Goal: Task Accomplishment & Management: Use online tool/utility

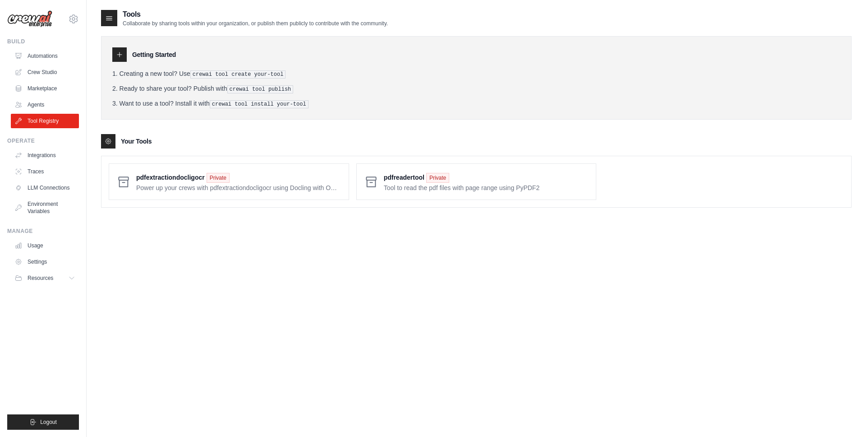
click at [43, 23] on img at bounding box center [29, 18] width 45 height 17
click at [72, 21] on icon at bounding box center [73, 19] width 11 height 11
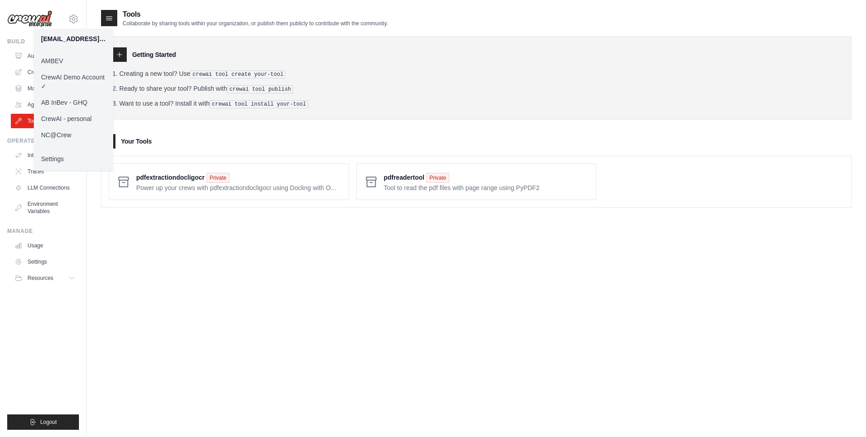
click at [60, 135] on link "NC@Crew" at bounding box center [73, 135] width 79 height 16
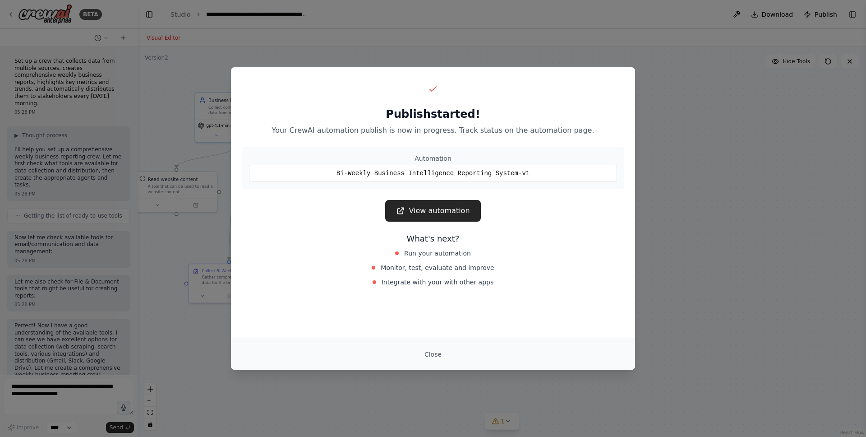
scroll to position [1918, 0]
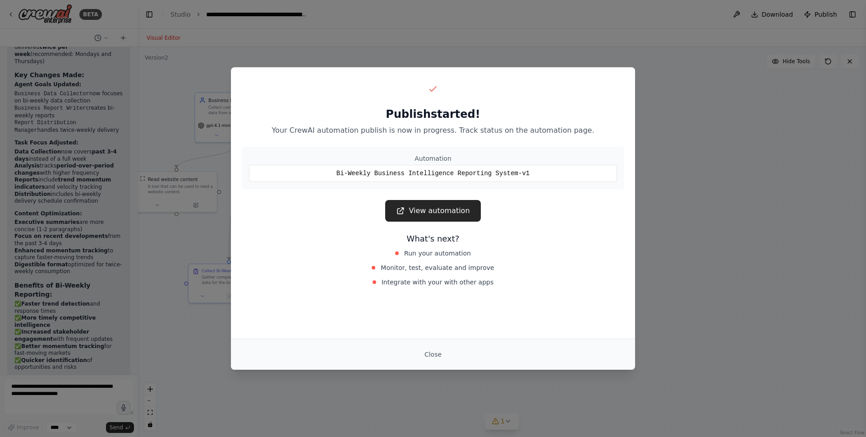
click at [290, 62] on div "Publish started! Your CrewAI automation publish is now in progress. Track statu…" at bounding box center [433, 218] width 866 height 437
click at [78, 32] on div "Publish started! Your CrewAI automation publish is now in progress. Track statu…" at bounding box center [433, 218] width 866 height 437
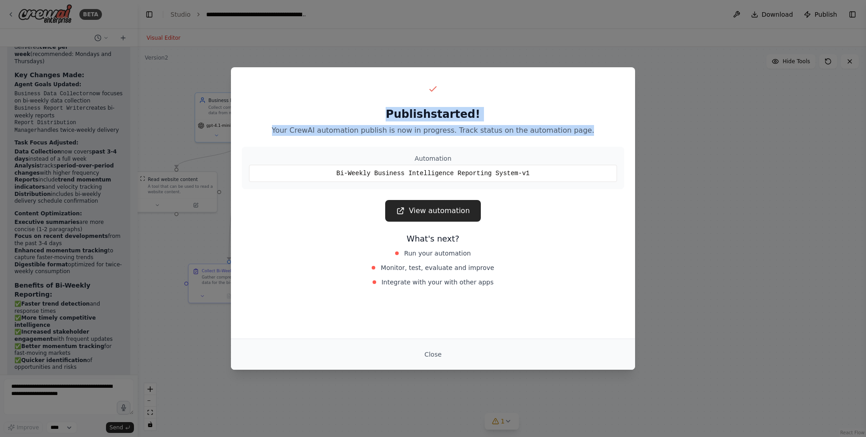
drag, startPoint x: 21, startPoint y: 23, endPoint x: 738, endPoint y: 131, distance: 725.4
click at [738, 131] on div "Publish started! Your CrewAI automation publish is now in progress. Track statu…" at bounding box center [433, 218] width 866 height 437
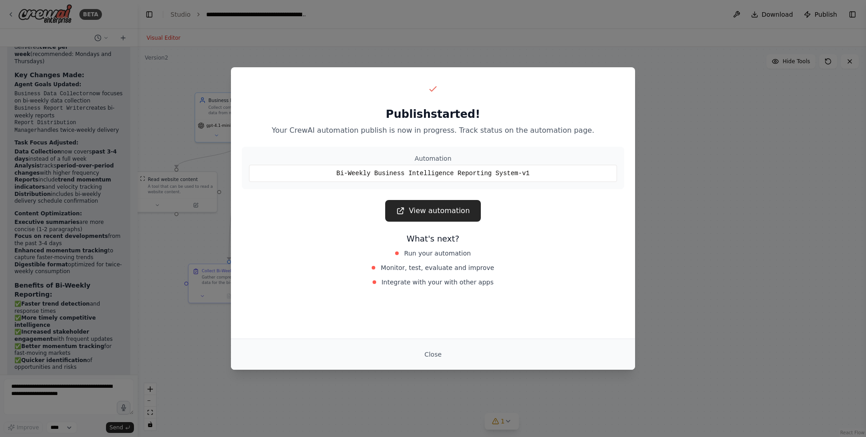
click at [490, 27] on div "Publish started! Your CrewAI automation publish is now in progress. Track statu…" at bounding box center [433, 218] width 866 height 437
click at [117, 10] on div "Publish started! Your CrewAI automation publish is now in progress. Track statu…" at bounding box center [433, 218] width 866 height 437
click at [21, 8] on div "Publish started! Your CrewAI automation publish is now in progress. Track statu…" at bounding box center [433, 218] width 866 height 437
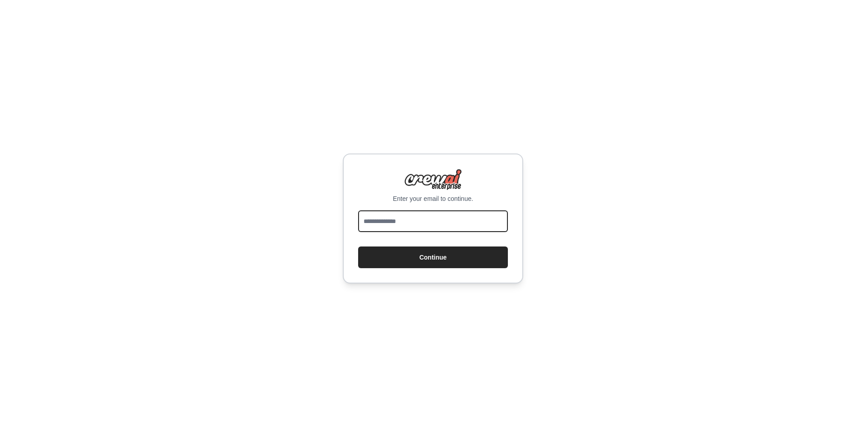
click at [405, 219] on input "email" at bounding box center [433, 221] width 150 height 22
type input "**********"
click at [358, 246] on button "Continue" at bounding box center [433, 257] width 150 height 22
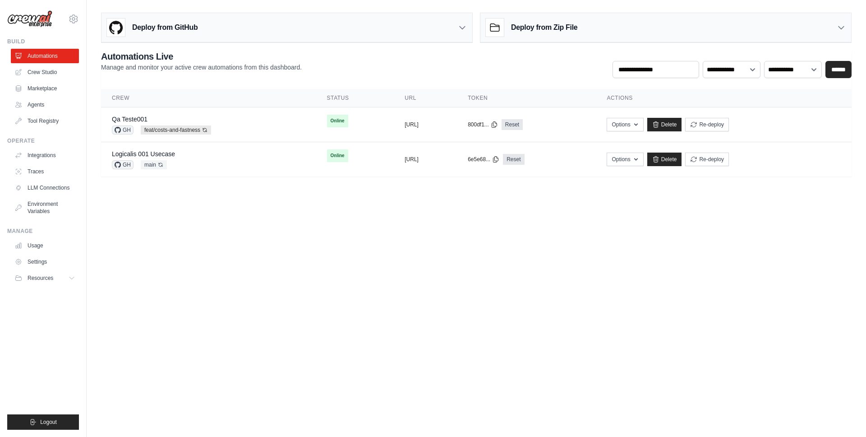
click at [328, 245] on body "[EMAIL_ADDRESS][DOMAIN_NAME] [GEOGRAPHIC_DATA] CrewAI Demo Account AB InBev - G…" at bounding box center [433, 218] width 866 height 437
click at [42, 72] on link "Crew Studio" at bounding box center [46, 72] width 68 height 14
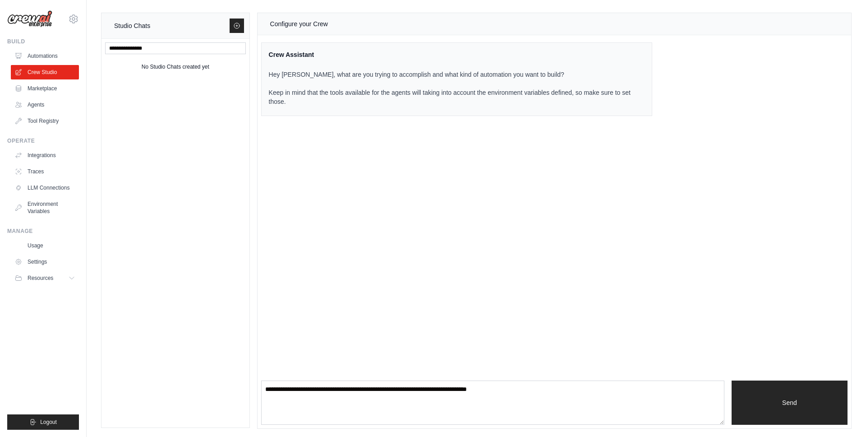
click at [391, 171] on div "Configure your Crew Crew Assistant Hey [PERSON_NAME], what are you trying to ac…" at bounding box center [555, 220] width 594 height 415
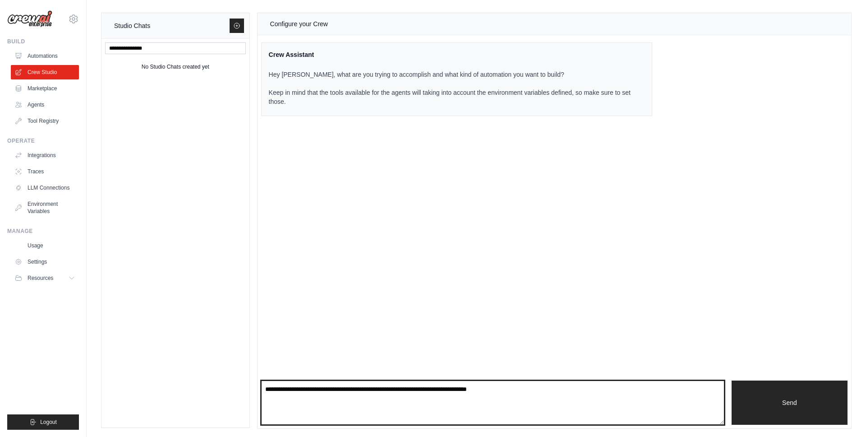
click at [323, 402] on textarea at bounding box center [492, 402] width 463 height 44
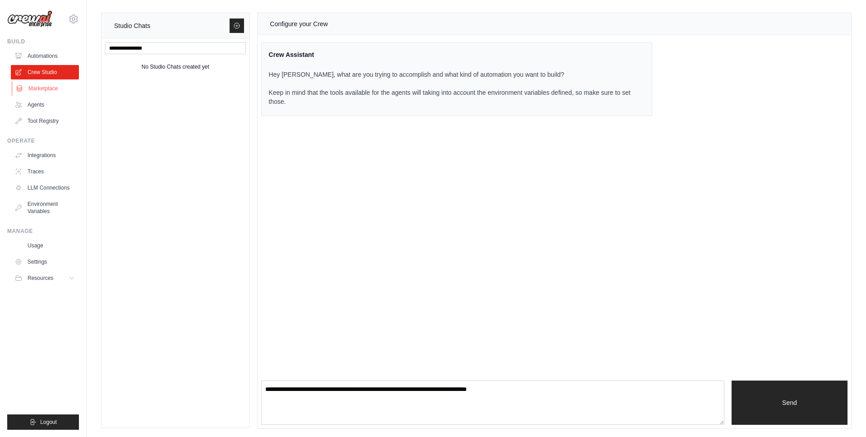
click at [45, 88] on link "Marketplace" at bounding box center [46, 88] width 68 height 14
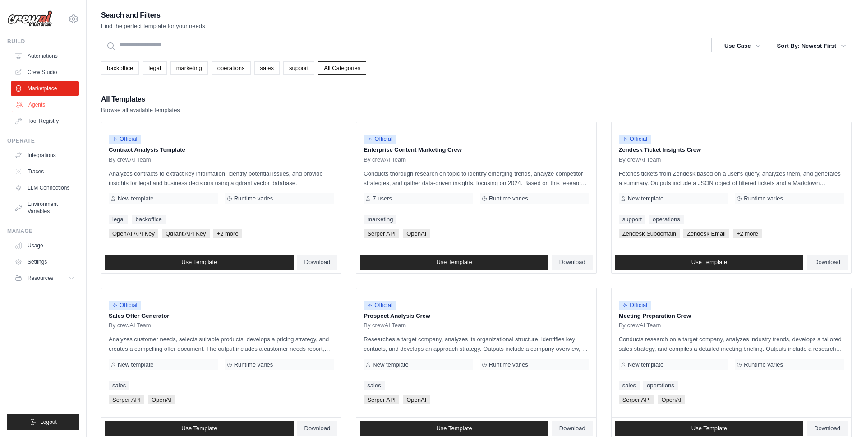
click at [56, 111] on link "Agents" at bounding box center [46, 104] width 68 height 14
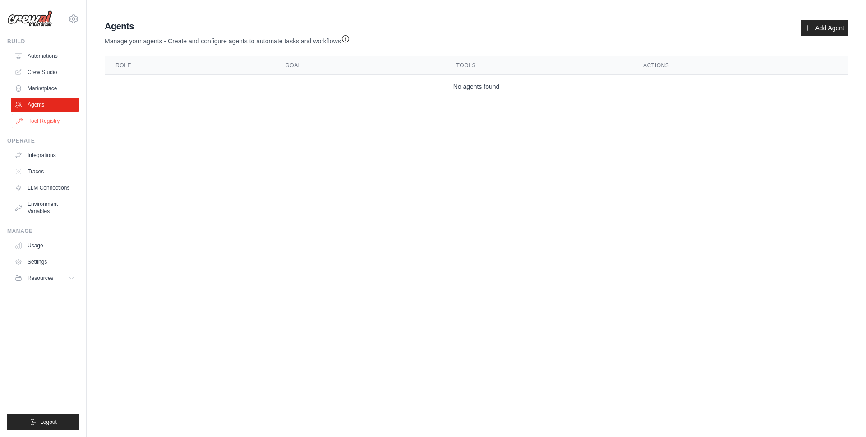
click at [57, 121] on link "Tool Registry" at bounding box center [46, 121] width 68 height 14
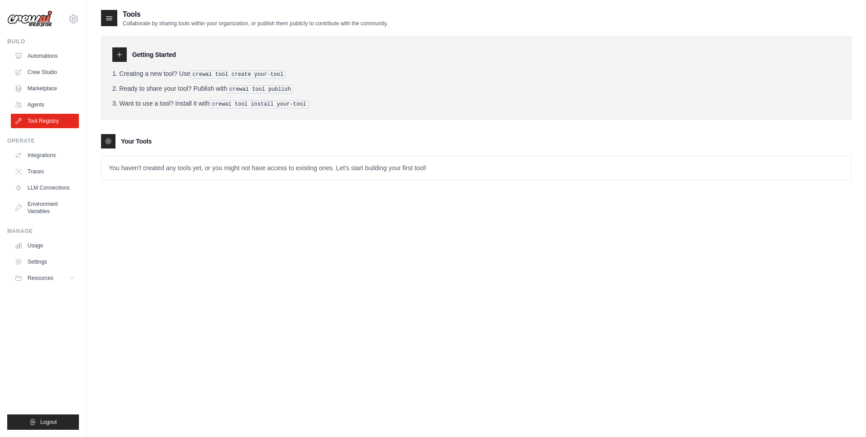
click at [162, 231] on div "Tools Collaborate by sharing tools within your organization, or publish them pu…" at bounding box center [476, 227] width 751 height 437
drag, startPoint x: 194, startPoint y: 75, endPoint x: 314, endPoint y: 74, distance: 120.5
click at [314, 74] on li "Creating a new tool? Use crewai tool create your-tool" at bounding box center [476, 73] width 728 height 9
click at [224, 77] on pre "crewai tool create your-tool" at bounding box center [238, 74] width 96 height 8
click at [224, 73] on pre "crewai tool create your-tool" at bounding box center [238, 74] width 96 height 8
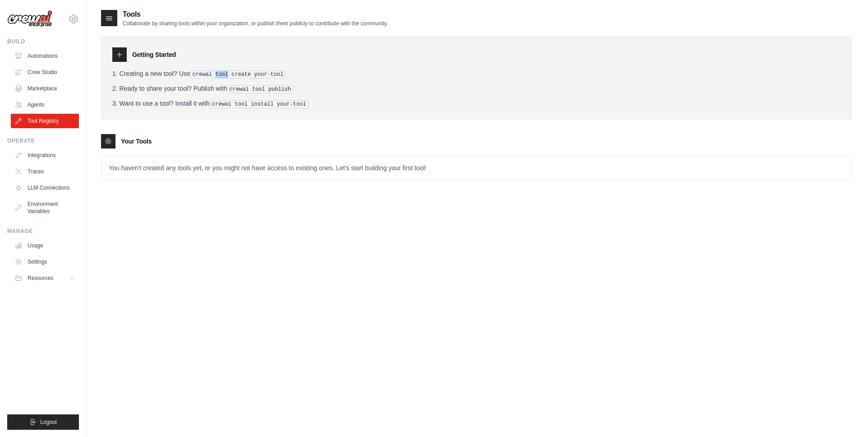
click at [224, 73] on pre "crewai tool create your-tool" at bounding box center [238, 74] width 96 height 8
click at [241, 74] on pre "crewai tool create your-tool" at bounding box center [238, 74] width 96 height 8
drag, startPoint x: 194, startPoint y: 74, endPoint x: 317, endPoint y: 74, distance: 122.3
click at [317, 74] on li "Creating a new tool? Use crewai tool create your-tool" at bounding box center [476, 73] width 728 height 9
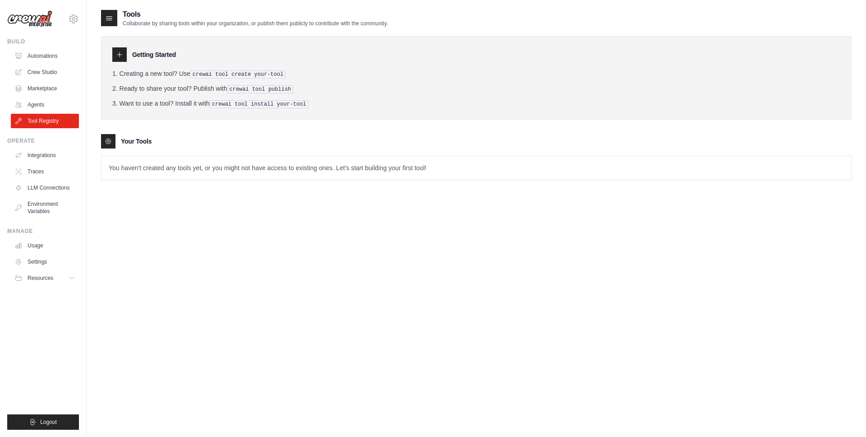
click at [235, 88] on pre "crewai tool publish" at bounding box center [260, 89] width 66 height 8
click at [285, 89] on pre "crewai tool publish" at bounding box center [260, 89] width 66 height 8
drag, startPoint x: 231, startPoint y: 88, endPoint x: 318, endPoint y: 88, distance: 88.0
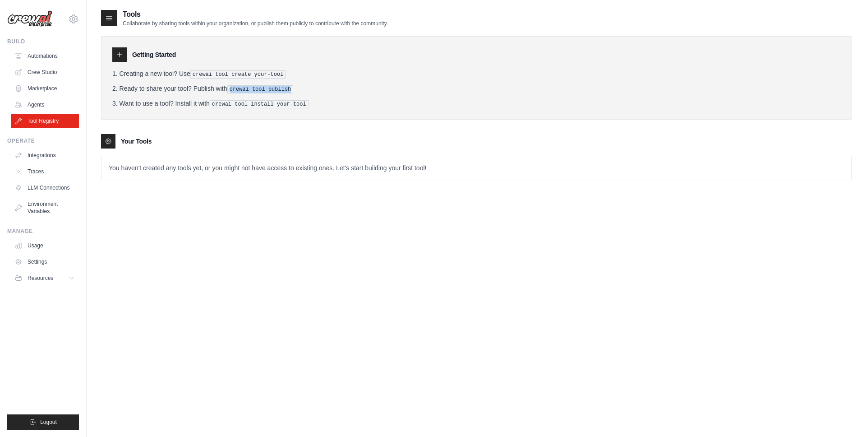
click at [318, 88] on li "Ready to share your tool? Publish with crewai tool publish" at bounding box center [476, 88] width 728 height 9
click at [214, 103] on pre "crewai tool install your-tool" at bounding box center [259, 104] width 99 height 8
drag, startPoint x: 214, startPoint y: 103, endPoint x: 303, endPoint y: 103, distance: 88.9
click at [303, 103] on pre "crewai tool install your-tool" at bounding box center [259, 104] width 99 height 8
click at [356, 99] on li "Want to use a tool? Install it with crewai tool install your-tool" at bounding box center [476, 103] width 728 height 9
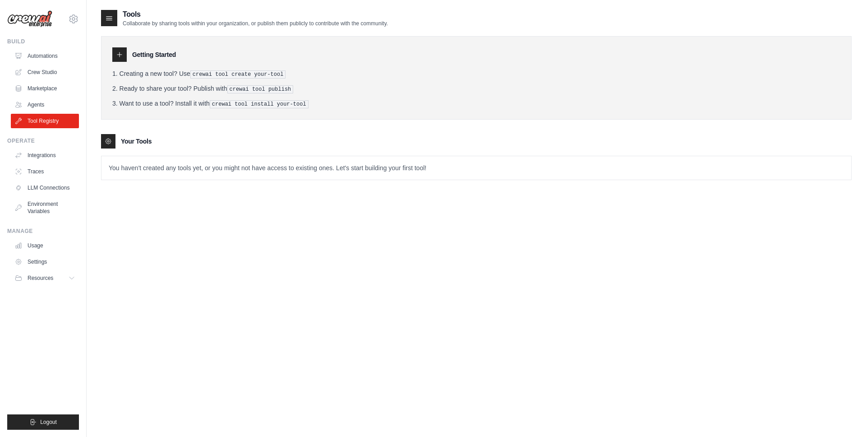
click at [115, 57] on div at bounding box center [119, 54] width 14 height 14
click at [109, 142] on icon at bounding box center [108, 141] width 7 height 7
click at [107, 16] on icon at bounding box center [109, 18] width 9 height 9
click at [74, 23] on icon at bounding box center [73, 19] width 11 height 11
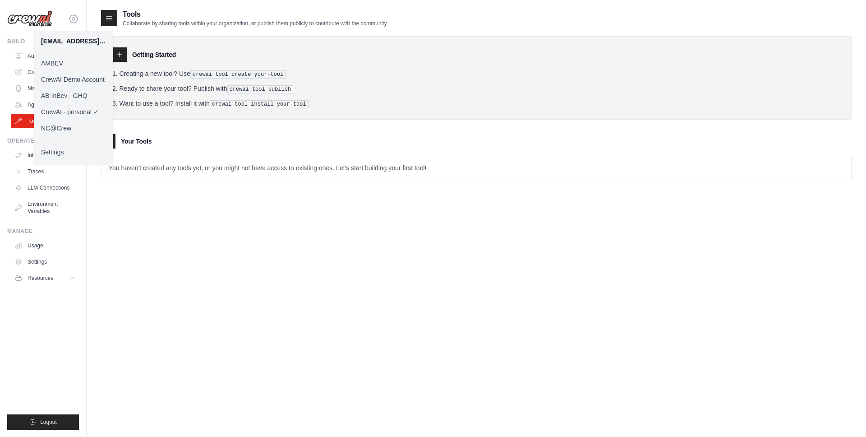
click at [76, 19] on icon at bounding box center [73, 19] width 11 height 11
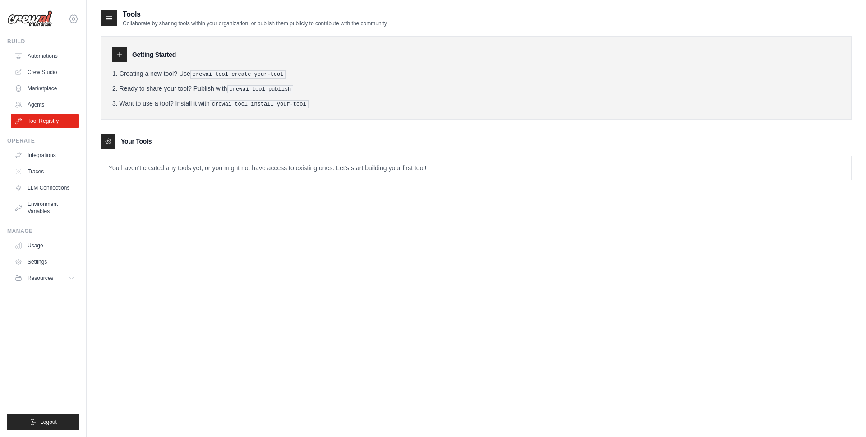
click at [71, 23] on icon at bounding box center [73, 19] width 11 height 11
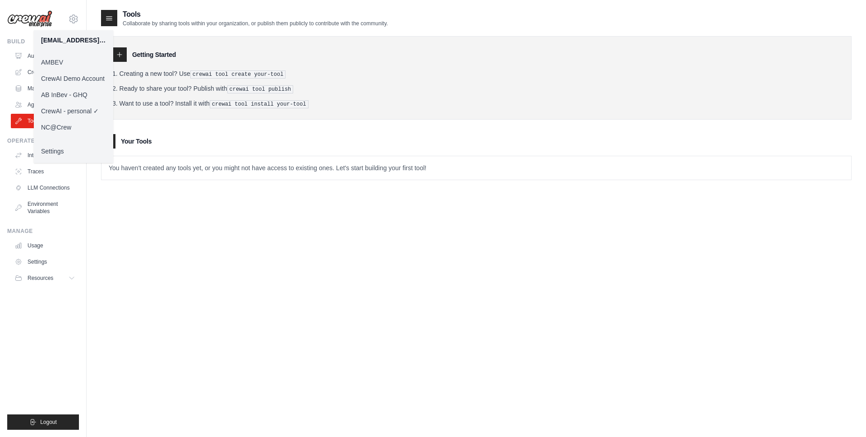
click at [64, 124] on link "NC@Crew" at bounding box center [73, 127] width 79 height 16
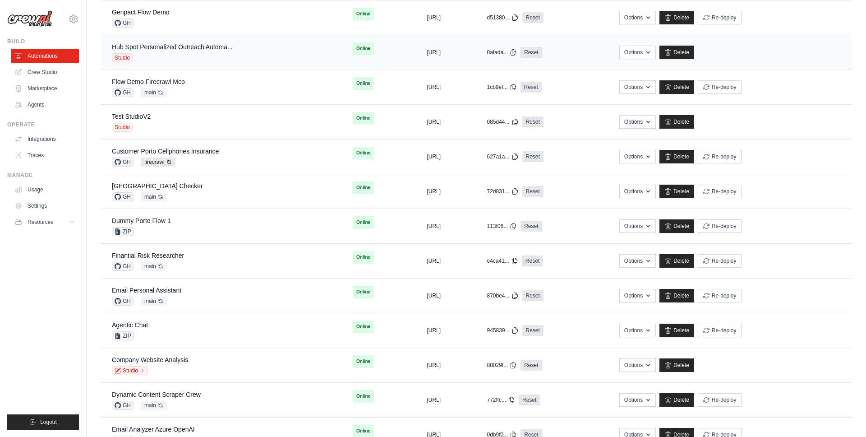
scroll to position [240, 0]
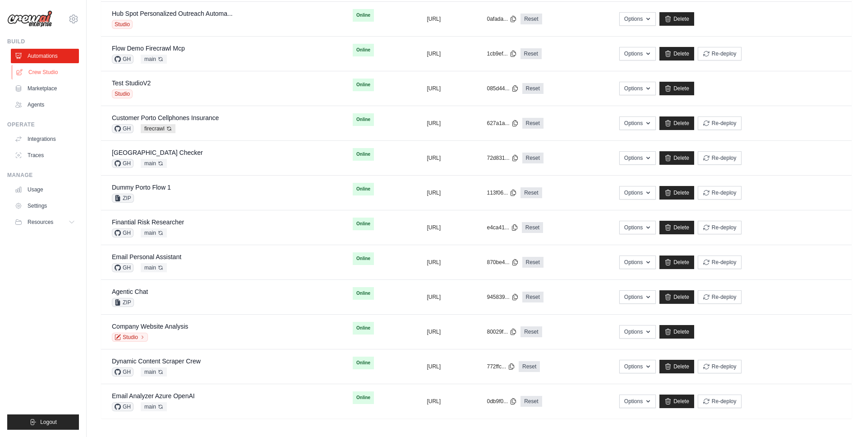
click at [56, 74] on link "Crew Studio" at bounding box center [46, 72] width 68 height 14
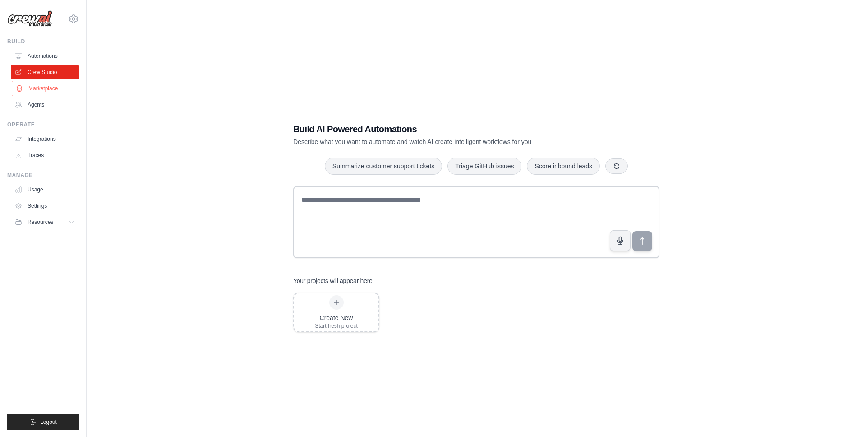
click at [42, 89] on link "Marketplace" at bounding box center [46, 88] width 68 height 14
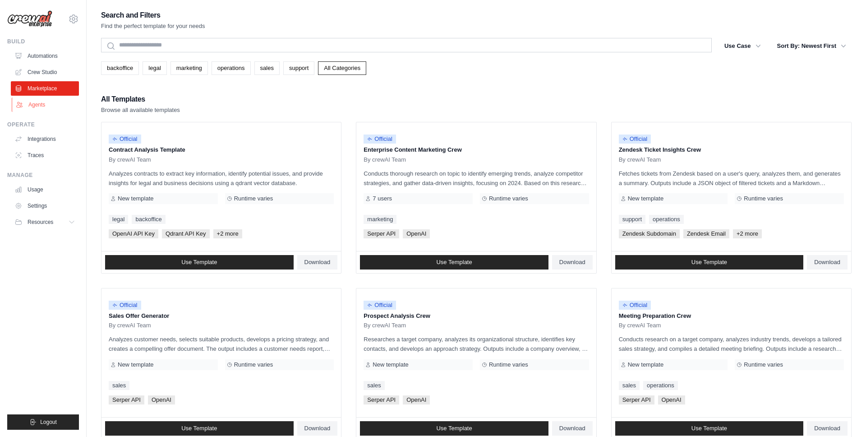
click at [38, 106] on link "Agents" at bounding box center [46, 104] width 68 height 14
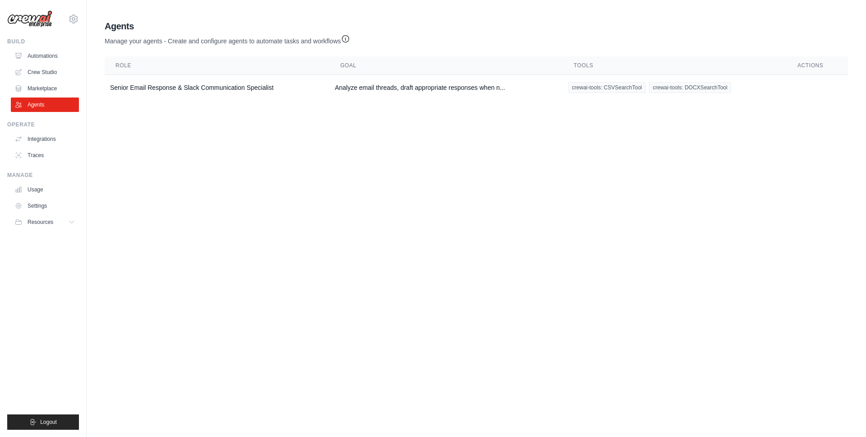
click at [746, 122] on main "Agent Usage Guide To use an agent in your CrewAI project, you can initialize it…" at bounding box center [477, 62] width 780 height 124
click at [222, 91] on td "Senior Email Response & Slack Communication Specialist" at bounding box center [217, 88] width 225 height 26
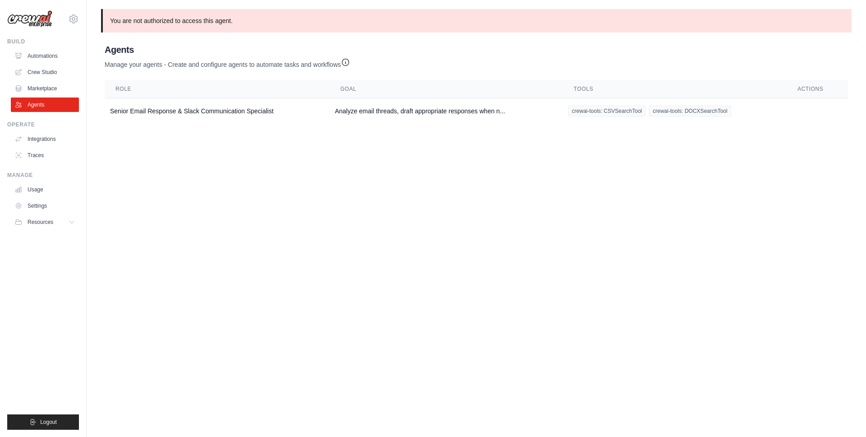
click at [162, 176] on body "mateus@crewai.com AMBEV CrewAI Demo Account AB InBev - GHQ CrewAI - personal NC…" at bounding box center [433, 218] width 866 height 437
click at [191, 181] on body "mateus@crewai.com AMBEV CrewAI Demo Account AB InBev - GHQ CrewAI - personal NC…" at bounding box center [433, 218] width 866 height 437
click at [517, 285] on body "mateus@crewai.com AMBEV CrewAI Demo Account AB InBev - GHQ CrewAI - personal NC…" at bounding box center [433, 218] width 866 height 437
click at [280, 194] on body "mateus@crewai.com AMBEV CrewAI Demo Account AB InBev - GHQ CrewAI - personal NC…" at bounding box center [433, 218] width 866 height 437
click at [250, 199] on body "mateus@crewai.com AMBEV CrewAI Demo Account AB InBev - GHQ CrewAI - personal NC…" at bounding box center [433, 218] width 866 height 437
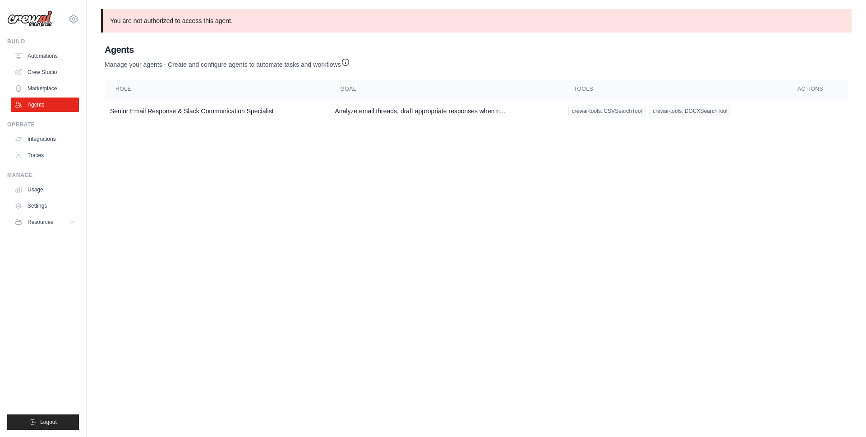
click at [27, 16] on img at bounding box center [29, 18] width 45 height 17
click at [31, 22] on img at bounding box center [29, 18] width 45 height 17
click at [44, 53] on link "Automations" at bounding box center [46, 56] width 68 height 14
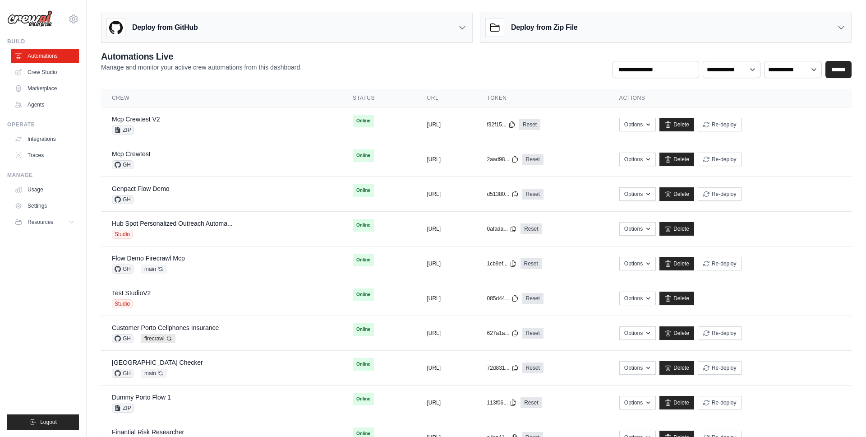
click at [464, 28] on icon at bounding box center [462, 27] width 9 height 9
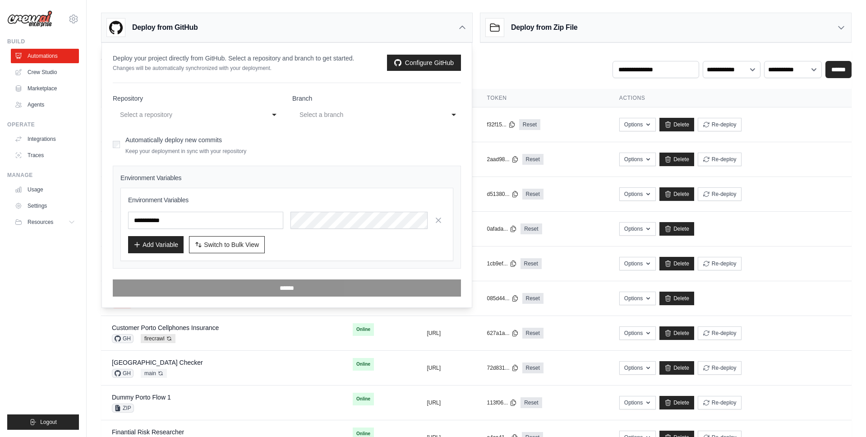
click at [464, 28] on icon at bounding box center [462, 27] width 9 height 9
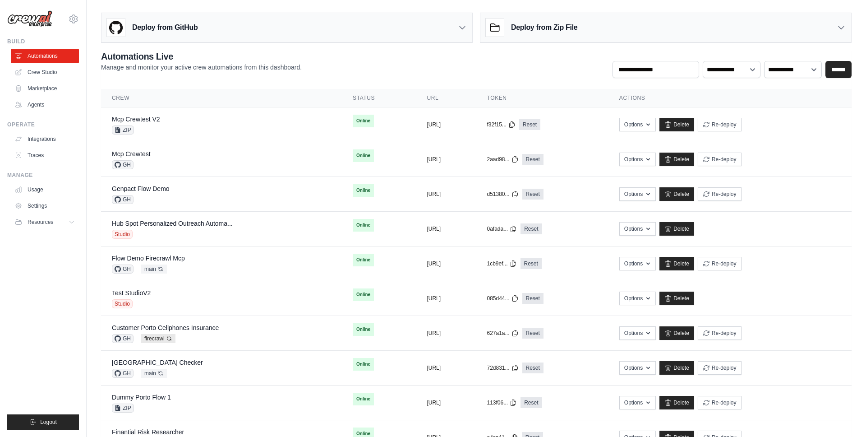
click at [756, 31] on div "Deploy from Zip File" at bounding box center [665, 27] width 371 height 29
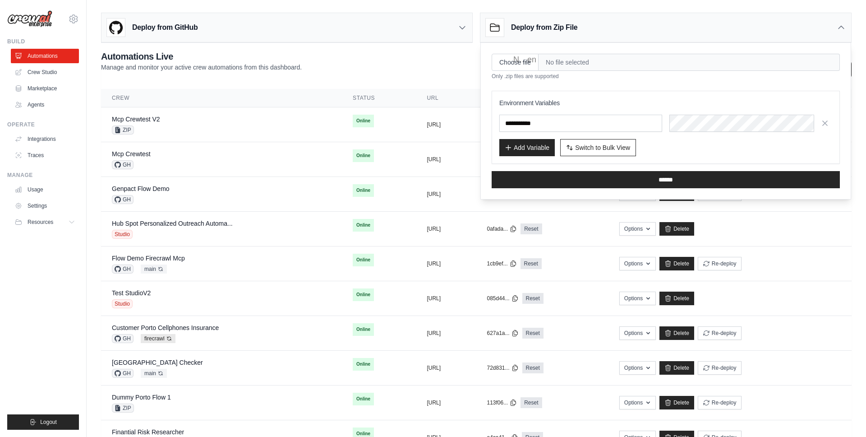
click at [710, 33] on div "Deploy from Zip File" at bounding box center [665, 27] width 371 height 29
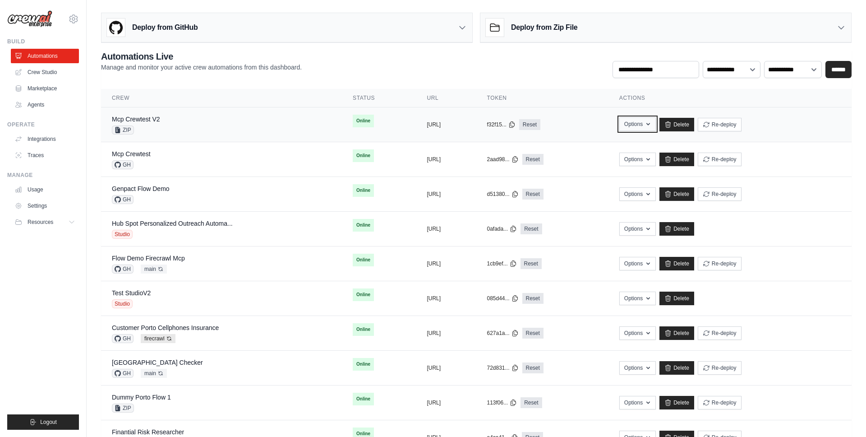
click at [652, 124] on icon "button" at bounding box center [648, 123] width 7 height 7
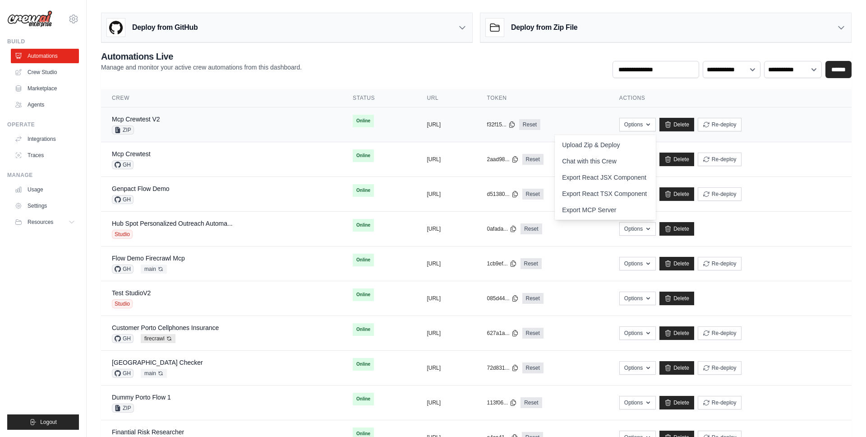
click at [810, 129] on div "Options Upload Zip & Deploy Chat with this Crew Export React JSX Component Expo…" at bounding box center [730, 125] width 222 height 14
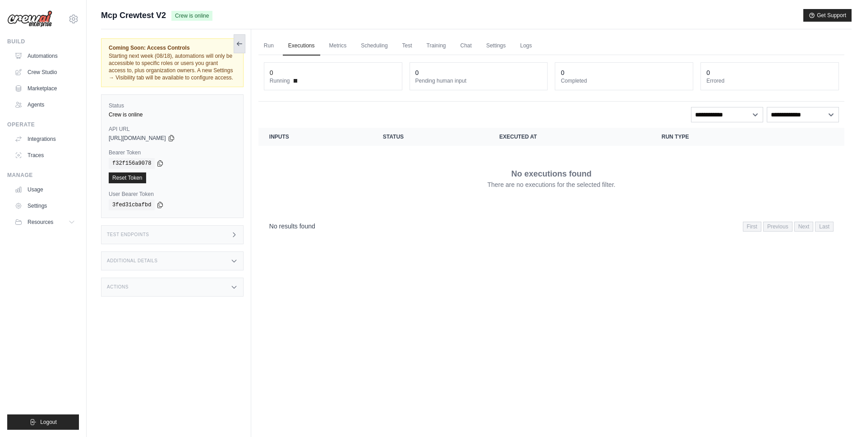
click at [236, 41] on icon at bounding box center [239, 43] width 7 height 7
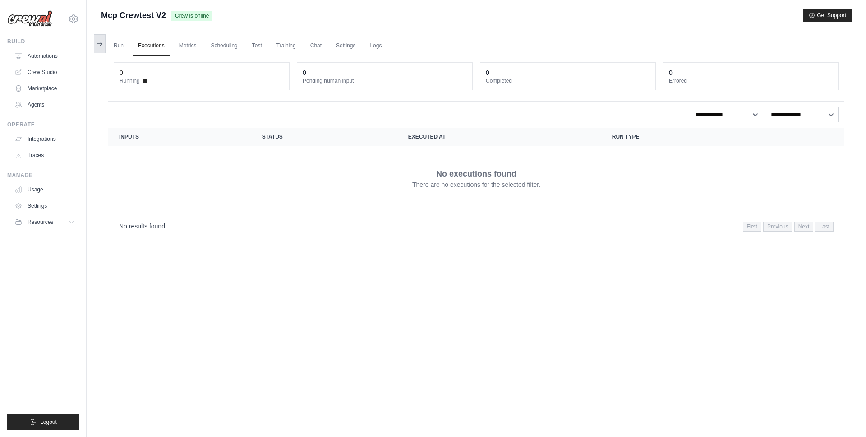
click at [101, 42] on icon at bounding box center [101, 44] width 2 height 4
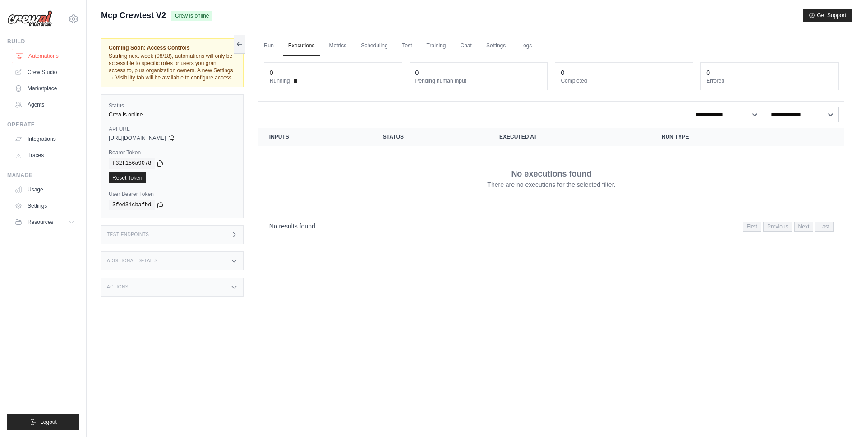
click at [44, 49] on link "Automations" at bounding box center [46, 56] width 68 height 14
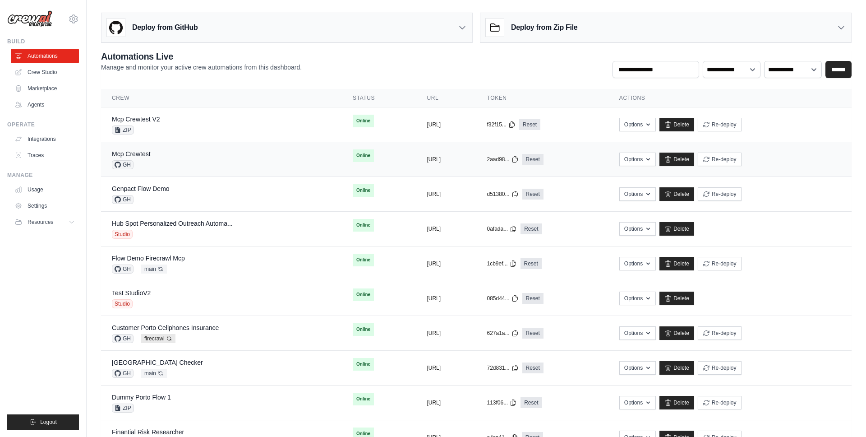
click at [427, 157] on div "copied" at bounding box center [436, 155] width 19 height 11
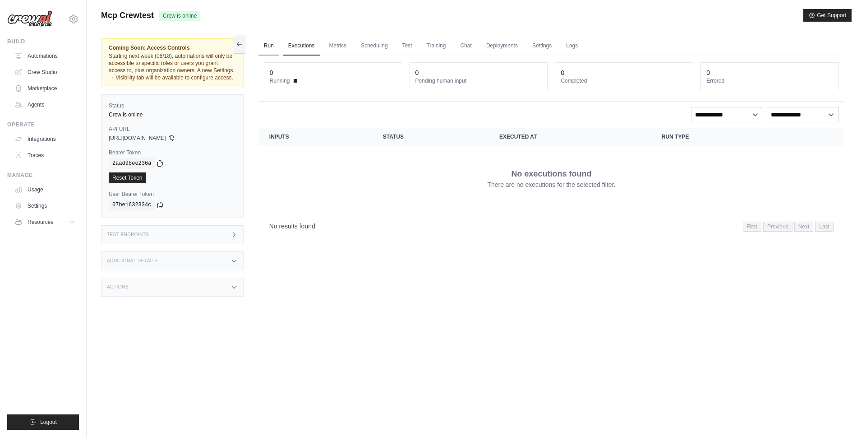
click at [269, 47] on link "Run" at bounding box center [268, 46] width 21 height 19
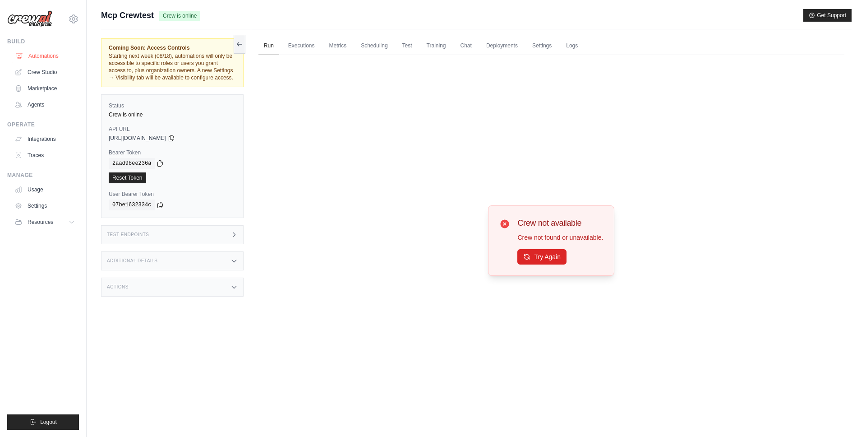
click at [45, 56] on link "Automations" at bounding box center [46, 56] width 68 height 14
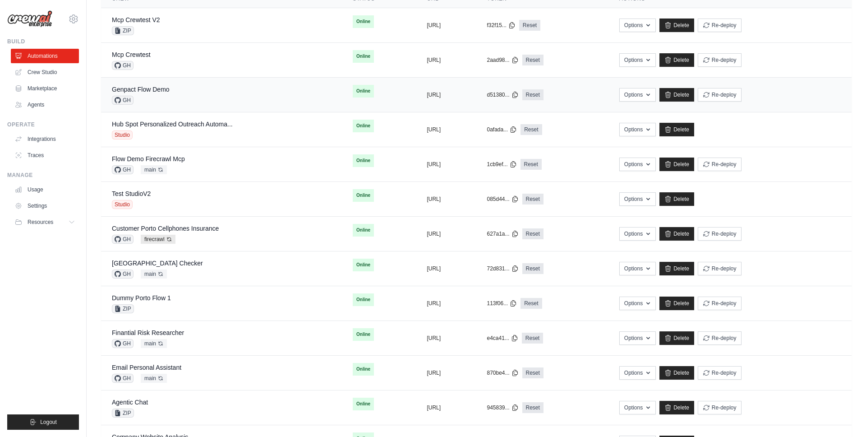
scroll to position [100, 0]
click at [233, 160] on div "Flow Demo Firecrawl Mcp GH main Auto-deploy enabled" at bounding box center [221, 164] width 219 height 20
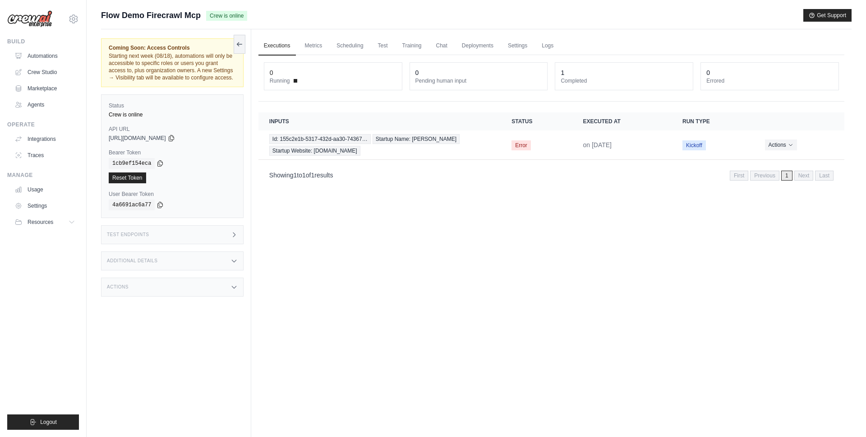
click at [235, 289] on icon at bounding box center [234, 286] width 7 height 7
click at [231, 258] on icon at bounding box center [234, 260] width 7 height 7
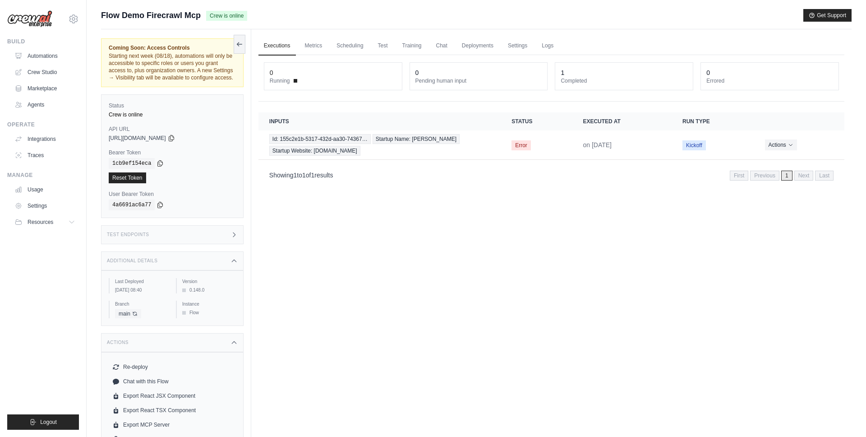
click at [235, 233] on icon at bounding box center [234, 234] width 7 height 7
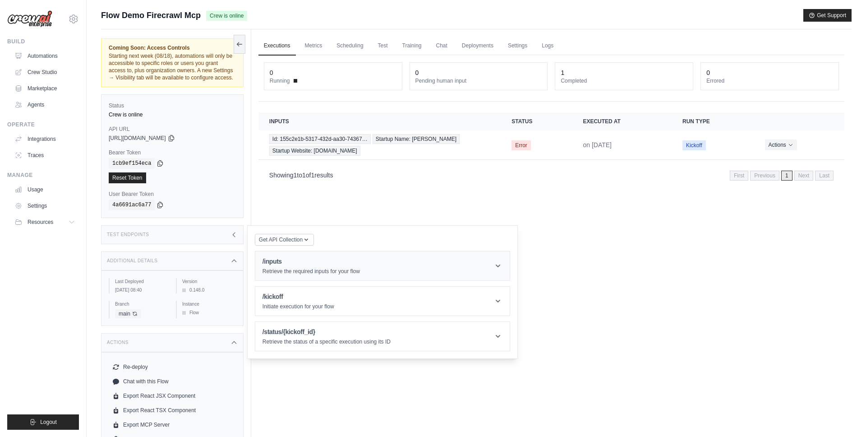
click at [498, 266] on icon at bounding box center [498, 265] width 9 height 9
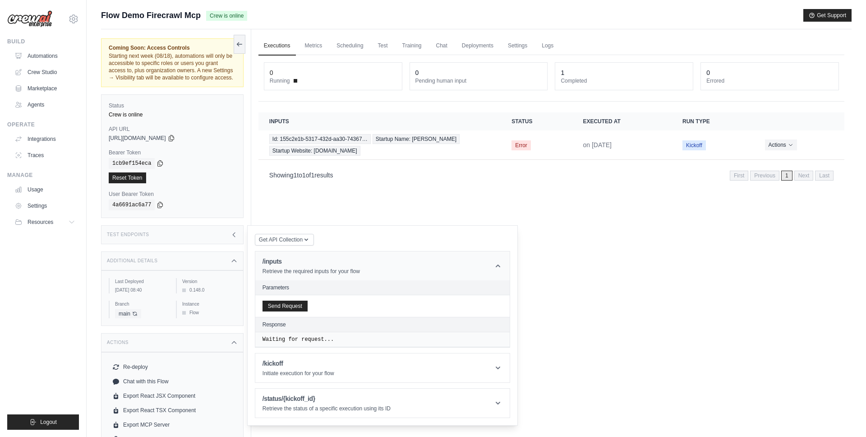
scroll to position [38, 0]
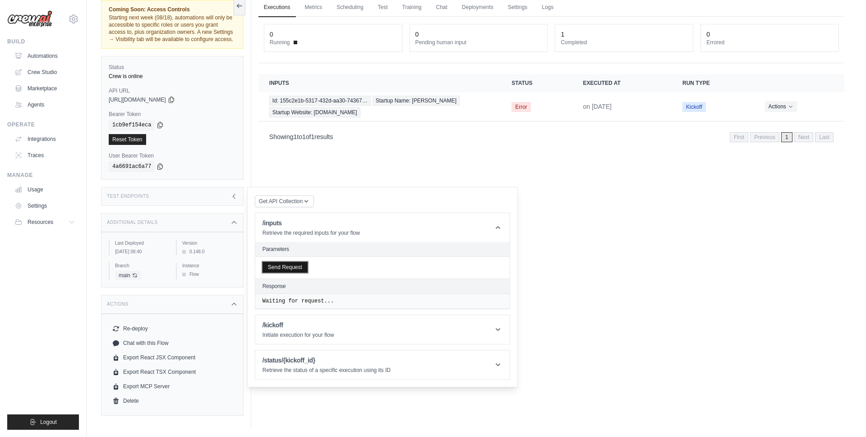
click at [287, 270] on button "Send Request" at bounding box center [285, 267] width 45 height 11
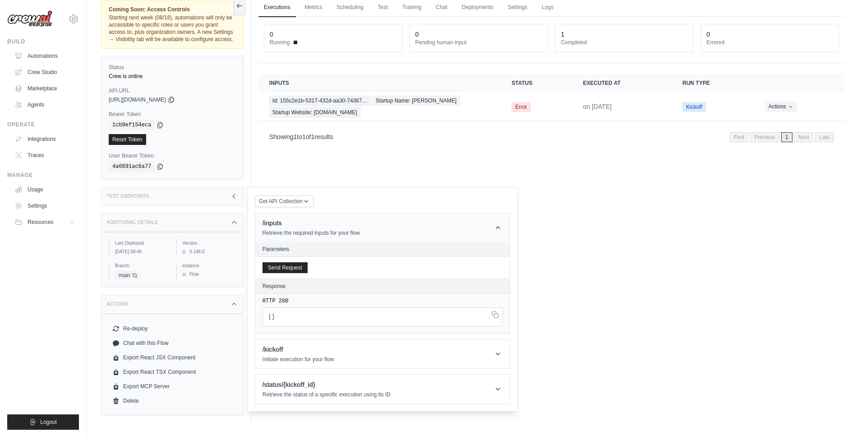
click at [494, 227] on icon at bounding box center [498, 227] width 9 height 9
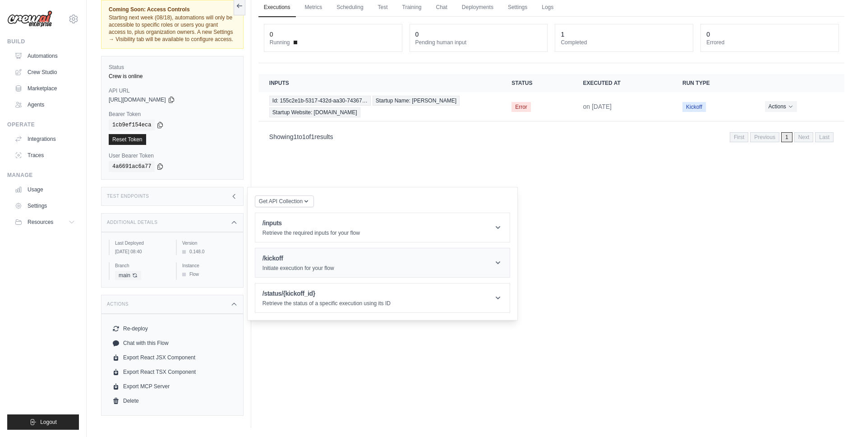
click at [499, 266] on icon at bounding box center [498, 262] width 9 height 9
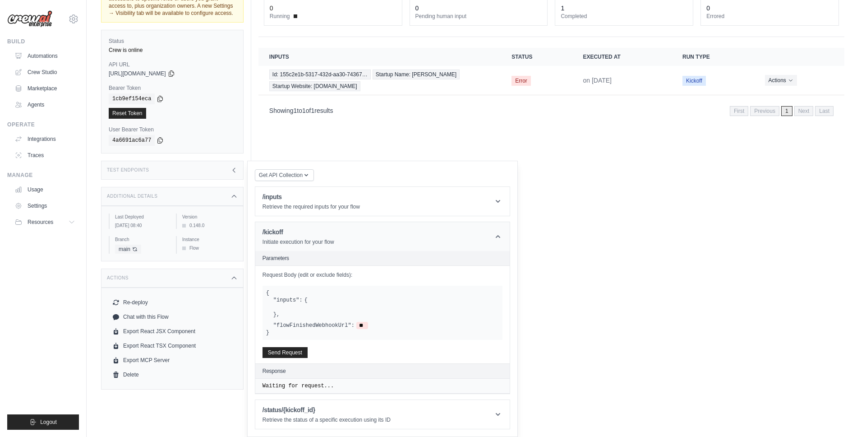
scroll to position [65, 0]
click at [291, 351] on button "Send Request" at bounding box center [285, 351] width 45 height 11
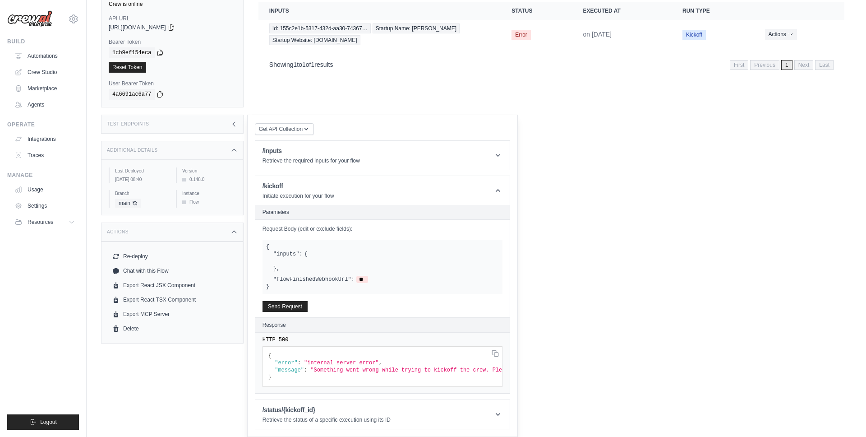
scroll to position [0, 0]
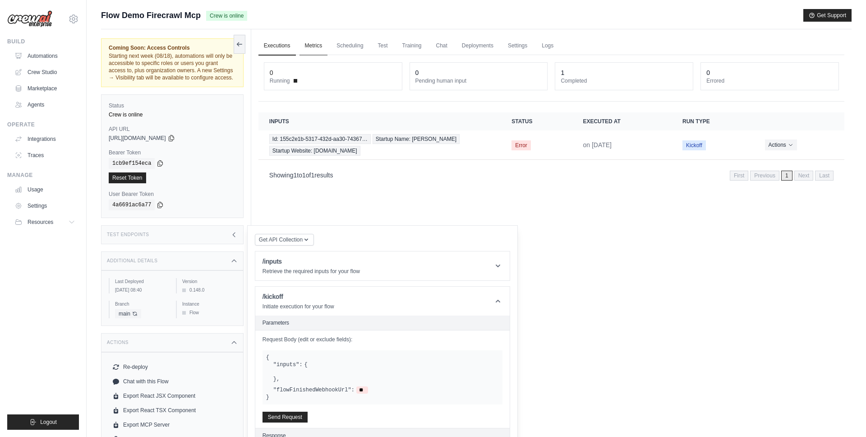
click at [310, 43] on link "Metrics" at bounding box center [314, 46] width 28 height 19
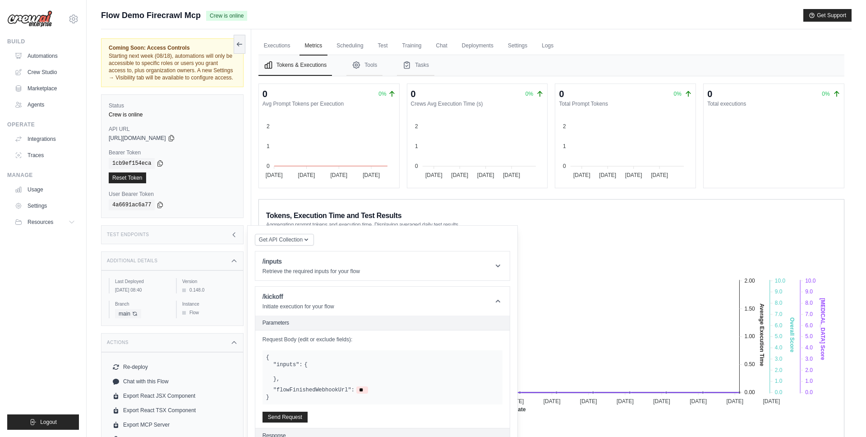
click at [235, 257] on icon at bounding box center [234, 260] width 7 height 7
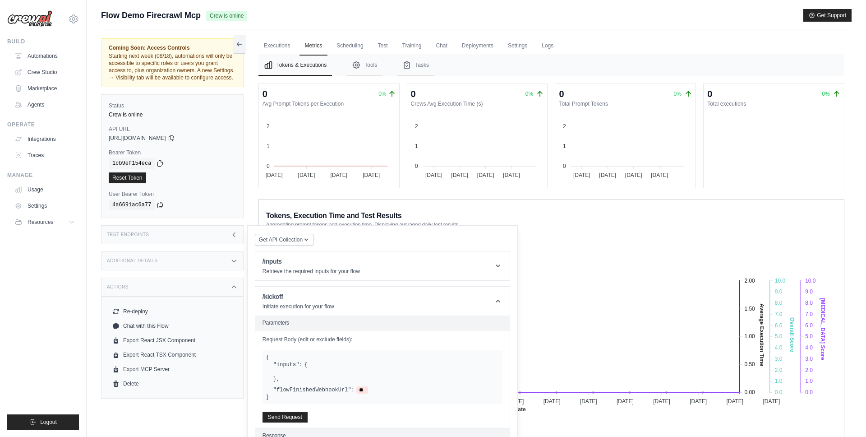
click at [235, 235] on icon at bounding box center [234, 234] width 7 height 7
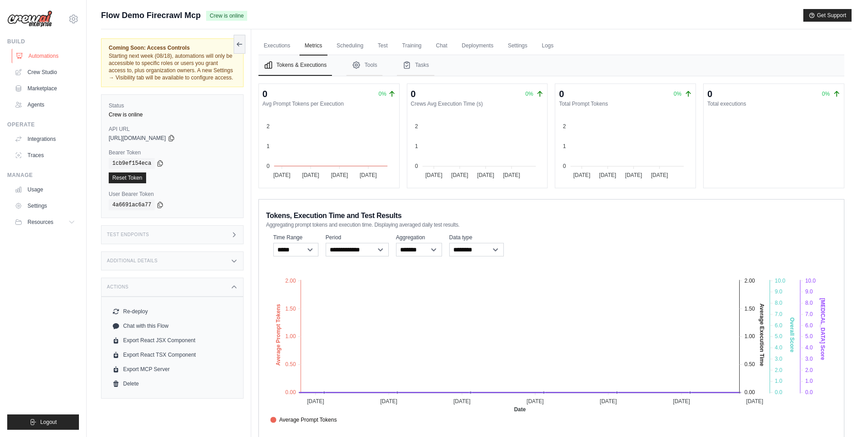
click at [54, 58] on link "Automations" at bounding box center [46, 56] width 68 height 14
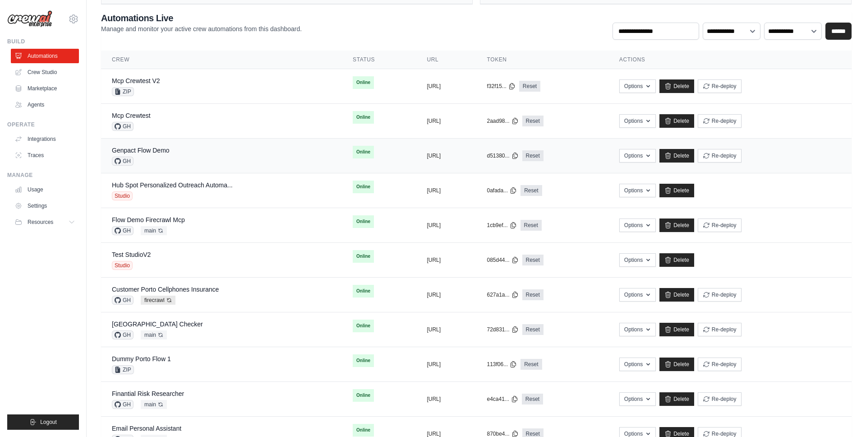
scroll to position [40, 0]
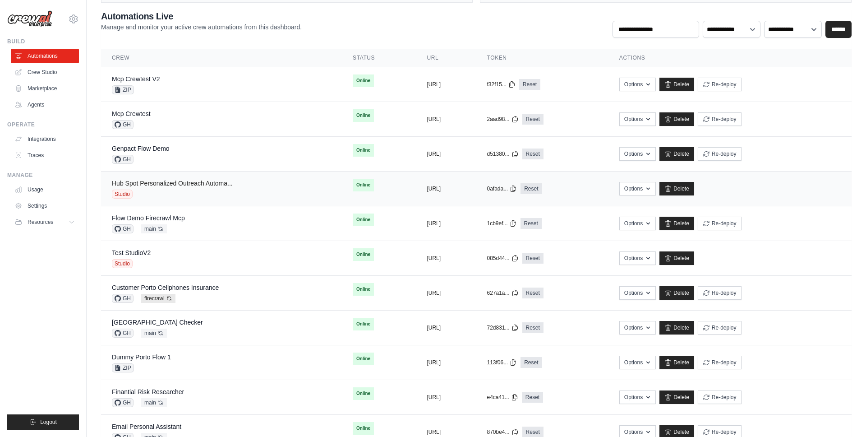
click at [223, 186] on link "Hub Spot Personalized Outreach Automa..." at bounding box center [172, 183] width 121 height 7
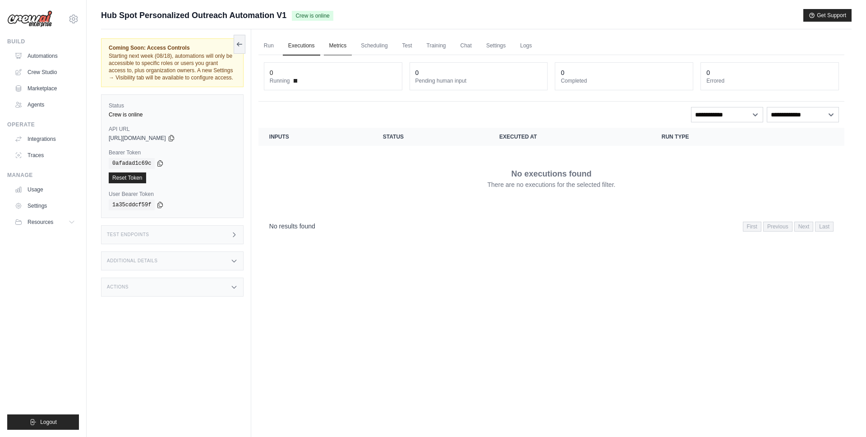
click at [344, 50] on link "Metrics" at bounding box center [338, 46] width 28 height 19
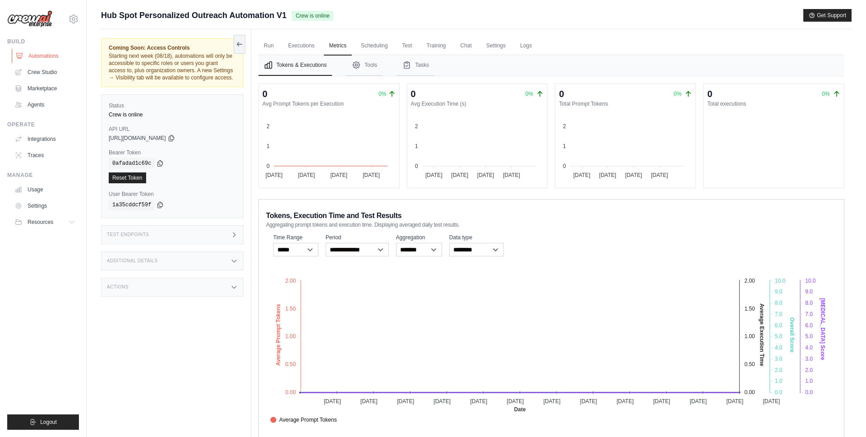
click at [42, 59] on link "Automations" at bounding box center [46, 56] width 68 height 14
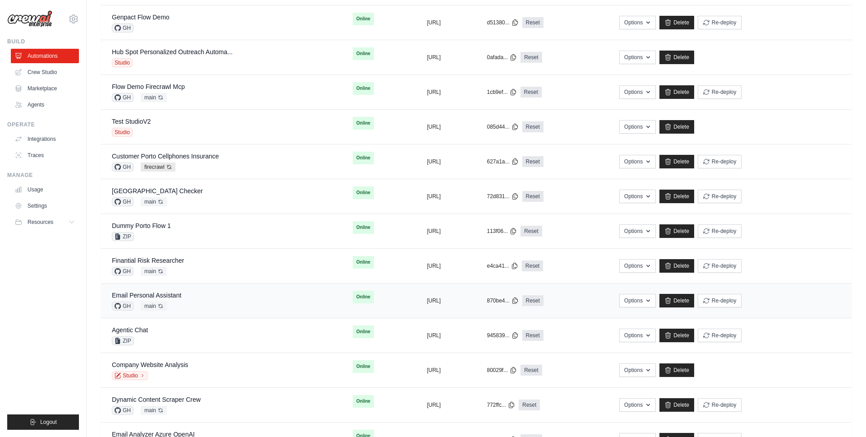
scroll to position [211, 0]
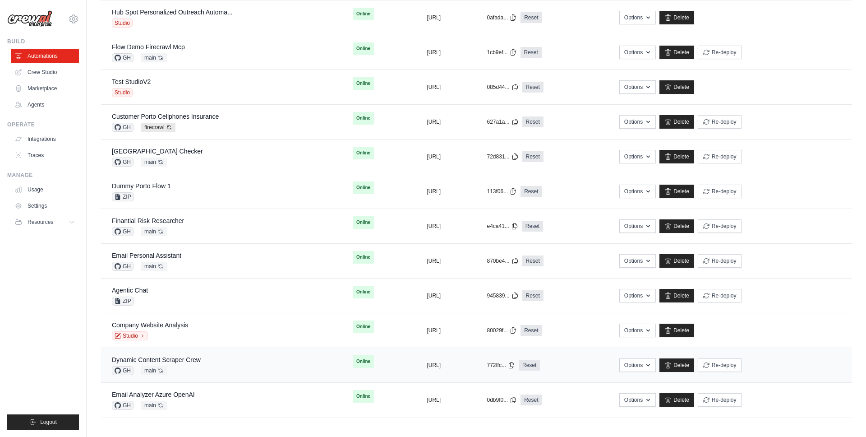
click at [218, 364] on div "Dynamic Content Scraper Crew GH main Auto-deploy enabled" at bounding box center [221, 365] width 219 height 20
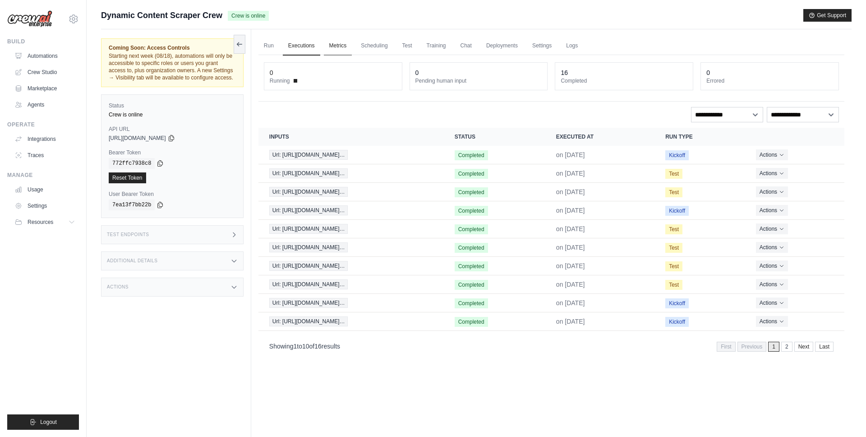
click at [342, 50] on link "Metrics" at bounding box center [338, 46] width 28 height 19
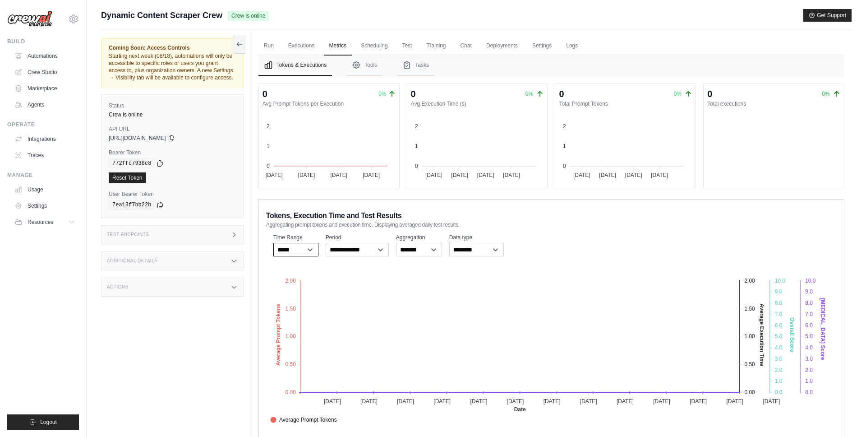
click at [304, 254] on select "***** ****** *******" at bounding box center [295, 250] width 45 height 14
select select "*****"
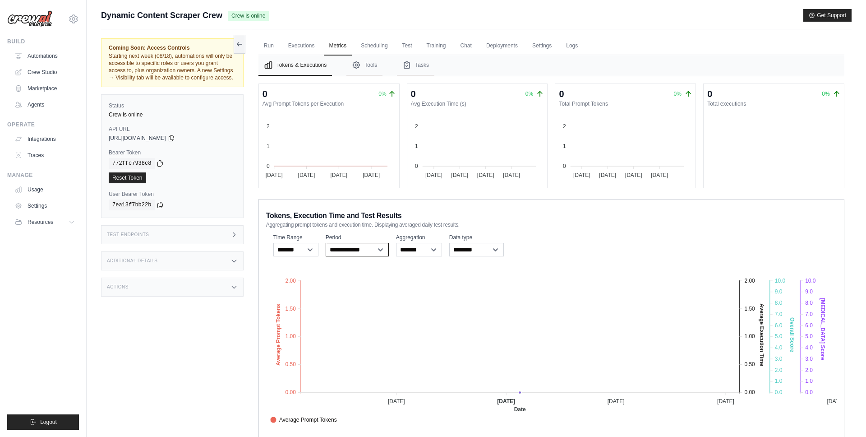
click at [381, 249] on select "**********" at bounding box center [357, 250] width 63 height 14
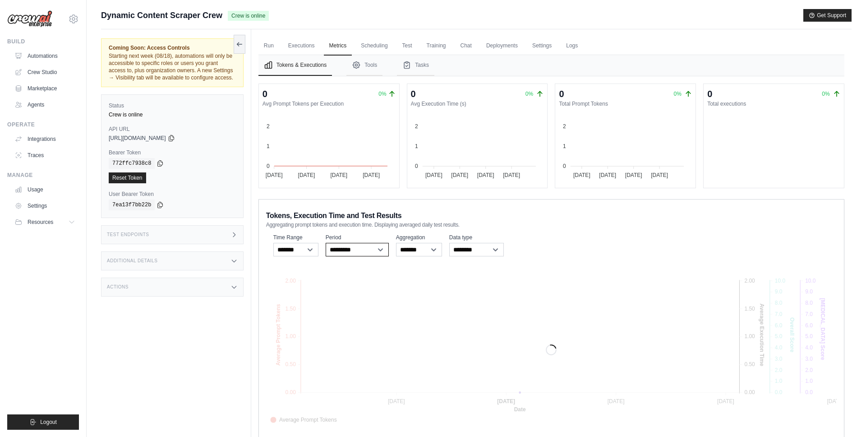
click at [374, 252] on select "**********" at bounding box center [357, 250] width 63 height 14
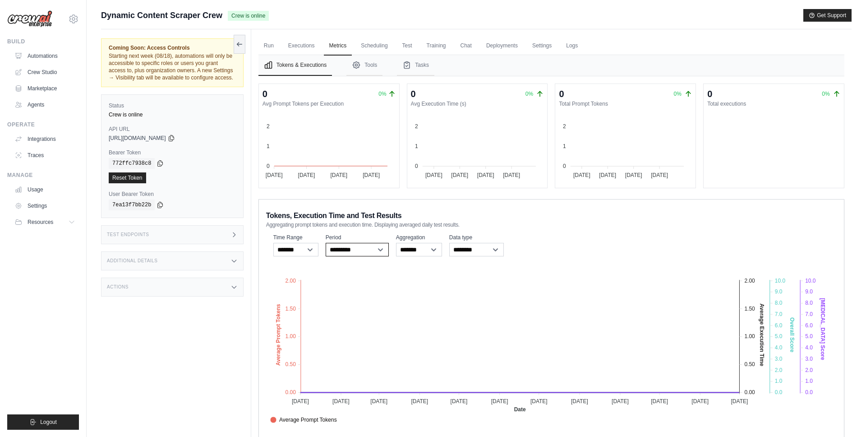
select select "**********"
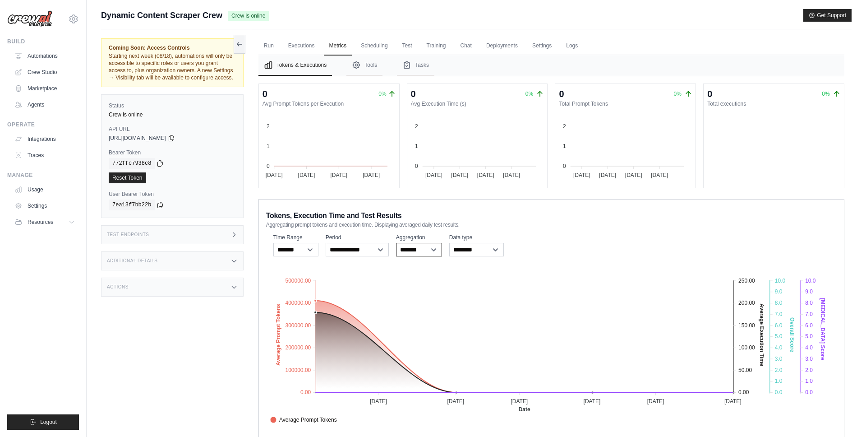
click at [420, 251] on select "******* *****" at bounding box center [419, 250] width 46 height 14
select select "*****"
click at [508, 245] on div "**********" at bounding box center [551, 245] width 571 height 26
click at [496, 246] on select "**********" at bounding box center [476, 250] width 55 height 14
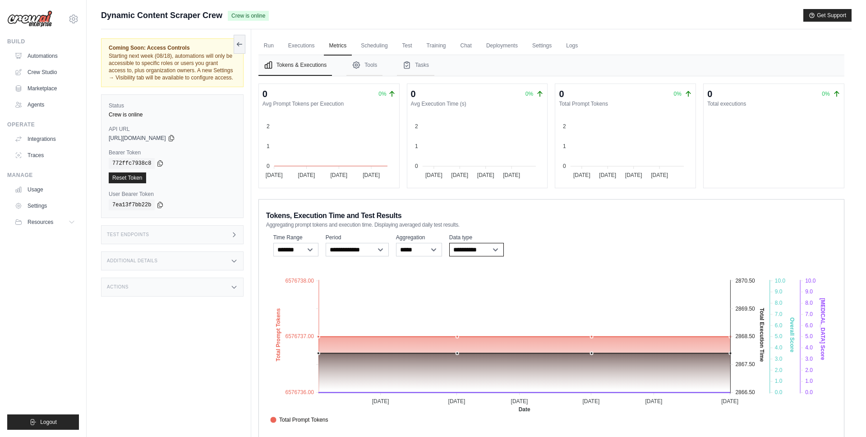
click at [477, 246] on select "**********" at bounding box center [476, 250] width 55 height 14
select select "********"
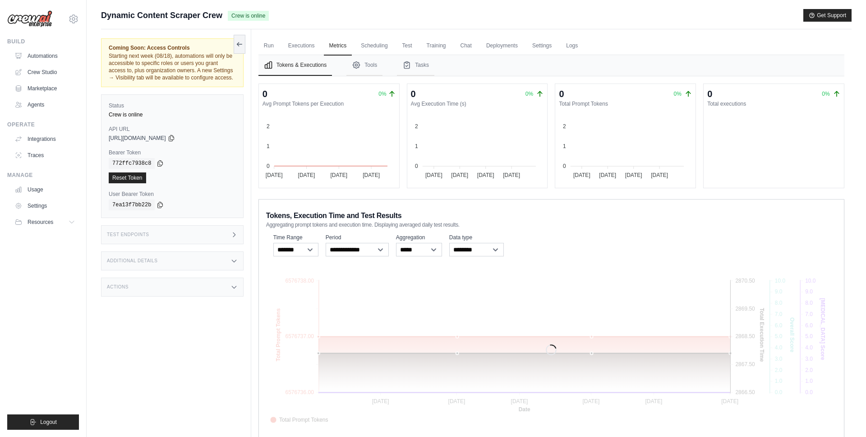
click at [566, 240] on div "**********" at bounding box center [551, 245] width 571 height 26
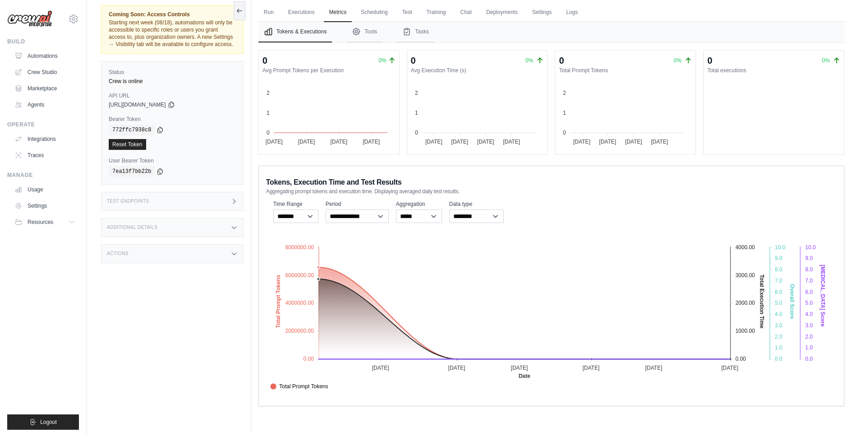
scroll to position [38, 0]
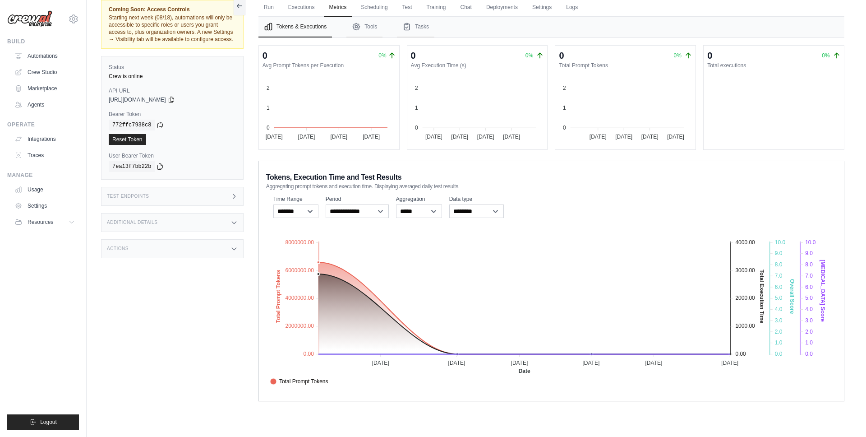
click at [199, 289] on div "Coming Soon: Access Controls Starting next week (08/18), automations will only …" at bounding box center [176, 209] width 150 height 437
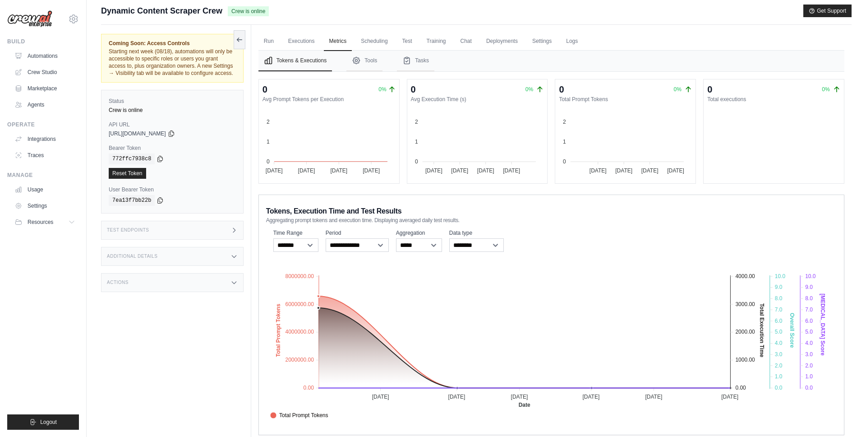
scroll to position [0, 0]
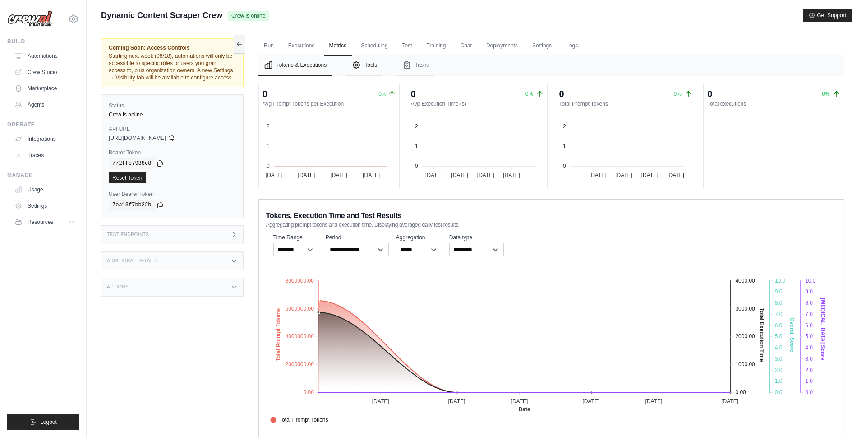
click at [376, 69] on button "Tools" at bounding box center [364, 65] width 36 height 21
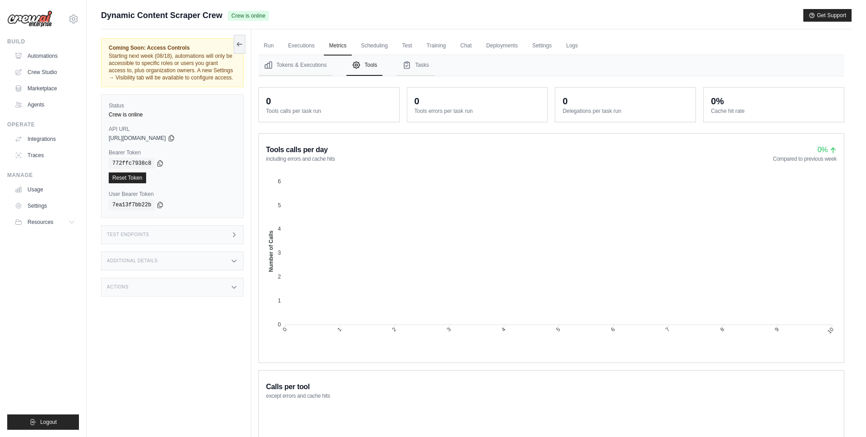
click at [449, 66] on nav "Tokens & Executions Tools Tasks" at bounding box center [551, 65] width 586 height 21
click at [420, 67] on button "Tasks" at bounding box center [415, 65] width 37 height 21
click at [374, 69] on button "Tools" at bounding box center [364, 65] width 36 height 21
click at [373, 49] on link "Scheduling" at bounding box center [373, 46] width 37 height 19
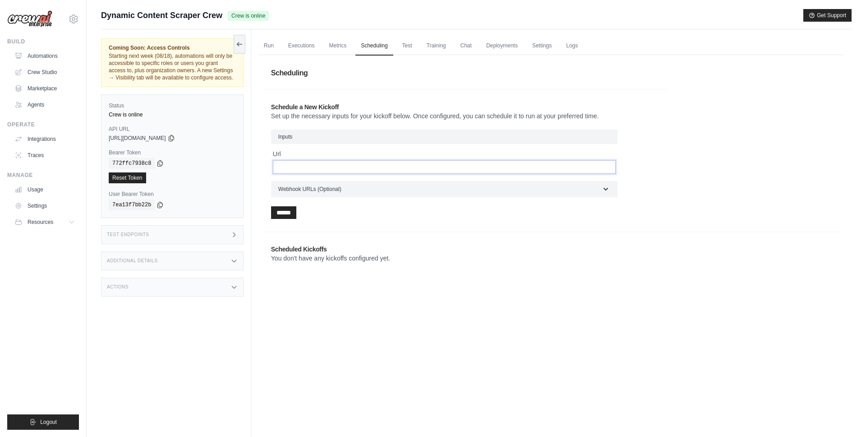
click at [311, 166] on input "Url" at bounding box center [444, 167] width 343 height 14
click at [288, 138] on span "Inputs" at bounding box center [285, 137] width 14 height 6
click at [344, 117] on p "Set up the necessary inputs for your kickoff below. Once configured, you can sc…" at bounding box center [466, 115] width 390 height 9
click at [344, 116] on p "Set up the necessary inputs for your kickoff below. Once configured, you can sc…" at bounding box center [466, 115] width 390 height 9
click at [342, 117] on p "Set up the necessary inputs for your kickoff below. Once configured, you can sc…" at bounding box center [466, 115] width 390 height 9
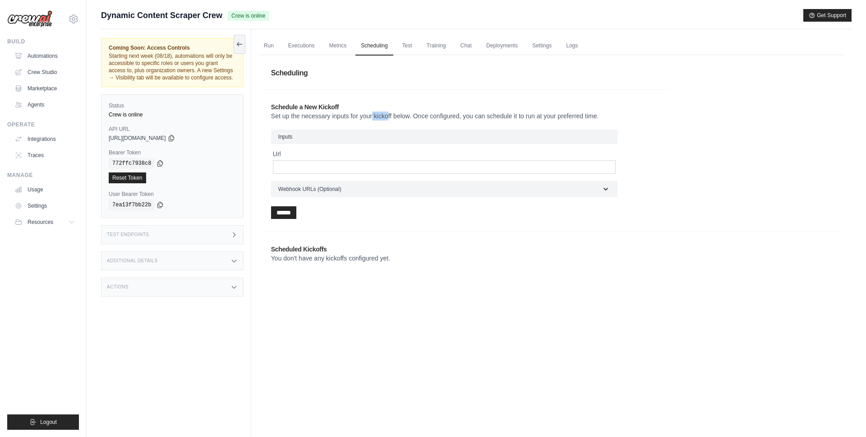
click at [342, 117] on p "Set up the necessary inputs for your kickoff below. Once configured, you can sc…" at bounding box center [466, 115] width 390 height 9
click at [415, 116] on p "Set up the necessary inputs for your kickoff below. Once configured, you can sc…" at bounding box center [466, 115] width 390 height 9
click at [337, 166] on input "Url" at bounding box center [444, 167] width 343 height 14
click at [284, 135] on span "Inputs" at bounding box center [285, 137] width 14 height 6
click at [276, 155] on label "Url" at bounding box center [444, 153] width 343 height 9
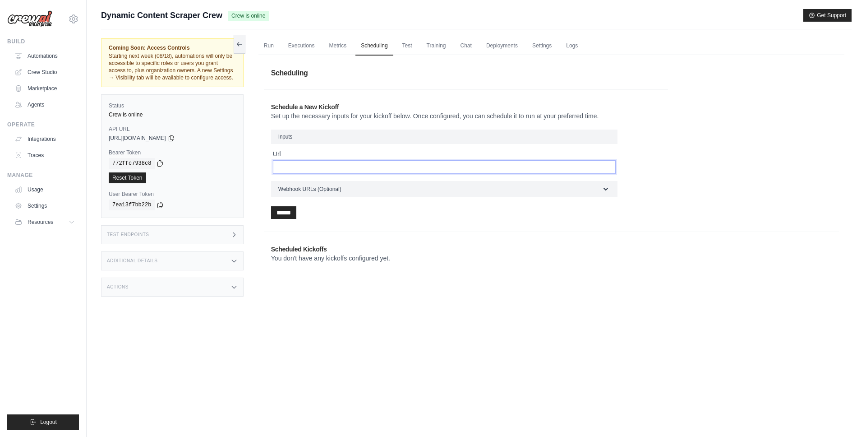
click at [276, 160] on input "Url" at bounding box center [444, 167] width 343 height 14
click at [276, 155] on label "Url" at bounding box center [444, 153] width 343 height 9
click at [276, 160] on input "Url" at bounding box center [444, 167] width 343 height 14
click at [303, 190] on span "Webhook URLs (Optional)" at bounding box center [309, 188] width 63 height 7
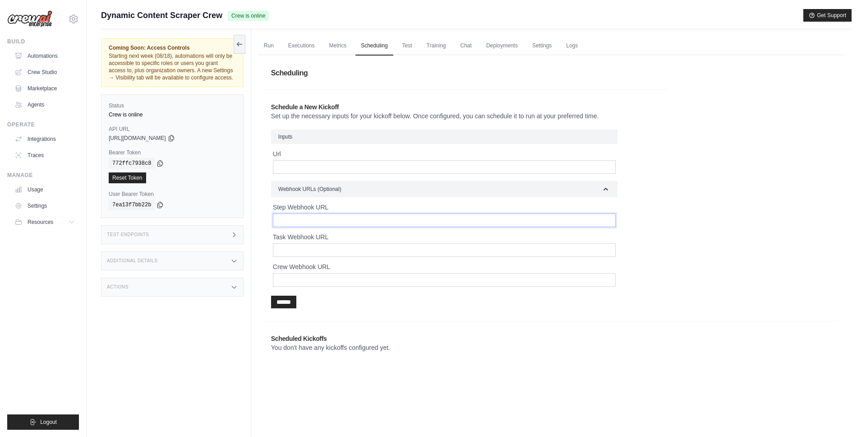
click at [306, 216] on input "Step Webhook URL" at bounding box center [444, 220] width 343 height 14
click at [308, 251] on input "Task Webhook URL" at bounding box center [444, 250] width 343 height 14
click at [300, 283] on input "Crew Webhook URL" at bounding box center [444, 280] width 343 height 14
click at [266, 178] on div "Schedule a New Kickoff Set up the necessary inputs for your kickoff below. Once…" at bounding box center [466, 205] width 404 height 220
click at [288, 302] on input "******" at bounding box center [283, 301] width 25 height 13
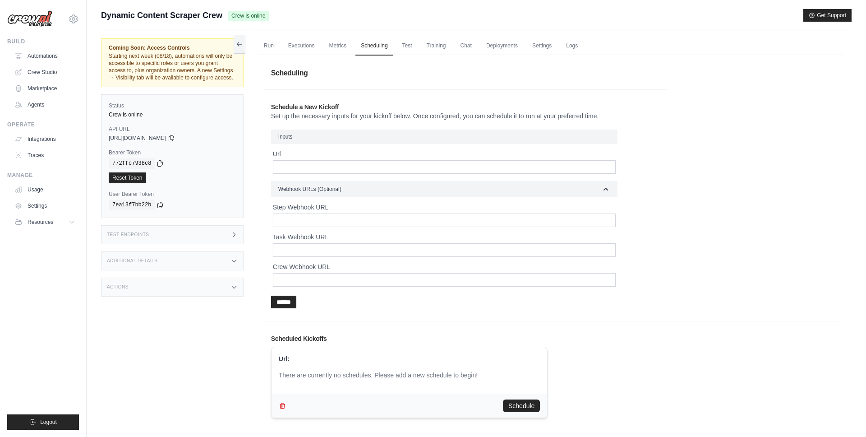
scroll to position [38, 0]
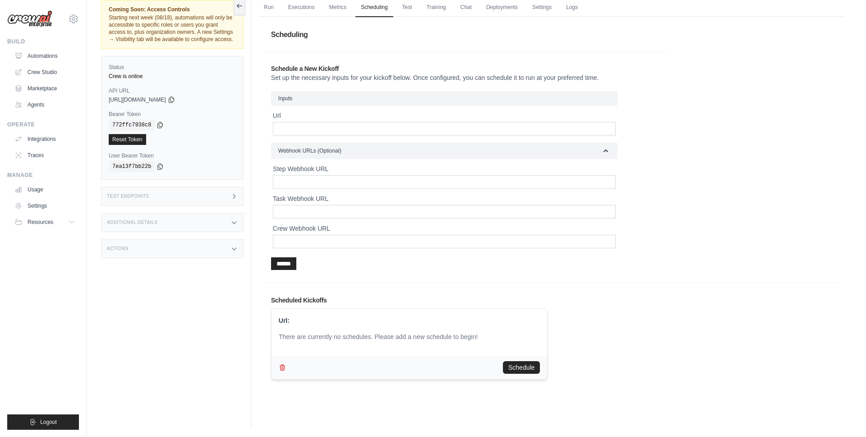
click at [341, 339] on div "There are currently no schedules. Please add a new schedule to begin!" at bounding box center [410, 336] width 262 height 9
click at [405, 336] on div "There are currently no schedules. Please add a new schedule to begin!" at bounding box center [410, 336] width 262 height 9
click at [465, 336] on div "There are currently no schedules. Please add a new schedule to begin!" at bounding box center [410, 336] width 262 height 9
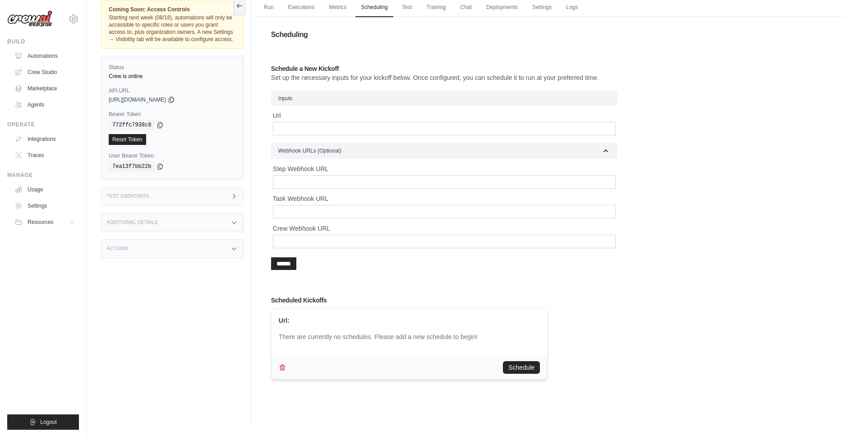
click at [337, 269] on div "******" at bounding box center [444, 263] width 346 height 13
click at [307, 182] on input "Step Webhook URL" at bounding box center [444, 182] width 343 height 14
click at [271, 180] on div "Step Webhook URL Task Webhook URL Crew Webhook URL" at bounding box center [444, 206] width 346 height 84
click at [305, 212] on input "Task Webhook URL" at bounding box center [444, 212] width 343 height 14
click at [305, 244] on input "Crew Webhook URL" at bounding box center [444, 242] width 343 height 14
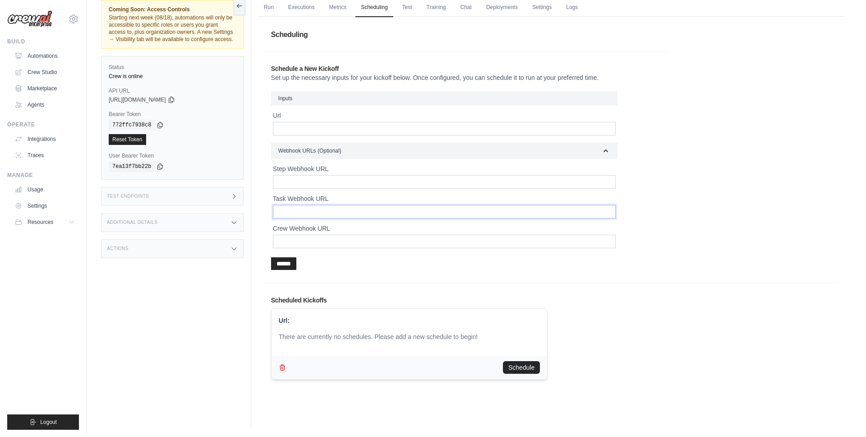
click at [300, 211] on input "Task Webhook URL" at bounding box center [444, 212] width 343 height 14
click at [300, 181] on input "Step Webhook URL" at bounding box center [444, 182] width 343 height 14
drag, startPoint x: 273, startPoint y: 170, endPoint x: 328, endPoint y: 169, distance: 54.1
click at [328, 169] on label "Step Webhook URL" at bounding box center [444, 168] width 343 height 9
click at [298, 200] on label "Task Webhook URL" at bounding box center [444, 198] width 343 height 9
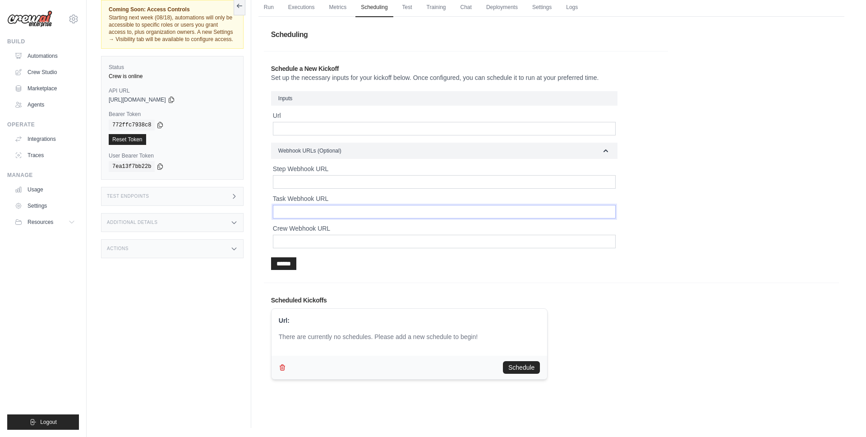
click at [298, 205] on input "Task Webhook URL" at bounding box center [444, 212] width 343 height 14
click at [298, 200] on label "Task Webhook URL" at bounding box center [444, 198] width 343 height 9
click at [298, 205] on input "Task Webhook URL" at bounding box center [444, 212] width 343 height 14
click at [298, 200] on label "Task Webhook URL" at bounding box center [444, 198] width 343 height 9
click at [298, 205] on input "Task Webhook URL" at bounding box center [444, 212] width 343 height 14
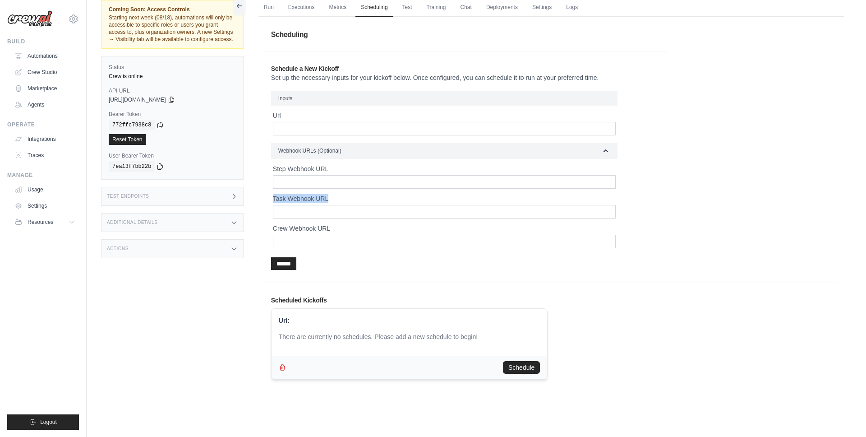
click at [300, 200] on label "Task Webhook URL" at bounding box center [444, 198] width 343 height 9
click at [300, 205] on input "Task Webhook URL" at bounding box center [444, 212] width 343 height 14
click at [295, 228] on label "Crew Webhook URL" at bounding box center [444, 228] width 343 height 9
click at [295, 235] on input "Crew Webhook URL" at bounding box center [444, 242] width 343 height 14
click at [295, 228] on label "Crew Webhook URL" at bounding box center [444, 228] width 343 height 9
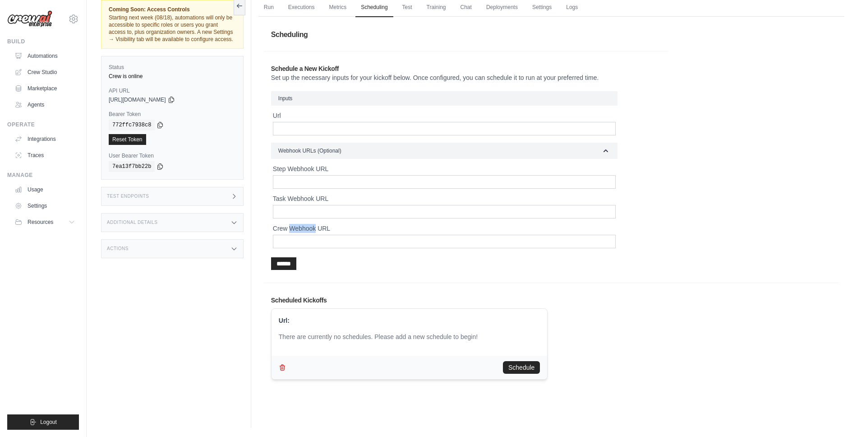
click at [295, 235] on input "Crew Webhook URL" at bounding box center [444, 242] width 343 height 14
click at [295, 228] on label "Crew Webhook URL" at bounding box center [444, 228] width 343 height 9
click at [295, 235] on input "Crew Webhook URL" at bounding box center [444, 242] width 343 height 14
click at [291, 227] on label "Crew Webhook URL" at bounding box center [444, 228] width 343 height 9
click at [291, 235] on input "Crew Webhook URL" at bounding box center [444, 242] width 343 height 14
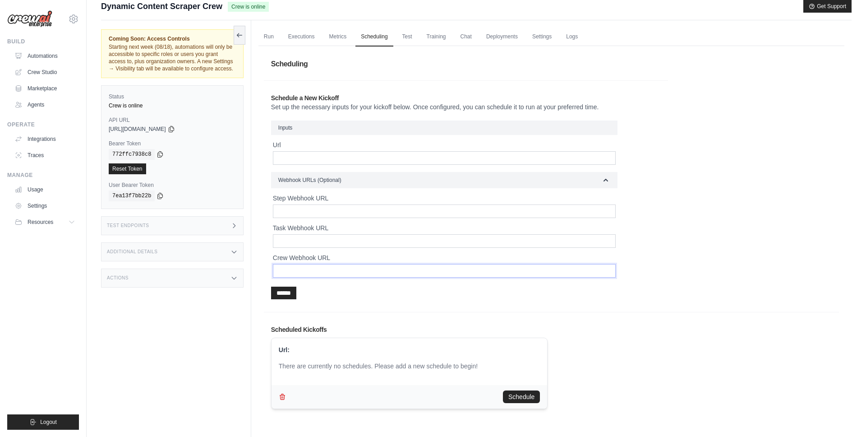
scroll to position [0, 0]
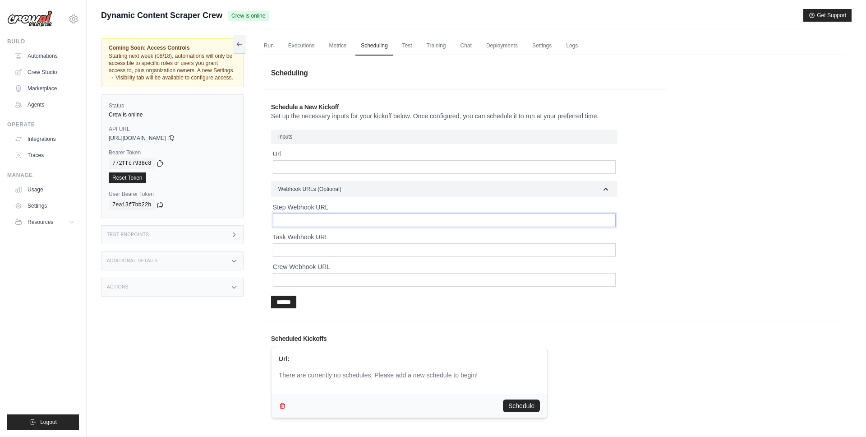
click at [309, 219] on input "Step Webhook URL" at bounding box center [444, 220] width 343 height 14
click at [406, 44] on link "Test" at bounding box center [407, 46] width 21 height 19
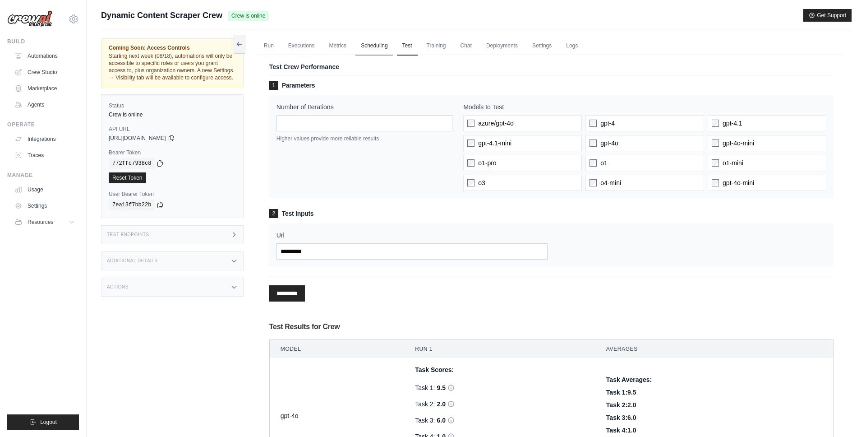
click at [367, 48] on link "Scheduling" at bounding box center [373, 46] width 37 height 19
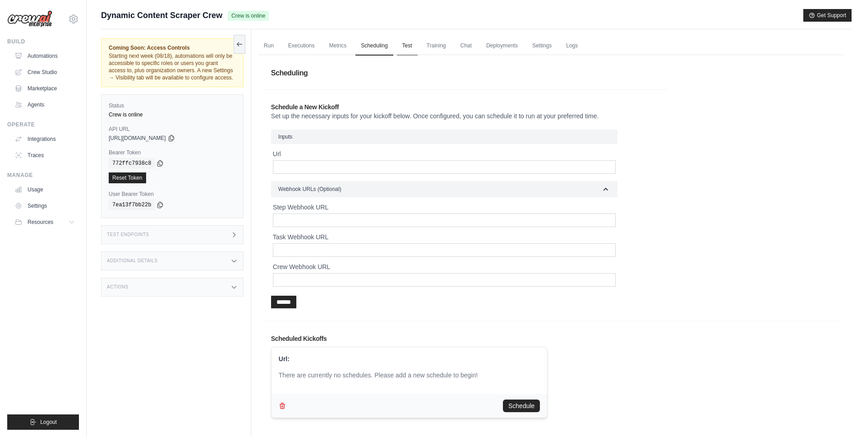
click at [405, 47] on link "Test" at bounding box center [407, 46] width 21 height 19
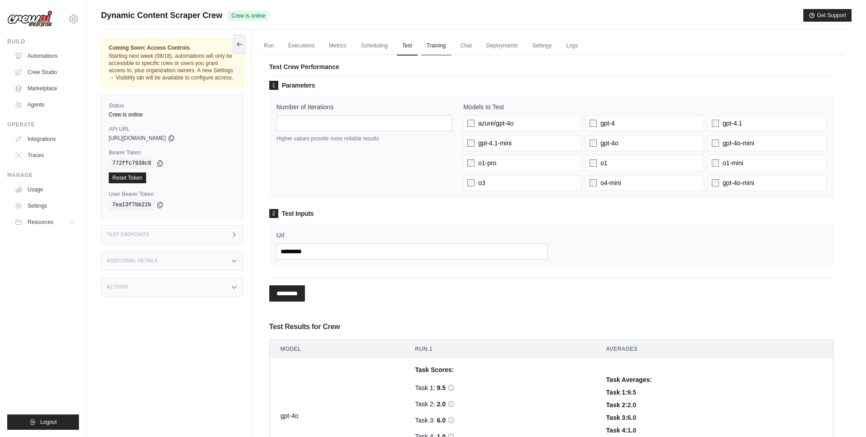
click at [430, 49] on link "Training" at bounding box center [436, 46] width 30 height 19
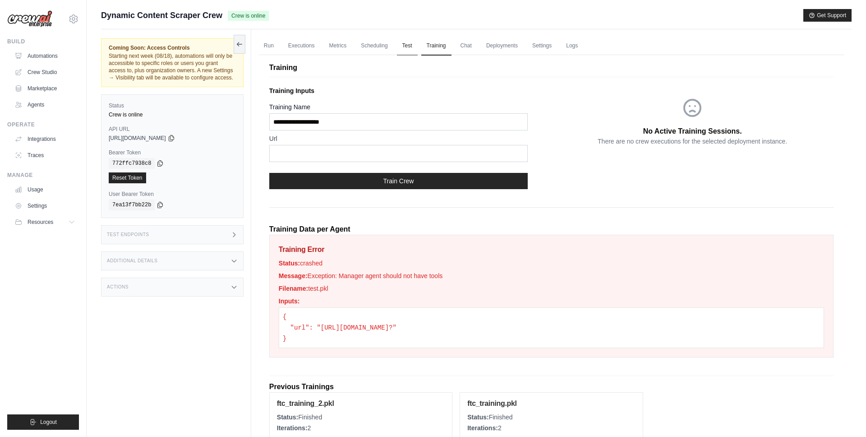
click at [409, 50] on link "Test" at bounding box center [407, 46] width 21 height 19
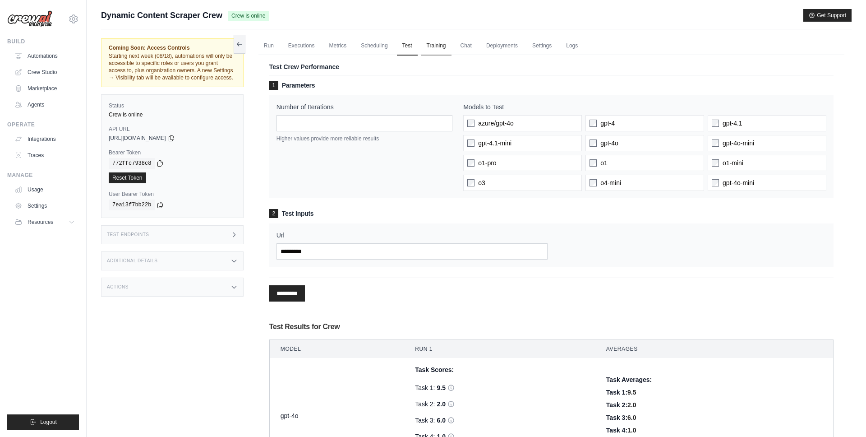
click at [434, 48] on link "Training" at bounding box center [436, 46] width 30 height 19
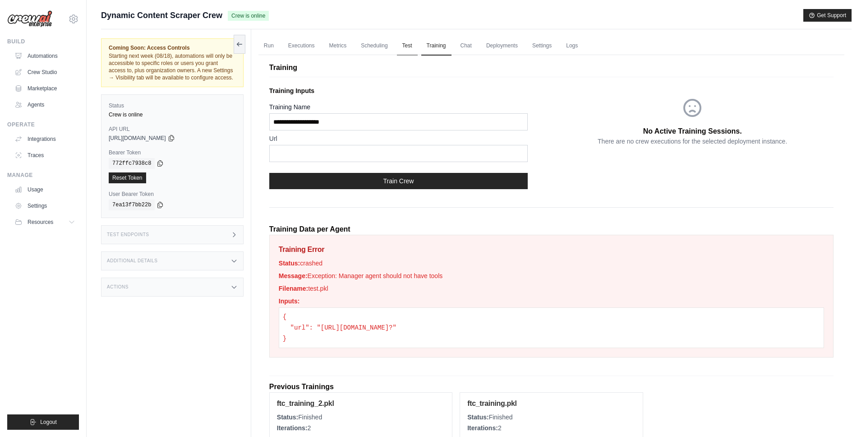
click at [410, 47] on link "Test" at bounding box center [407, 46] width 21 height 19
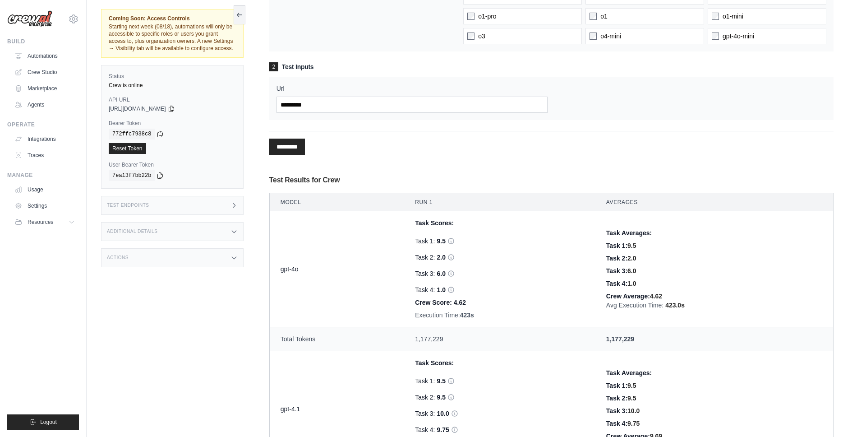
scroll to position [143, 0]
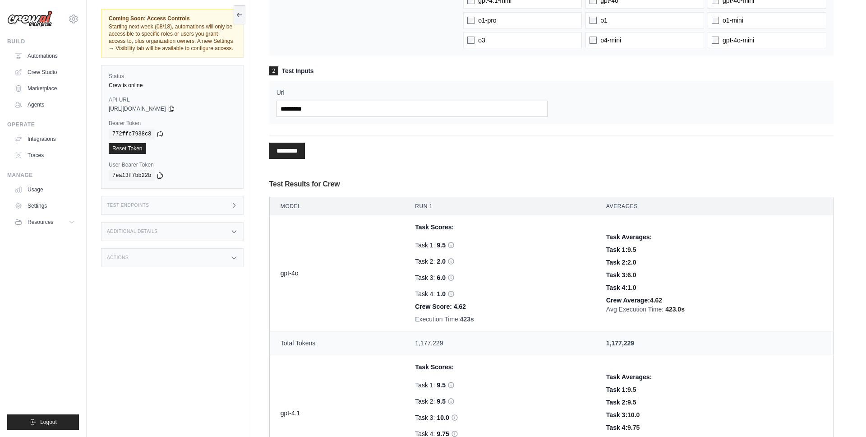
click at [328, 148] on div "********* Processing..." at bounding box center [551, 147] width 564 height 24
click at [295, 155] on input "*********" at bounding box center [287, 151] width 36 height 16
click at [294, 111] on input "**********" at bounding box center [413, 109] width 272 height 16
type input "**********"
click at [296, 150] on input "*********" at bounding box center [287, 151] width 36 height 16
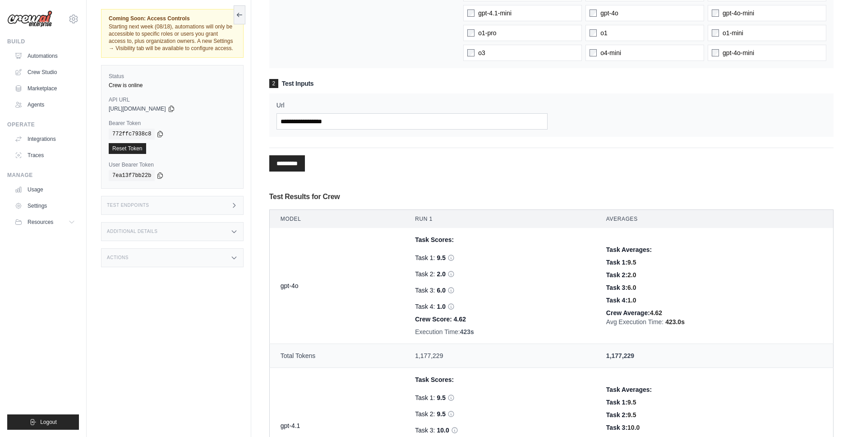
drag, startPoint x: 413, startPoint y: 148, endPoint x: 414, endPoint y: 134, distance: 13.6
click at [414, 134] on form "1 Parameters Number of Iterations * Higher values provide more reliable results…" at bounding box center [551, 54] width 564 height 233
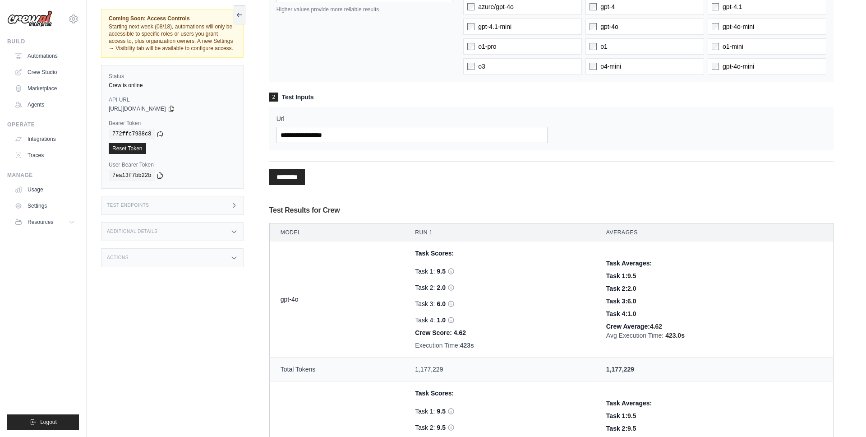
scroll to position [0, 0]
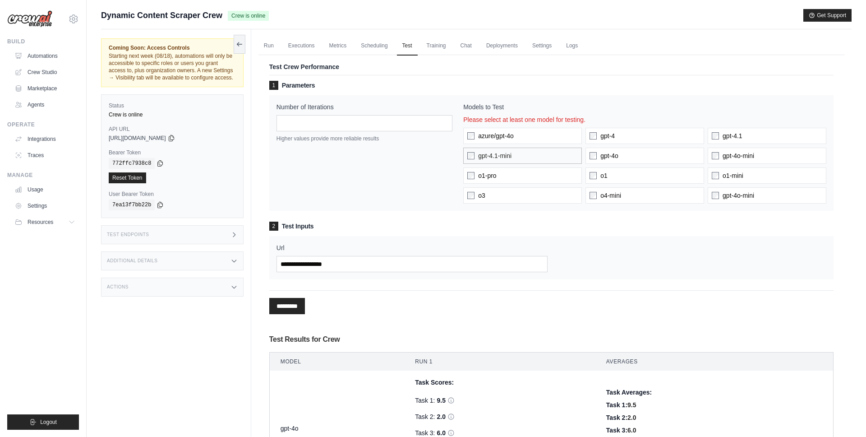
click at [502, 156] on span "gpt-4.1-mini" at bounding box center [494, 155] width 33 height 9
click at [318, 122] on input "*" at bounding box center [365, 123] width 176 height 16
type input "*"
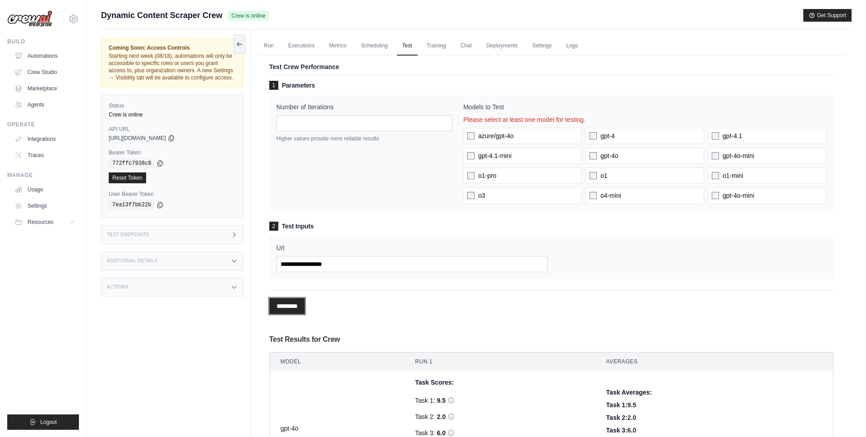
click at [294, 303] on input "*********" at bounding box center [287, 306] width 36 height 16
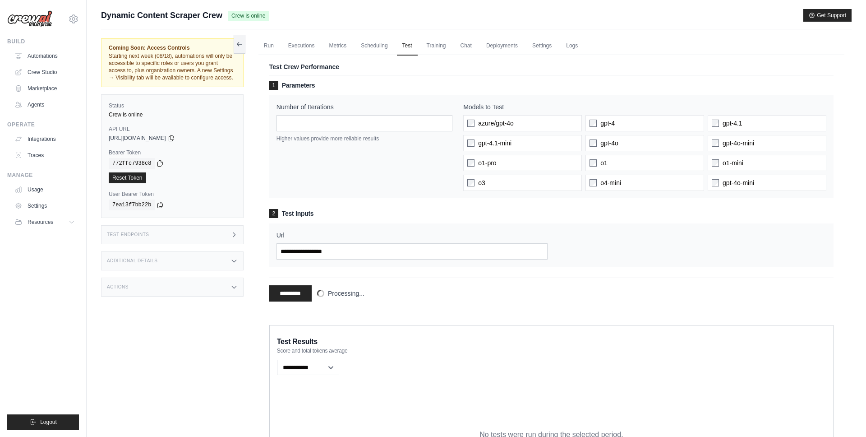
drag, startPoint x: 283, startPoint y: 215, endPoint x: 313, endPoint y: 215, distance: 29.8
click at [313, 215] on h3 "2 Test Inputs" at bounding box center [551, 213] width 564 height 9
click at [280, 233] on label "Url" at bounding box center [413, 235] width 272 height 9
click at [280, 243] on input "**********" at bounding box center [413, 251] width 272 height 16
click at [280, 233] on label "Url" at bounding box center [413, 235] width 272 height 9
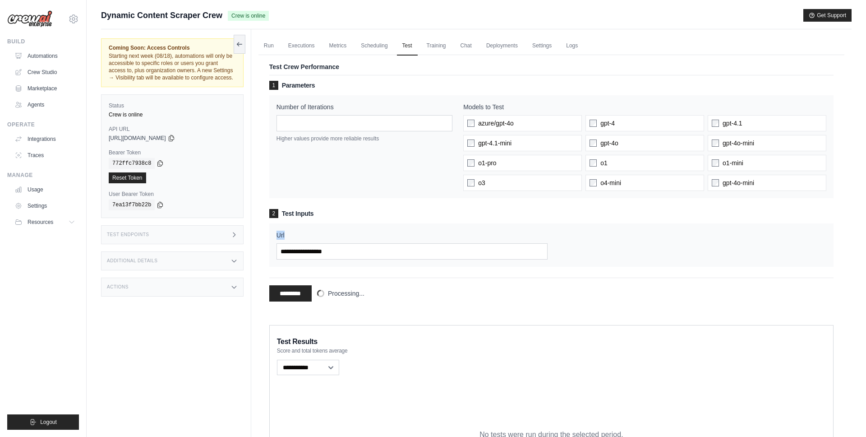
click at [280, 243] on input "**********" at bounding box center [413, 251] width 272 height 16
click at [281, 234] on label "Url" at bounding box center [413, 235] width 272 height 9
click at [281, 243] on input "**********" at bounding box center [413, 251] width 272 height 16
drag, startPoint x: 280, startPoint y: 252, endPoint x: 343, endPoint y: 252, distance: 63.6
click at [343, 252] on input "**********" at bounding box center [413, 251] width 272 height 16
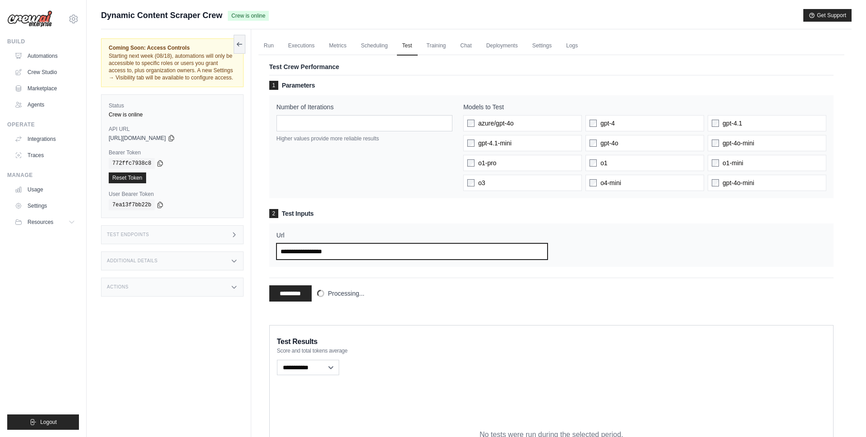
click at [343, 252] on input "**********" at bounding box center [413, 251] width 272 height 16
click at [211, 238] on div "Test Endpoints" at bounding box center [172, 234] width 143 height 19
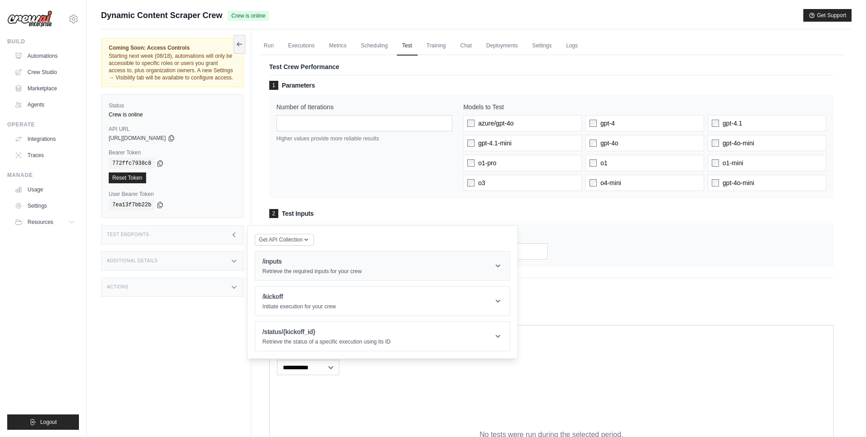
click at [294, 266] on div "/inputs Retrieve the required inputs for your crew" at bounding box center [312, 266] width 99 height 18
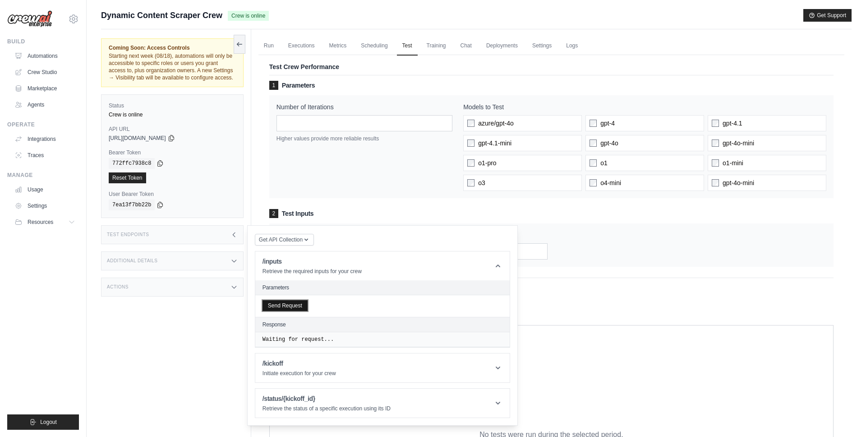
click at [294, 302] on button "Send Request" at bounding box center [285, 305] width 45 height 11
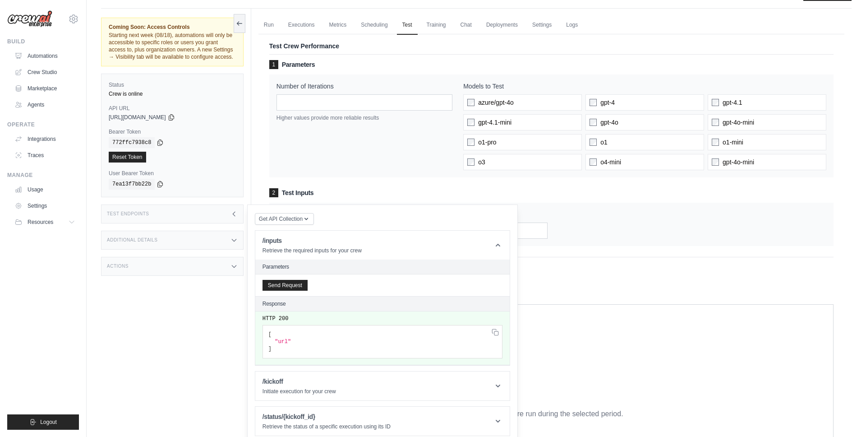
scroll to position [25, 0]
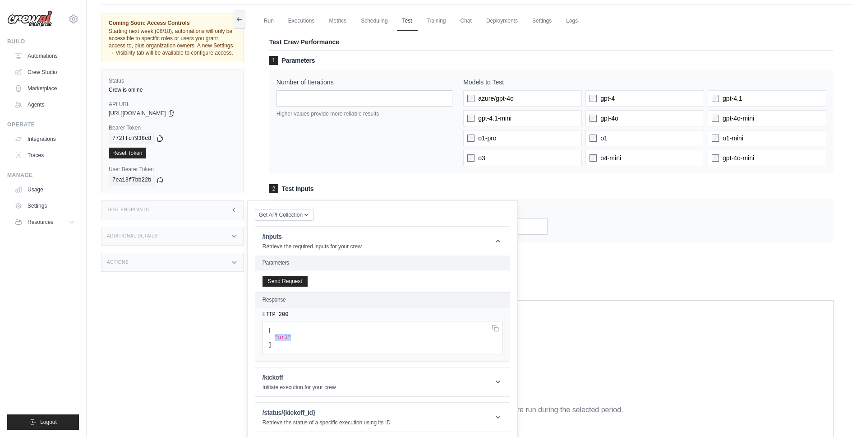
drag, startPoint x: 276, startPoint y: 336, endPoint x: 305, endPoint y: 336, distance: 29.8
click at [305, 336] on pre "[ "url" ]" at bounding box center [383, 337] width 240 height 33
click at [237, 208] on icon at bounding box center [234, 209] width 7 height 7
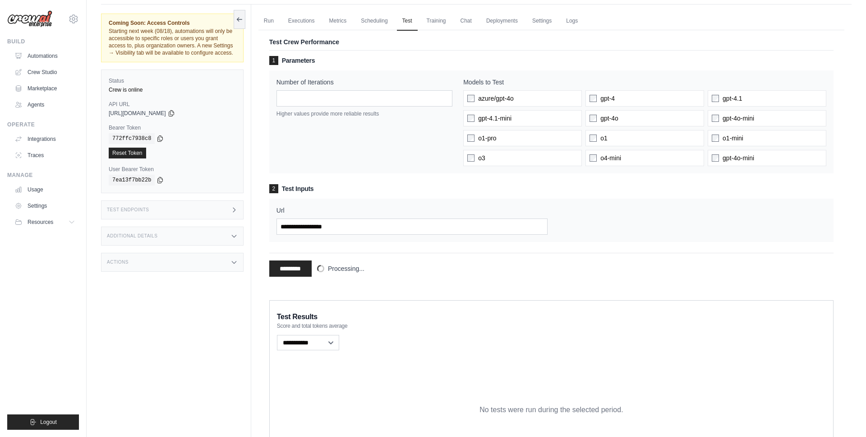
click at [278, 211] on label "Url" at bounding box center [413, 210] width 272 height 9
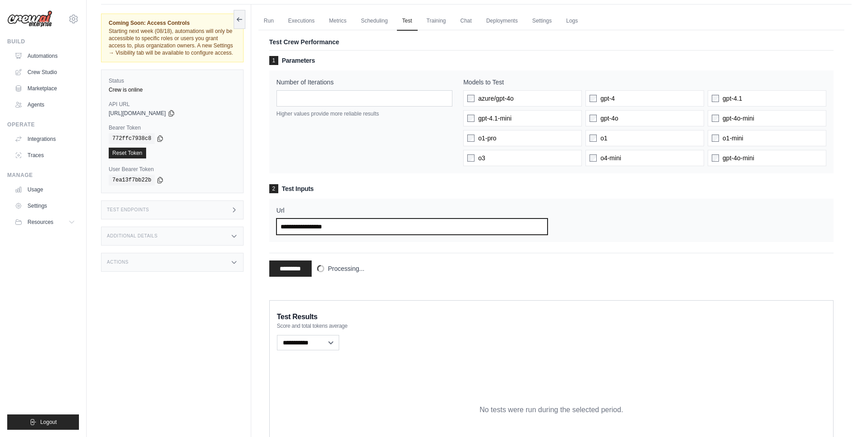
click at [278, 218] on input "**********" at bounding box center [413, 226] width 272 height 16
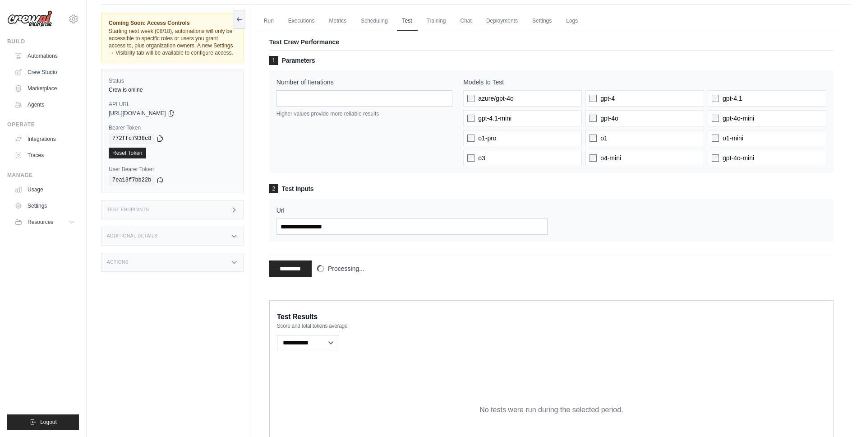
click at [278, 211] on label "Url" at bounding box center [413, 210] width 272 height 9
click at [278, 218] on input "**********" at bounding box center [413, 226] width 272 height 16
click at [278, 211] on label "Url" at bounding box center [413, 210] width 272 height 9
click at [278, 218] on input "**********" at bounding box center [413, 226] width 272 height 16
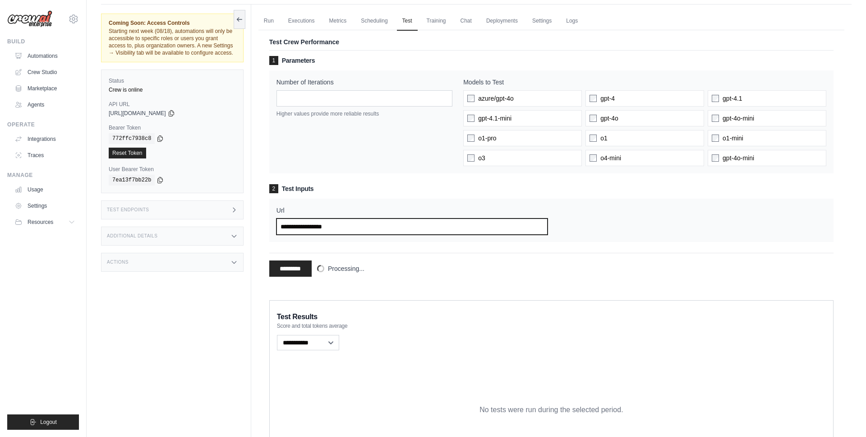
drag, startPoint x: 281, startPoint y: 227, endPoint x: 355, endPoint y: 227, distance: 74.4
click at [355, 227] on input "**********" at bounding box center [413, 226] width 272 height 16
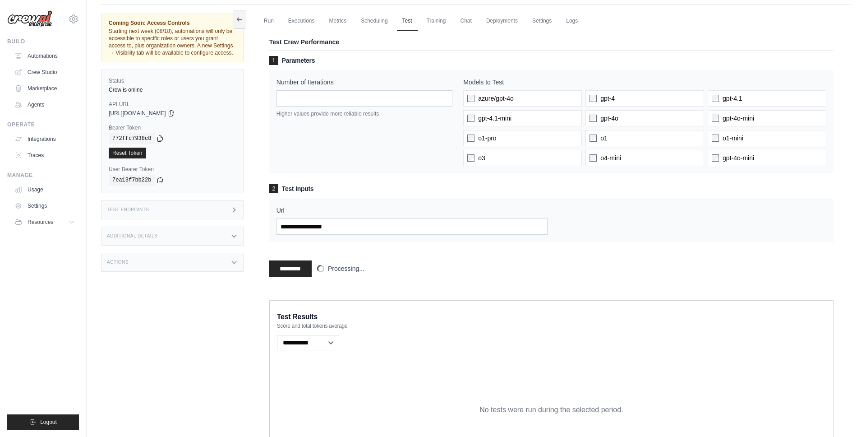
click at [370, 273] on div "**********" at bounding box center [551, 265] width 564 height 24
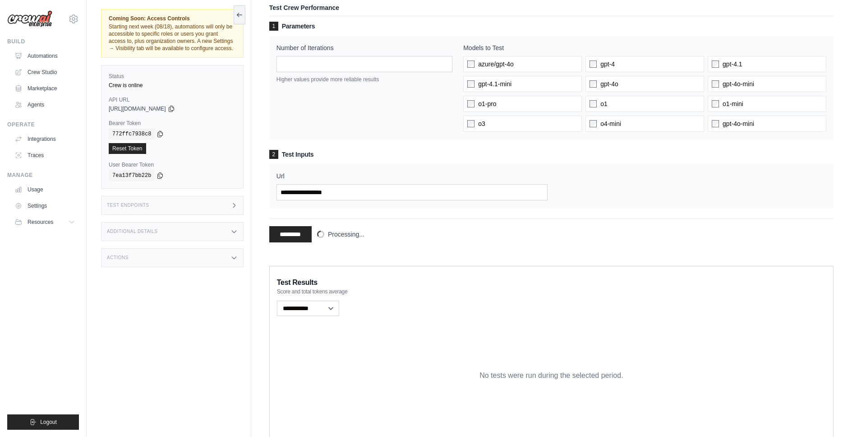
scroll to position [90, 0]
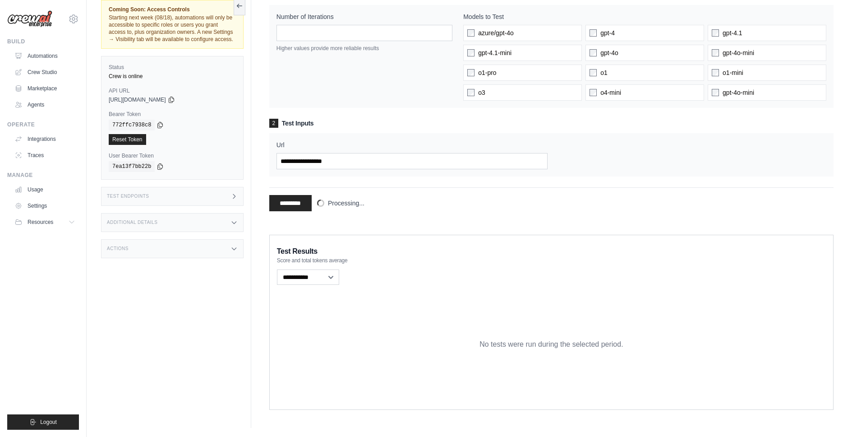
click at [335, 205] on span "Processing..." at bounding box center [346, 202] width 37 height 9
drag, startPoint x: 318, startPoint y: 204, endPoint x: 356, endPoint y: 204, distance: 38.3
click at [356, 204] on div "Processing..." at bounding box center [342, 202] width 46 height 9
click at [343, 203] on span "Processing..." at bounding box center [346, 202] width 37 height 9
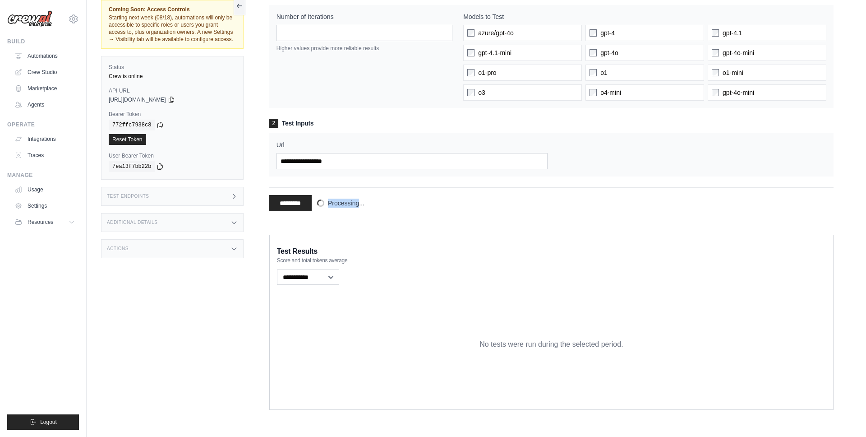
click at [344, 203] on span "Processing..." at bounding box center [346, 202] width 37 height 9
drag, startPoint x: 328, startPoint y: 204, endPoint x: 376, endPoint y: 204, distance: 47.4
click at [376, 204] on div "**********" at bounding box center [551, 199] width 564 height 24
drag, startPoint x: 328, startPoint y: 203, endPoint x: 365, endPoint y: 203, distance: 37.0
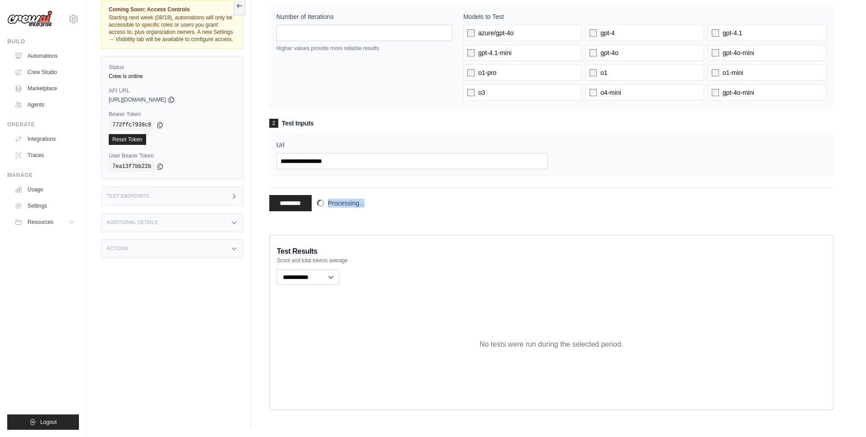
click at [365, 203] on div "**********" at bounding box center [551, 199] width 564 height 24
click at [340, 203] on span "Processing..." at bounding box center [346, 202] width 37 height 9
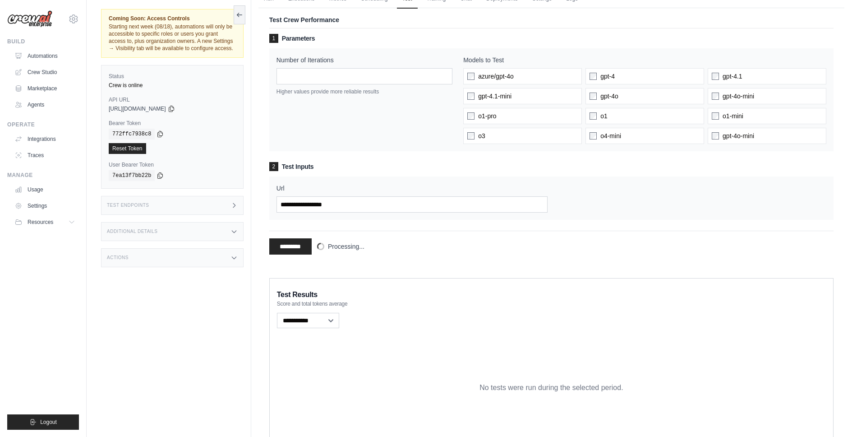
scroll to position [45, 0]
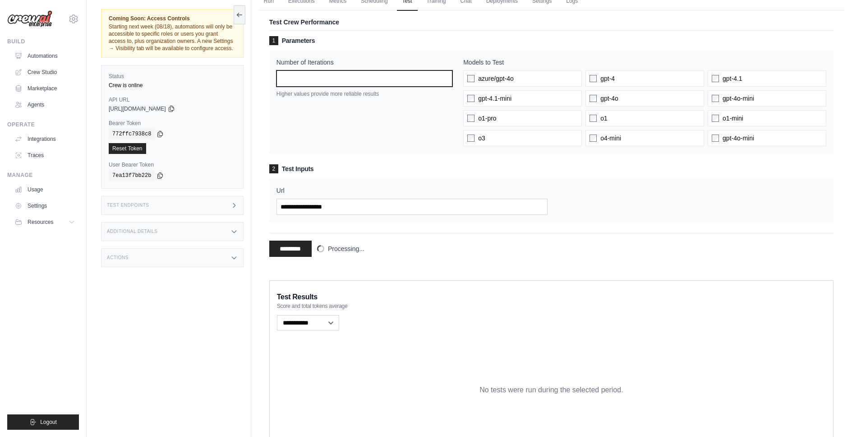
drag, startPoint x: 288, startPoint y: 79, endPoint x: 277, endPoint y: 79, distance: 10.8
click at [277, 79] on input "*" at bounding box center [365, 78] width 176 height 16
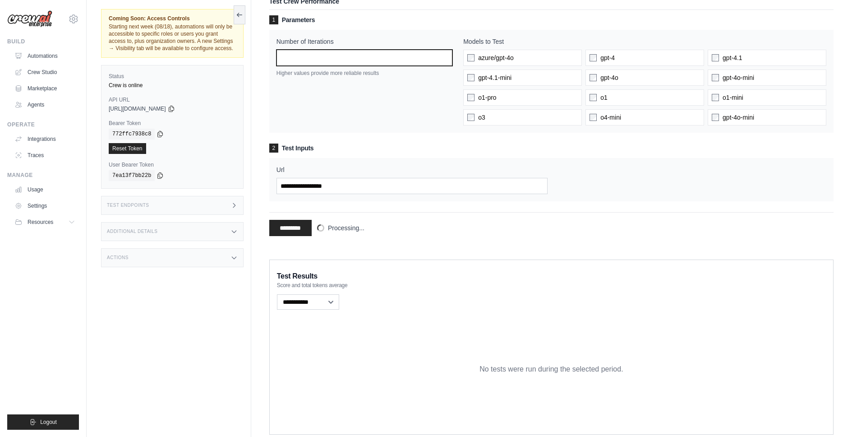
scroll to position [60, 0]
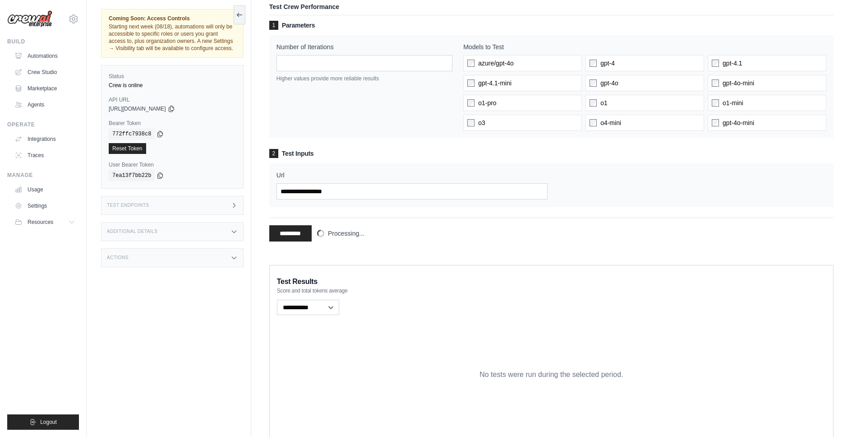
click at [356, 237] on span "Processing..." at bounding box center [346, 233] width 37 height 9
drag, startPoint x: 323, startPoint y: 234, endPoint x: 353, endPoint y: 234, distance: 30.2
click at [353, 234] on div "Processing..." at bounding box center [342, 233] width 46 height 9
click at [353, 234] on span "Processing..." at bounding box center [346, 233] width 37 height 9
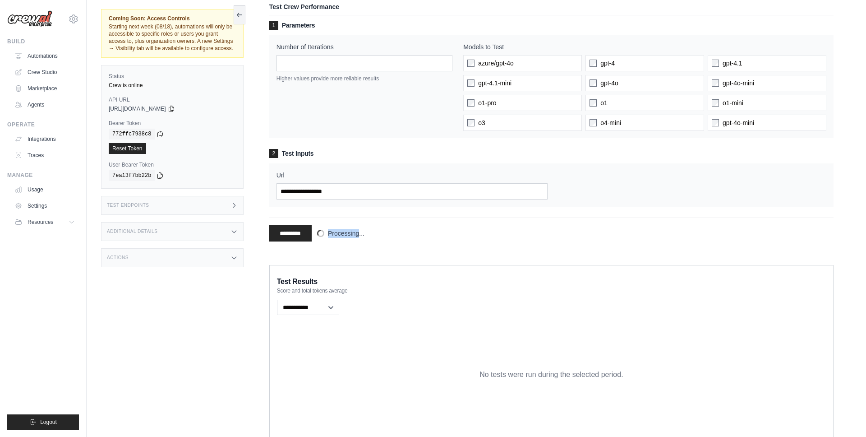
click at [341, 234] on span "Processing..." at bounding box center [346, 233] width 37 height 9
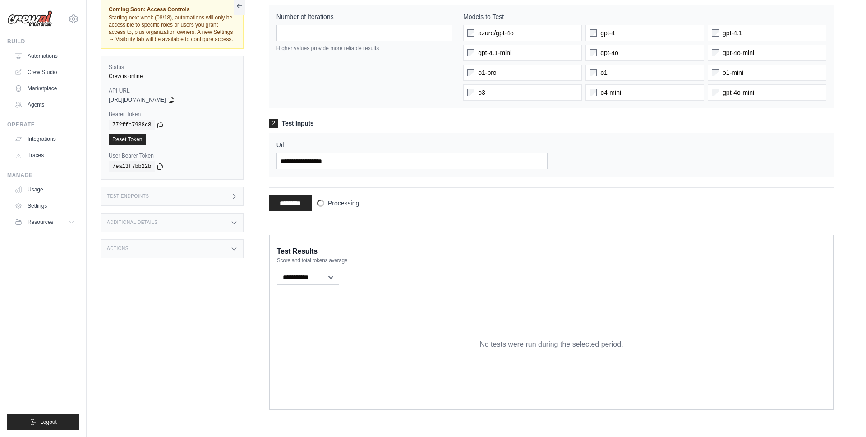
click at [338, 203] on span "Processing..." at bounding box center [346, 202] width 37 height 9
click at [359, 212] on div "1 Parameters Number of Iterations * Higher values provide more reliable results…" at bounding box center [551, 104] width 564 height 226
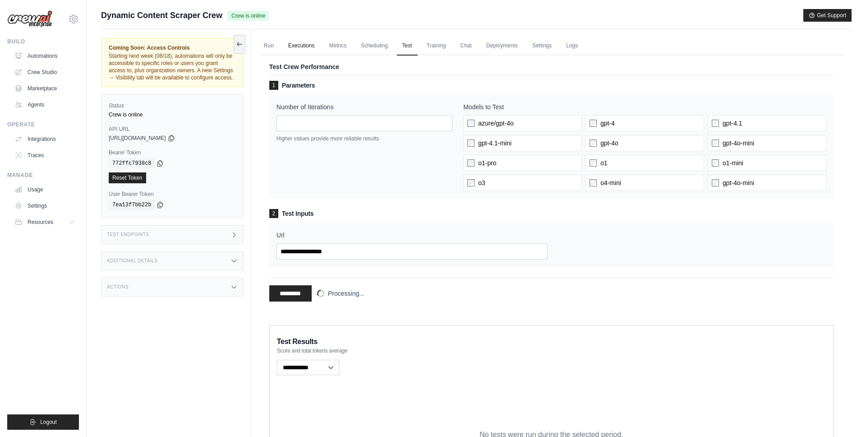
click at [304, 44] on link "Executions" at bounding box center [301, 46] width 37 height 19
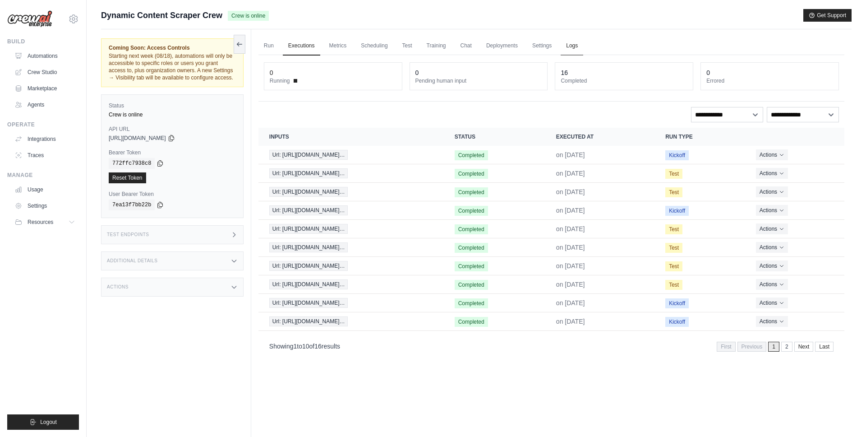
click at [572, 42] on link "Logs" at bounding box center [572, 46] width 23 height 19
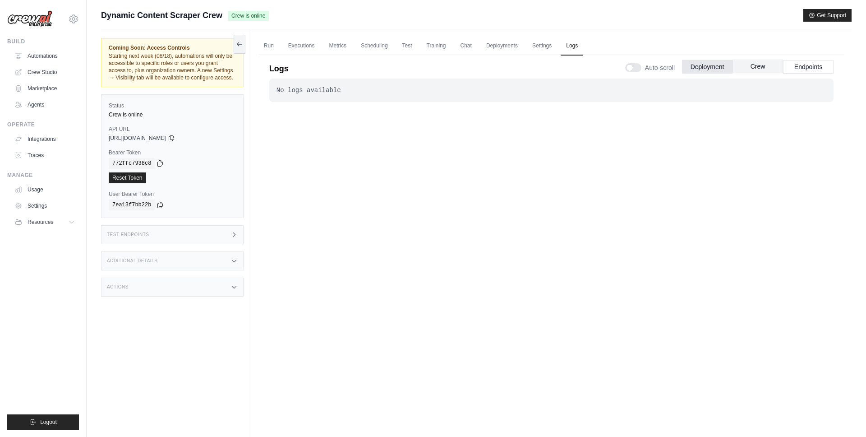
click at [775, 68] on button "Crew" at bounding box center [758, 67] width 51 height 14
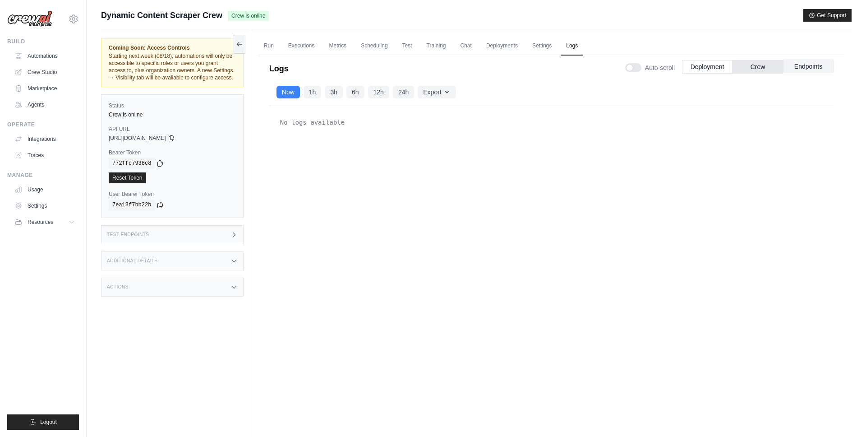
click at [804, 68] on button "Endpoints" at bounding box center [808, 67] width 51 height 14
click at [705, 72] on button "Deployment" at bounding box center [707, 67] width 51 height 14
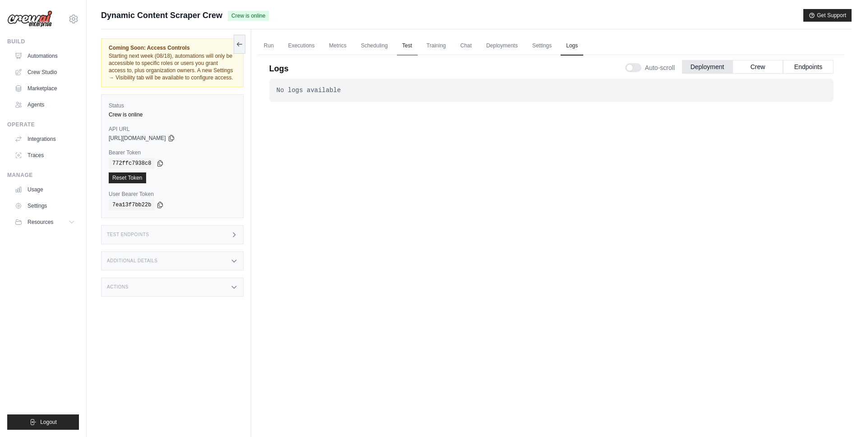
click at [404, 48] on link "Test" at bounding box center [407, 46] width 21 height 19
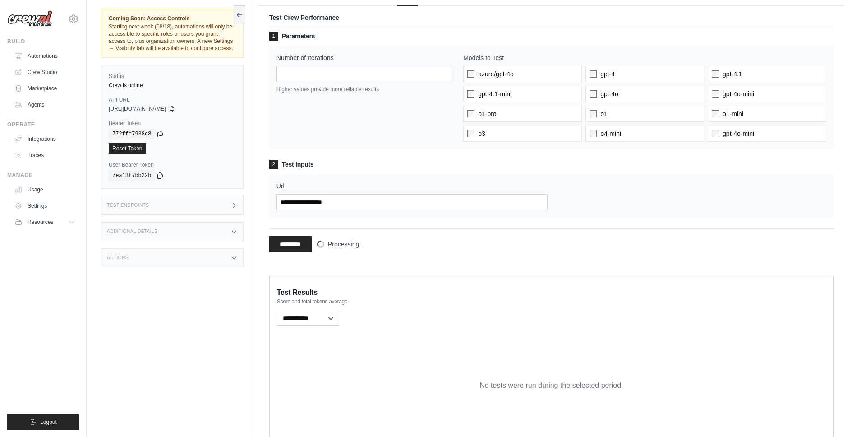
scroll to position [48, 0]
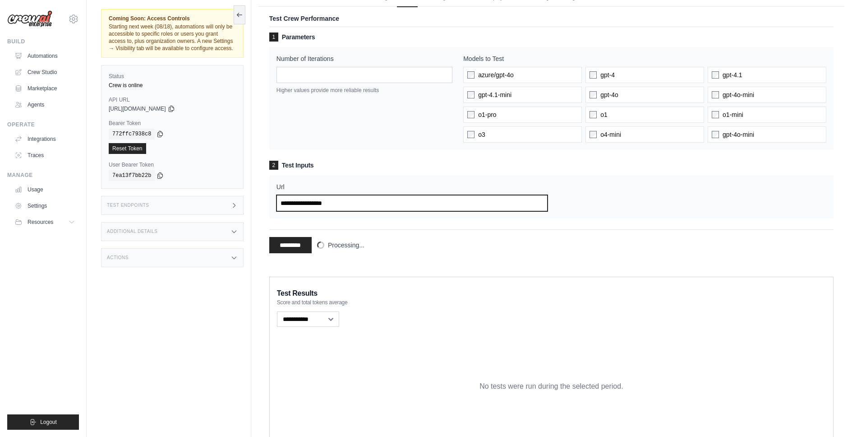
click at [338, 207] on input "**********" at bounding box center [413, 203] width 272 height 16
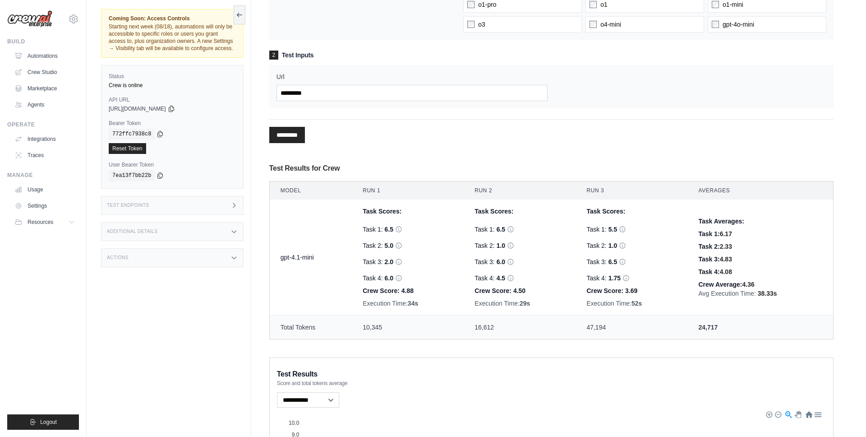
scroll to position [160, 0]
drag, startPoint x: 361, startPoint y: 228, endPoint x: 377, endPoint y: 228, distance: 16.2
click at [377, 228] on td "Task Scores: Task 1: 6.5 [MEDICAL_DATA] Score: 0 Verdict: Faithful Reasons: The…" at bounding box center [408, 256] width 112 height 116
click at [371, 227] on div "Task 1: 6.5 [MEDICAL_DATA] Score: 0 Verdict: Faithful Reasons: The answer clear…" at bounding box center [408, 227] width 90 height 9
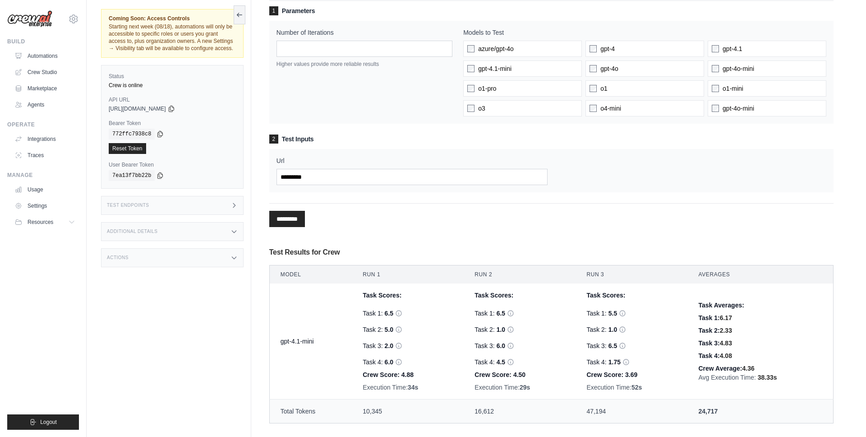
scroll to position [77, 0]
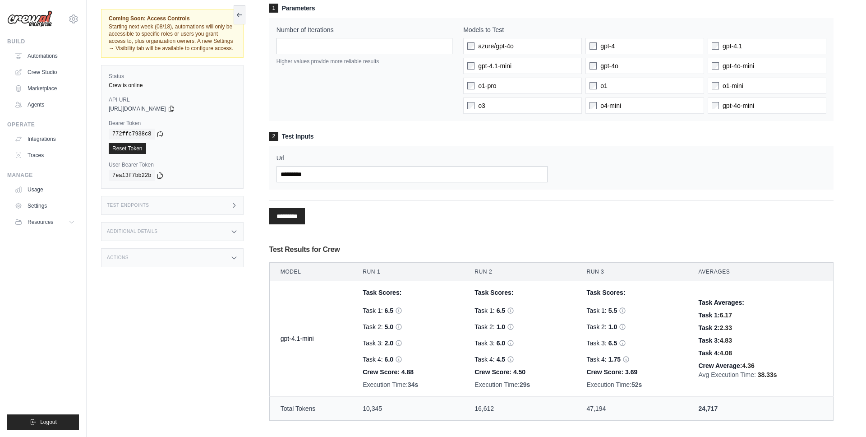
click at [278, 158] on label "Url" at bounding box center [413, 157] width 272 height 9
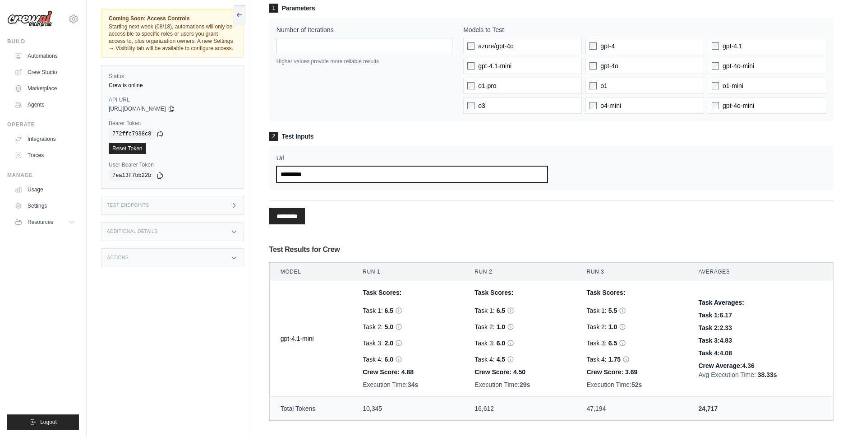
click at [278, 166] on input "Url" at bounding box center [413, 174] width 272 height 16
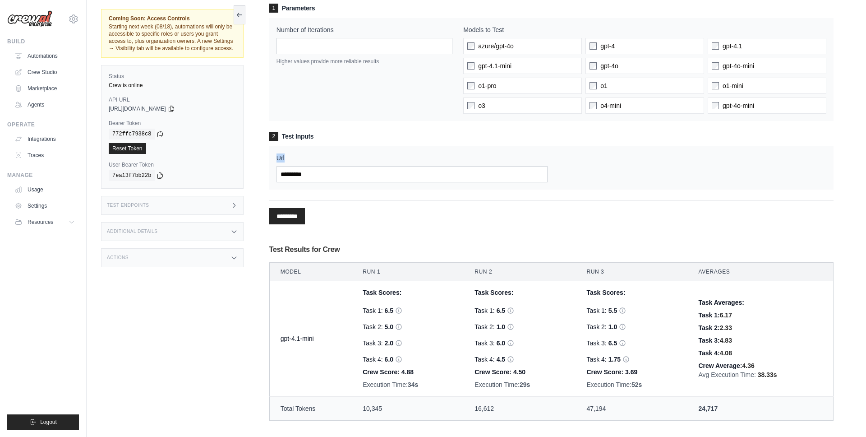
click at [278, 158] on label "Url" at bounding box center [413, 157] width 272 height 9
click at [278, 166] on input "Url" at bounding box center [413, 174] width 272 height 16
click at [367, 165] on div "Url" at bounding box center [413, 167] width 272 height 29
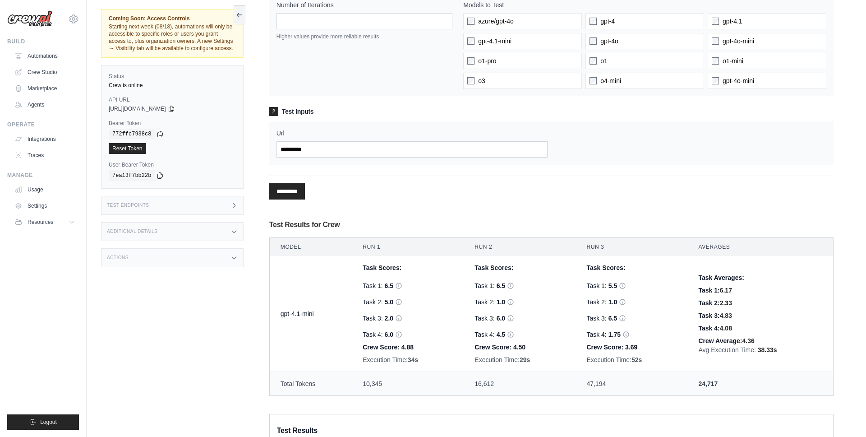
scroll to position [152, 0]
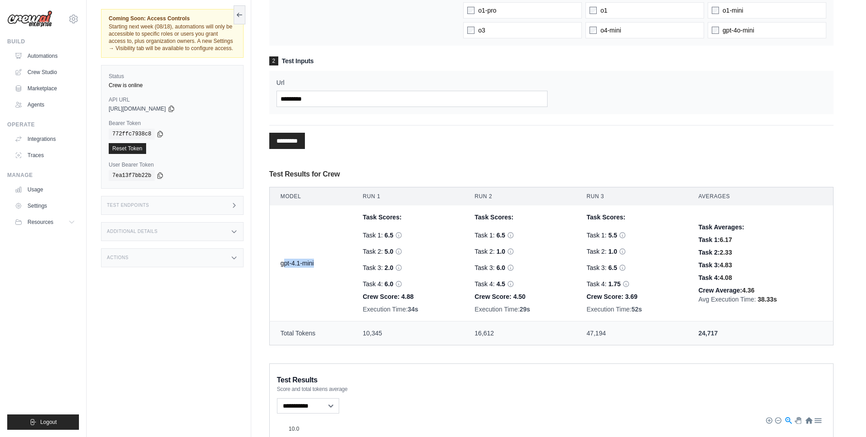
drag, startPoint x: 282, startPoint y: 265, endPoint x: 315, endPoint y: 265, distance: 32.5
click at [315, 265] on td "gpt-4.1-mini" at bounding box center [310, 263] width 83 height 116
click at [323, 265] on td "gpt-4.1-mini" at bounding box center [310, 263] width 83 height 116
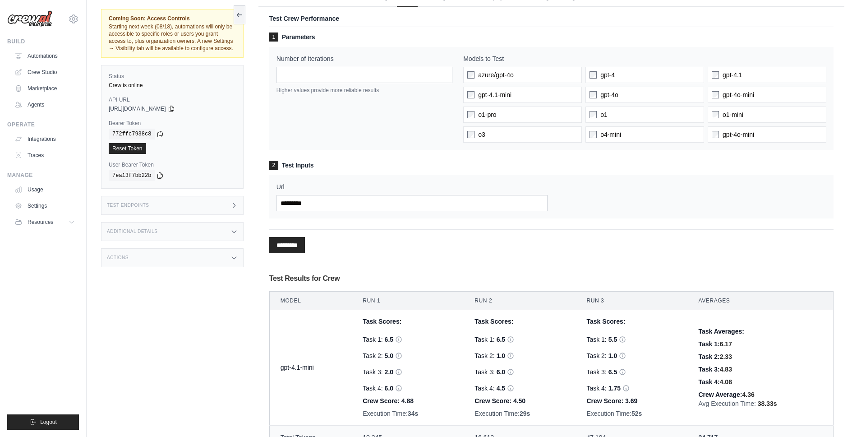
scroll to position [14, 0]
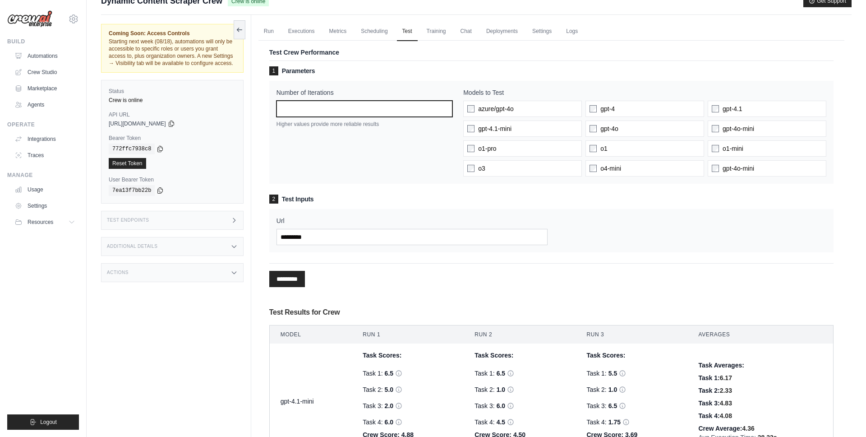
click at [350, 109] on input "*" at bounding box center [365, 109] width 176 height 16
type input "*"
click at [615, 214] on div "Url" at bounding box center [551, 230] width 564 height 43
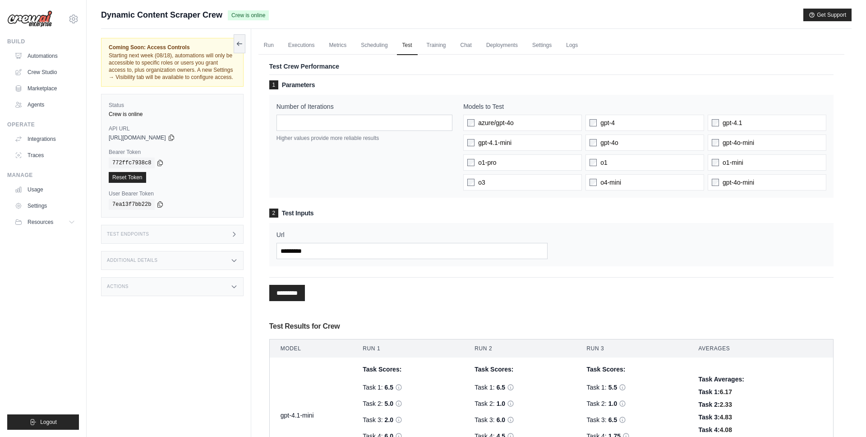
scroll to position [0, 0]
click at [572, 213] on h3 "2 Test Inputs" at bounding box center [551, 213] width 564 height 9
click at [342, 261] on div "Url" at bounding box center [551, 244] width 564 height 43
click at [348, 256] on input "Url" at bounding box center [413, 251] width 272 height 16
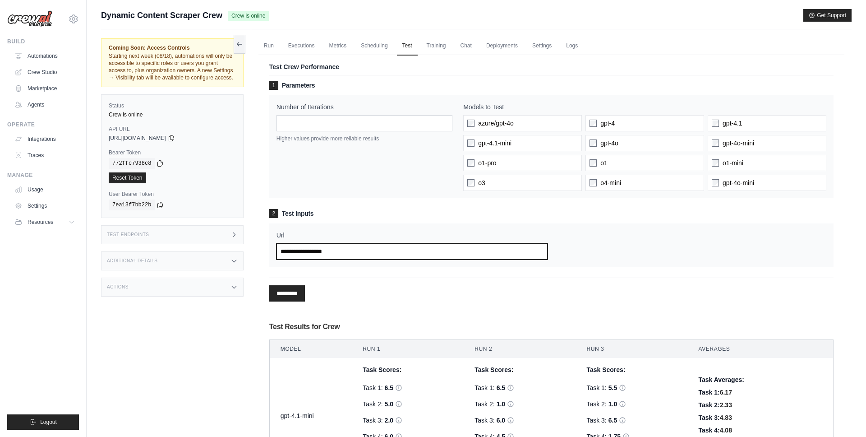
type input "**********"
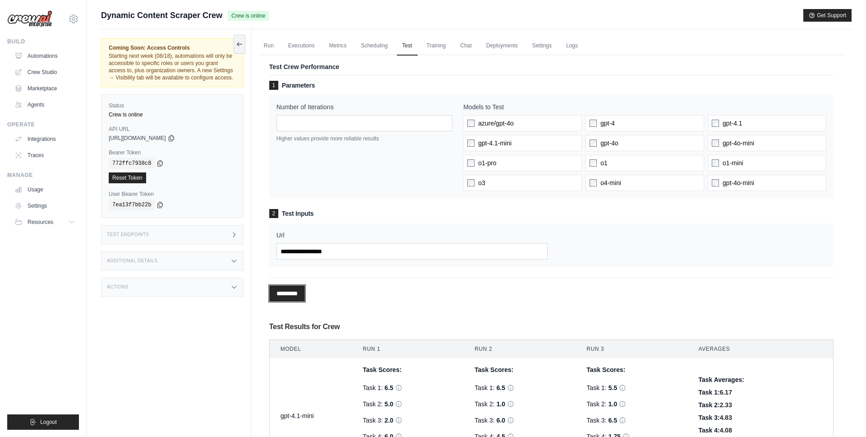
click at [287, 296] on input "*********" at bounding box center [287, 293] width 36 height 16
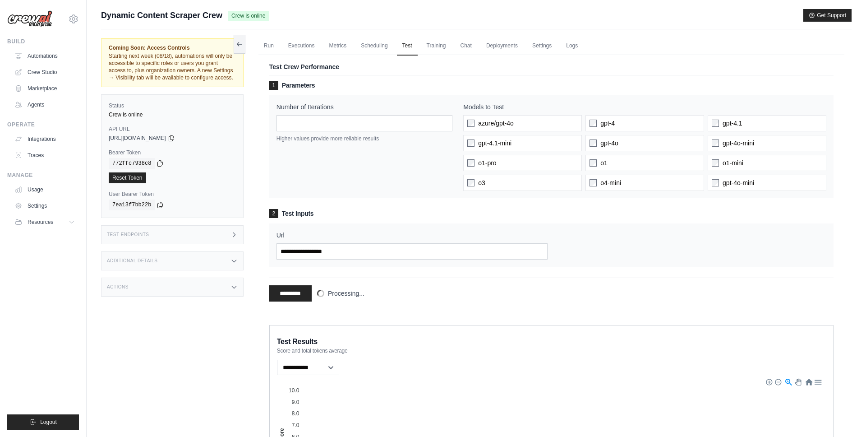
click at [336, 12] on div "Dynamic Content Scraper Crew Crew is online Get Support" at bounding box center [476, 15] width 751 height 13
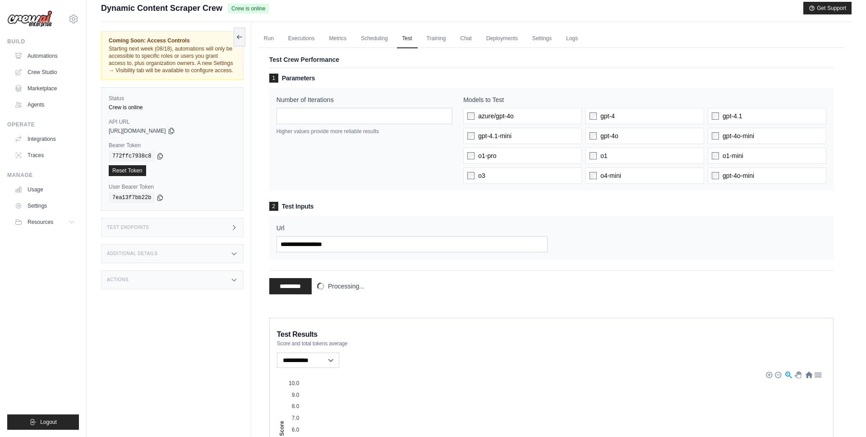
scroll to position [10, 0]
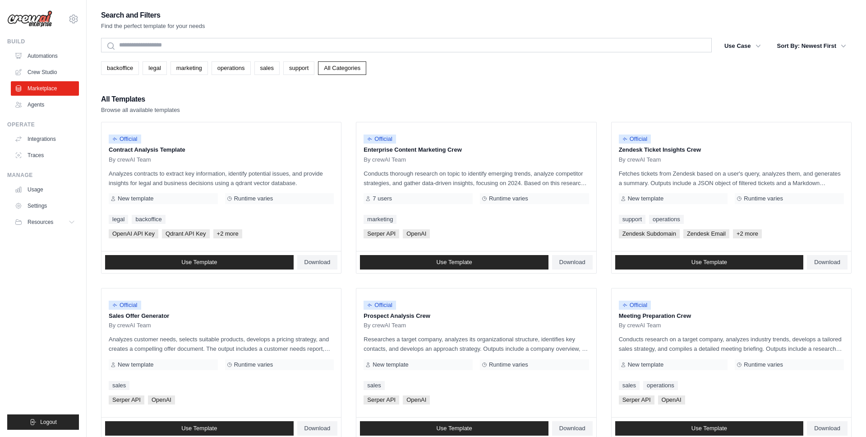
click at [282, 96] on div "All Templates Browse all available templates" at bounding box center [476, 104] width 751 height 22
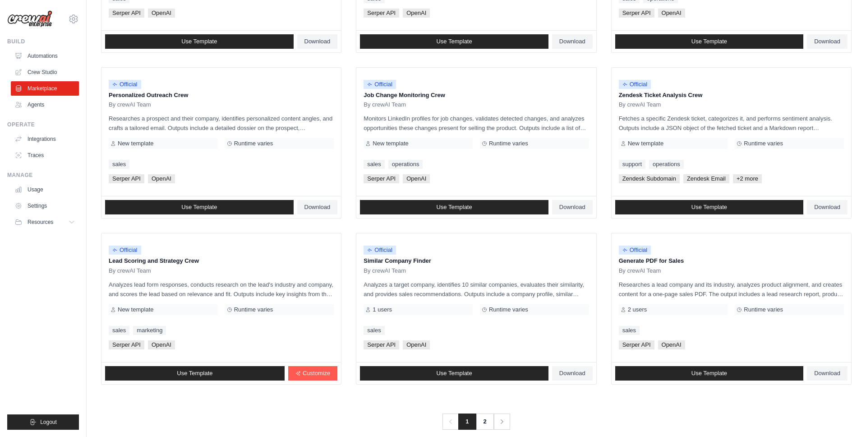
scroll to position [399, 0]
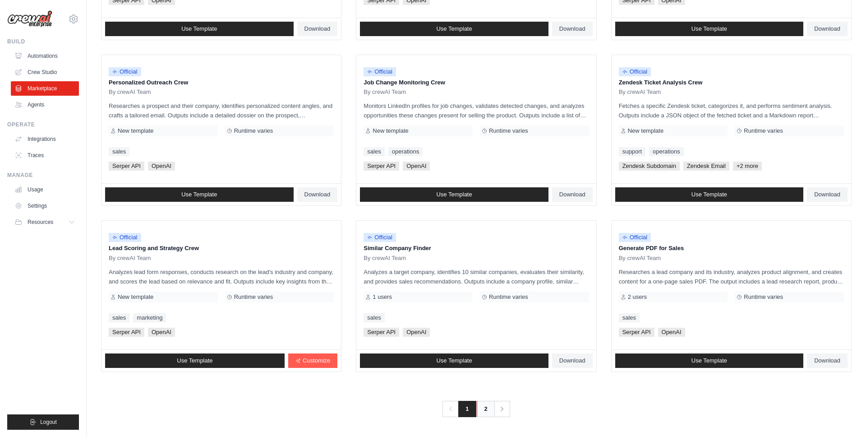
click at [481, 406] on link "2" at bounding box center [486, 409] width 18 height 16
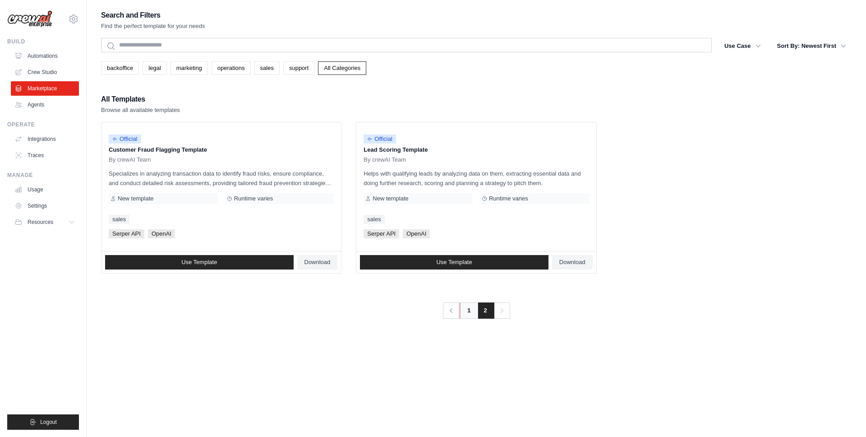
click at [472, 307] on link "1" at bounding box center [469, 310] width 18 height 16
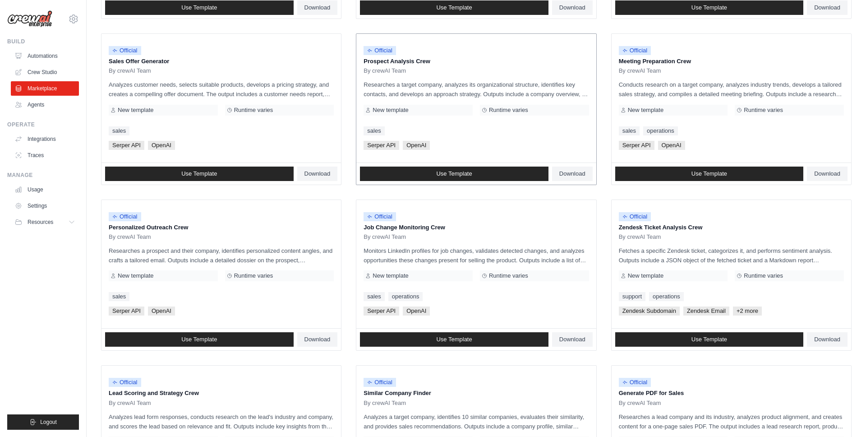
scroll to position [254, 0]
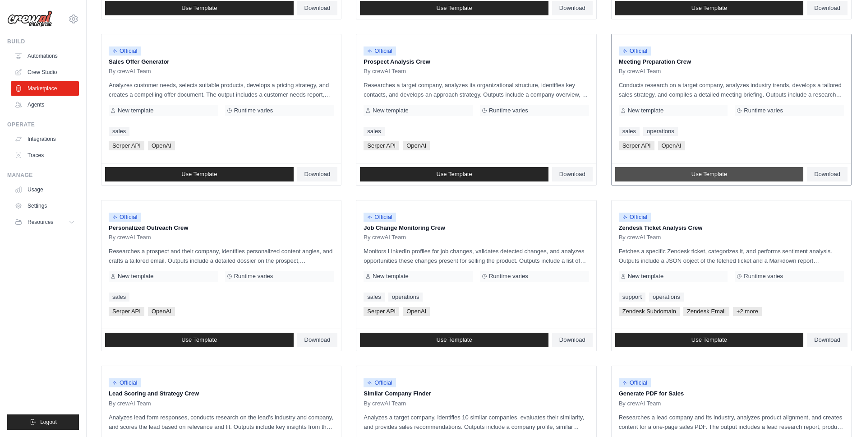
click at [746, 175] on link "Use Template" at bounding box center [709, 174] width 189 height 14
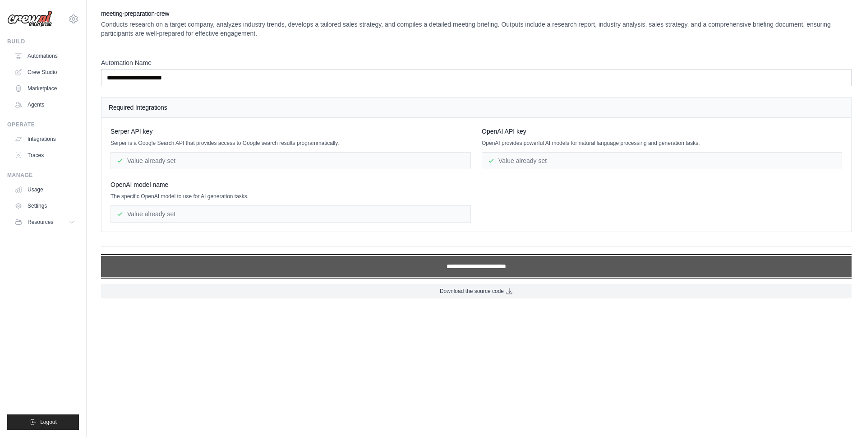
click at [451, 270] on input "**********" at bounding box center [476, 266] width 751 height 21
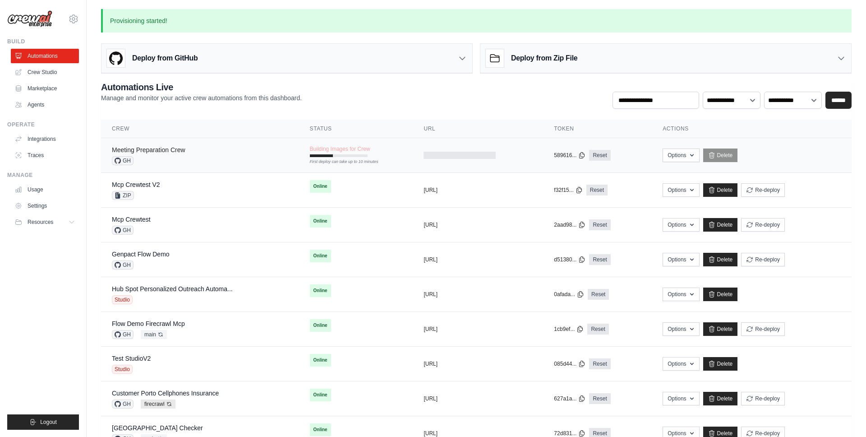
click at [182, 151] on link "Meeting Preparation Crew" at bounding box center [149, 149] width 74 height 7
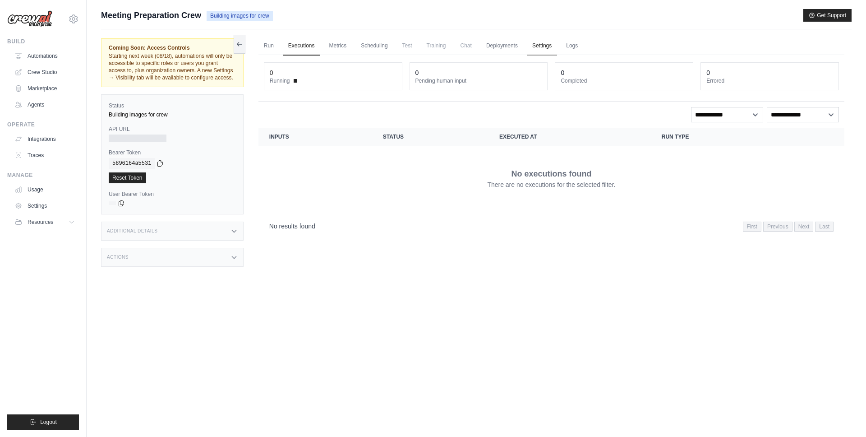
click at [548, 44] on link "Settings" at bounding box center [542, 46] width 30 height 19
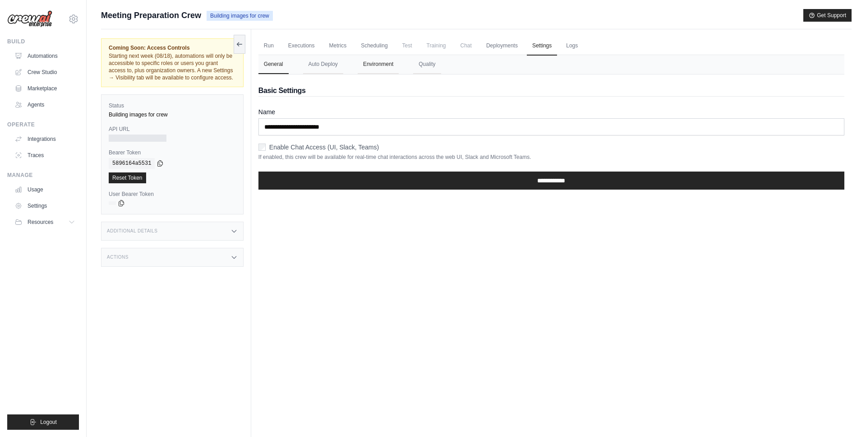
click at [385, 65] on button "Environment" at bounding box center [378, 64] width 41 height 19
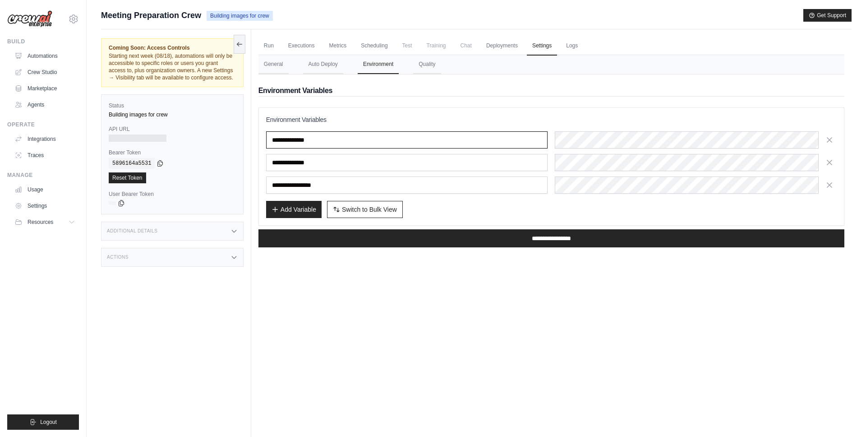
drag, startPoint x: 272, startPoint y: 139, endPoint x: 333, endPoint y: 136, distance: 61.5
click at [333, 136] on input "**********" at bounding box center [407, 139] width 282 height 17
click at [307, 292] on div "Run Executions Metrics Scheduling Test Training Chat Deployments Settings Logs …" at bounding box center [551, 247] width 600 height 437
click at [491, 290] on div "Run Executions Metrics Scheduling Test Training Chat Deployments Settings Logs …" at bounding box center [551, 247] width 600 height 437
click at [267, 46] on link "Run" at bounding box center [268, 46] width 21 height 19
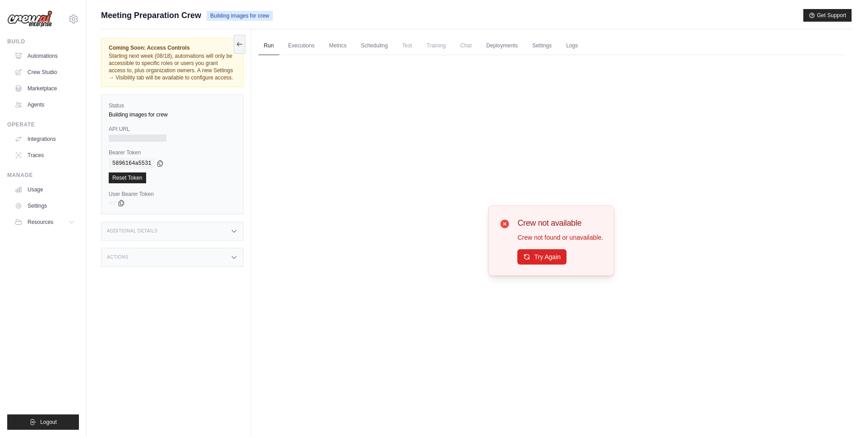
drag, startPoint x: 211, startPoint y: 16, endPoint x: 277, endPoint y: 15, distance: 65.4
click at [277, 15] on div "Meeting Preparation Crew Building images for crew Get Support" at bounding box center [476, 15] width 751 height 13
click at [266, 17] on span "Building images for crew" at bounding box center [240, 16] width 66 height 10
click at [565, 45] on link "Logs" at bounding box center [572, 46] width 23 height 19
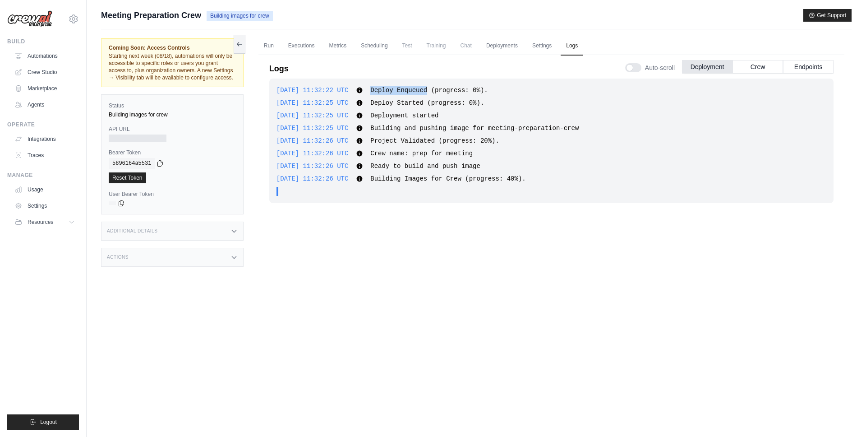
drag, startPoint x: 387, startPoint y: 91, endPoint x: 445, endPoint y: 91, distance: 58.2
click at [445, 91] on span "Deploy Enqueued (progress: 0%)." at bounding box center [428, 90] width 117 height 7
drag, startPoint x: 387, startPoint y: 130, endPoint x: 398, endPoint y: 129, distance: 11.3
click at [398, 129] on span "Building and pushing image for meeting-preparation-crew" at bounding box center [474, 128] width 208 height 7
click at [408, 129] on span "Building and pushing image for meeting-preparation-crew" at bounding box center [474, 128] width 208 height 7
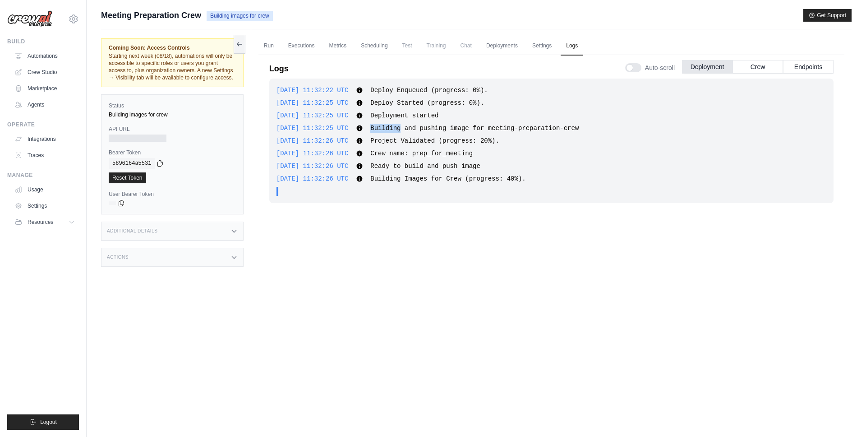
click at [408, 129] on span "Building and pushing image for meeting-preparation-crew" at bounding box center [474, 128] width 208 height 7
click at [450, 127] on span "Building and pushing image for meeting-preparation-crew" at bounding box center [474, 128] width 208 height 7
drag, startPoint x: 387, startPoint y: 142, endPoint x: 450, endPoint y: 142, distance: 62.7
click at [450, 142] on span "Project Validated (progress: 20%)." at bounding box center [434, 140] width 129 height 7
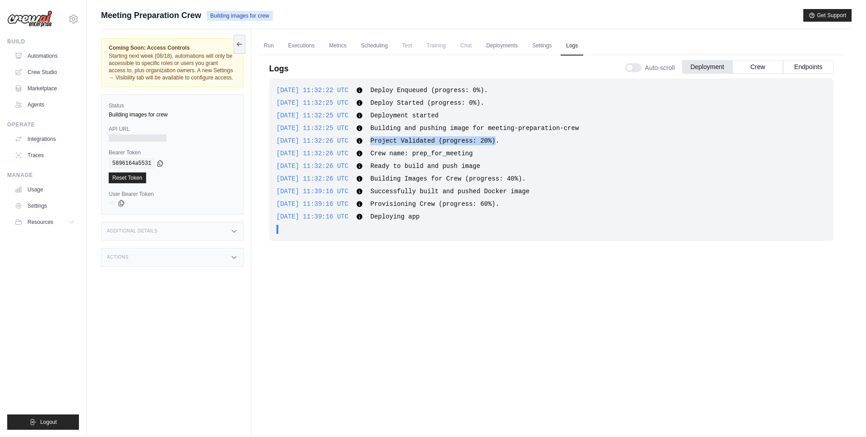
drag, startPoint x: 383, startPoint y: 142, endPoint x: 513, endPoint y: 143, distance: 129.5
click at [513, 143] on div "[DATE] 11:32:26 UTC Project Validated (progress: 20%). Show more Show less" at bounding box center [552, 140] width 550 height 9
click at [499, 142] on span "Project Validated (progress: 20%)." at bounding box center [434, 140] width 129 height 7
click at [458, 154] on span "Crew name: prep_for_meeting" at bounding box center [421, 153] width 102 height 7
drag, startPoint x: 427, startPoint y: 155, endPoint x: 462, endPoint y: 155, distance: 35.2
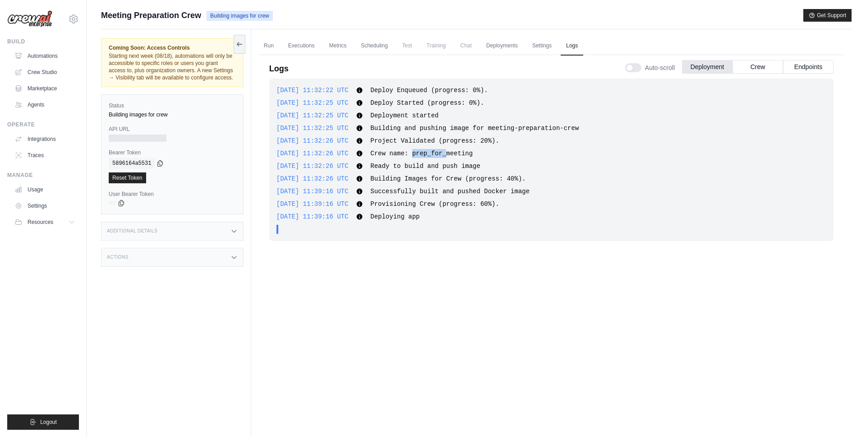
click at [462, 155] on span "Crew name: prep_for_meeting" at bounding box center [421, 153] width 102 height 7
click at [458, 155] on span "Crew name: prep_for_meeting" at bounding box center [421, 153] width 102 height 7
click at [447, 152] on span "Crew name: prep_for_meeting" at bounding box center [421, 153] width 102 height 7
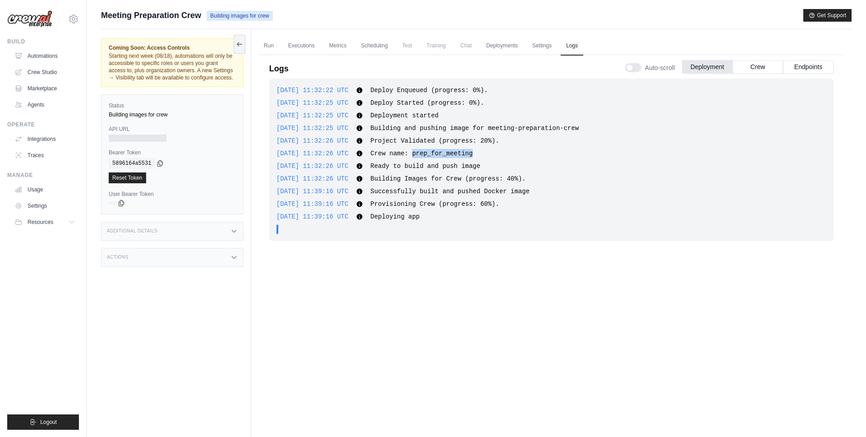
click at [441, 152] on span "Crew name: prep_for_meeting" at bounding box center [421, 153] width 102 height 7
click at [435, 154] on span "Crew name: prep_for_meeting" at bounding box center [421, 153] width 102 height 7
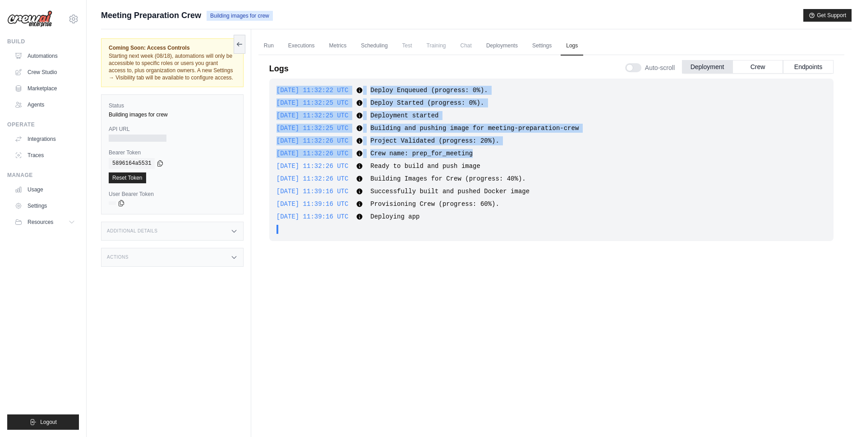
drag, startPoint x: 429, startPoint y: 154, endPoint x: 488, endPoint y: 155, distance: 59.6
click at [473, 155] on span "Crew name: prep_for_meeting" at bounding box center [421, 153] width 102 height 7
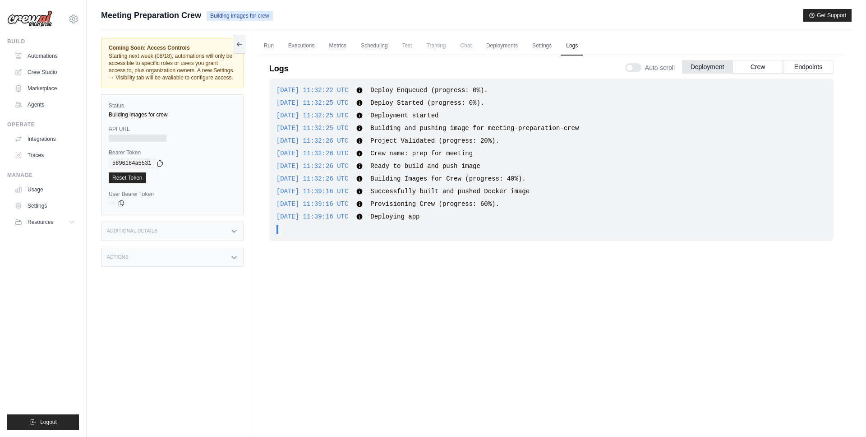
click at [473, 155] on span "Crew name: prep_for_meeting" at bounding box center [421, 153] width 102 height 7
drag, startPoint x: 428, startPoint y: 155, endPoint x: 489, endPoint y: 153, distance: 61.4
click at [489, 153] on div "2025-08-13 11:32:26 UTC Crew name: prep_for_meeting Show more Show less" at bounding box center [552, 153] width 550 height 9
click at [450, 154] on span "Crew name: prep_for_meeting" at bounding box center [421, 153] width 102 height 7
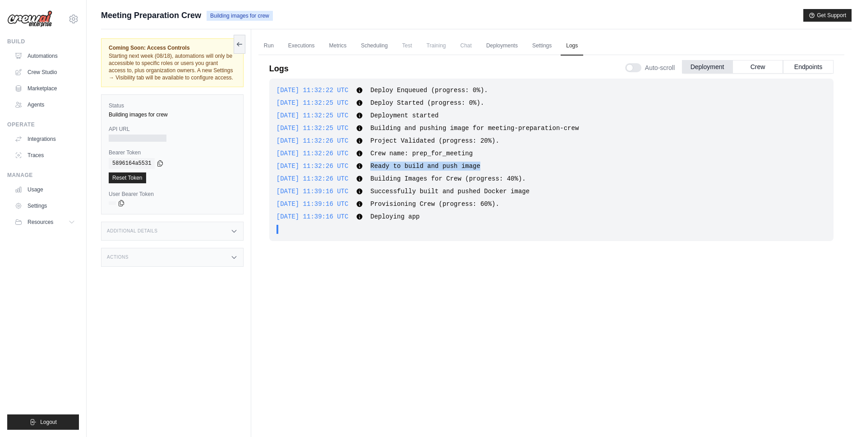
drag, startPoint x: 396, startPoint y: 166, endPoint x: 497, endPoint y: 166, distance: 101.1
click at [497, 166] on div "2025-08-13 11:32:26 UTC Ready to build and push image Show more Show less" at bounding box center [552, 166] width 550 height 9
drag, startPoint x: 393, startPoint y: 182, endPoint x: 430, endPoint y: 182, distance: 37.0
click at [430, 193] on span "Successfully built and pushed Docker image" at bounding box center [449, 191] width 159 height 7
click at [511, 192] on span "Successfully built and pushed Docker image" at bounding box center [449, 191] width 159 height 7
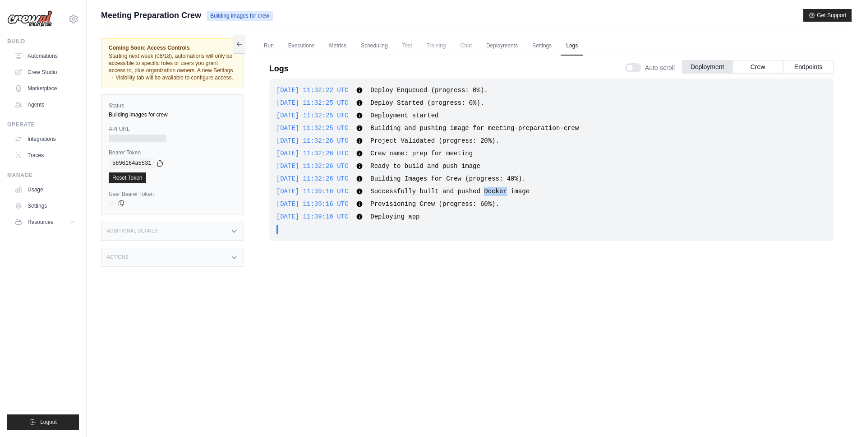
click at [511, 192] on span "Successfully built and pushed Docker image" at bounding box center [449, 191] width 159 height 7
click at [506, 192] on span "Successfully built and pushed Docker image" at bounding box center [449, 191] width 159 height 7
drag, startPoint x: 501, startPoint y: 192, endPoint x: 540, endPoint y: 192, distance: 38.8
click at [530, 192] on span "Successfully built and pushed Docker image" at bounding box center [449, 191] width 159 height 7
drag, startPoint x: 383, startPoint y: 204, endPoint x: 467, endPoint y: 204, distance: 83.5
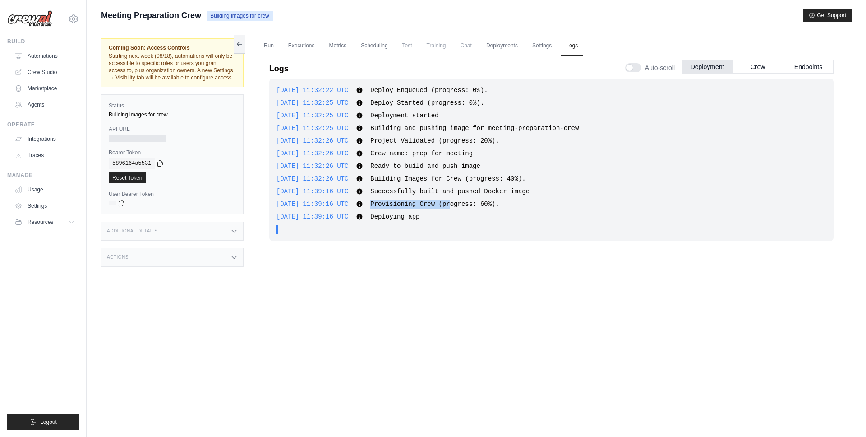
click at [467, 204] on div "2025-08-13 11:39:16 UTC Provisioning Crew (progress: 60%). Show more Show less" at bounding box center [552, 203] width 550 height 9
click at [443, 205] on span "Provisioning Crew (progress: 60%)." at bounding box center [434, 203] width 129 height 7
drag, startPoint x: 382, startPoint y: 218, endPoint x: 452, endPoint y: 218, distance: 70.4
click at [452, 218] on div "2025-08-13 11:39:16 UTC Deploying app Show more Show less" at bounding box center [552, 216] width 550 height 9
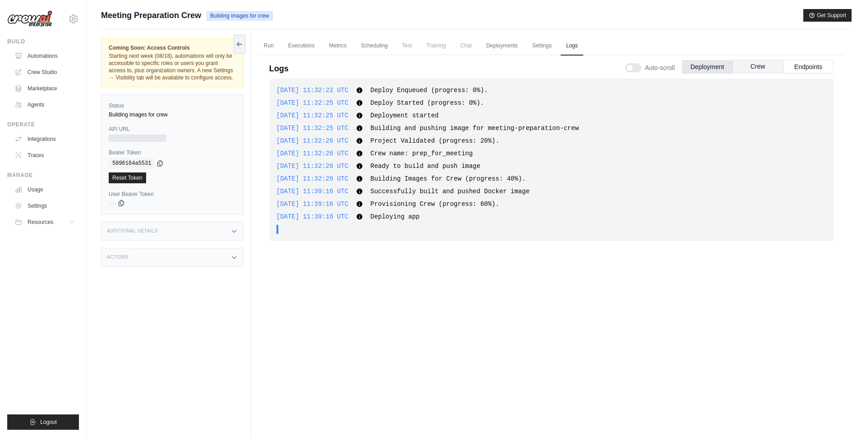
click at [757, 68] on button "Crew" at bounding box center [758, 67] width 51 height 14
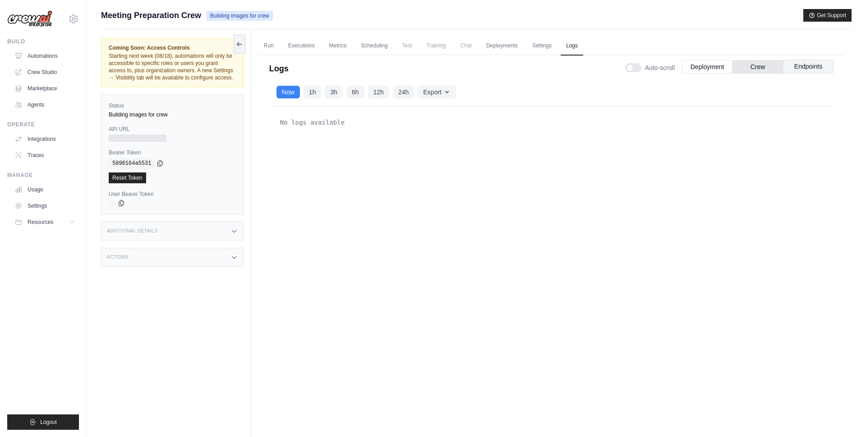
click at [801, 70] on button "Endpoints" at bounding box center [808, 67] width 51 height 14
click at [761, 69] on button "Crew" at bounding box center [758, 67] width 51 height 14
click at [719, 68] on button "Deployment" at bounding box center [707, 67] width 51 height 14
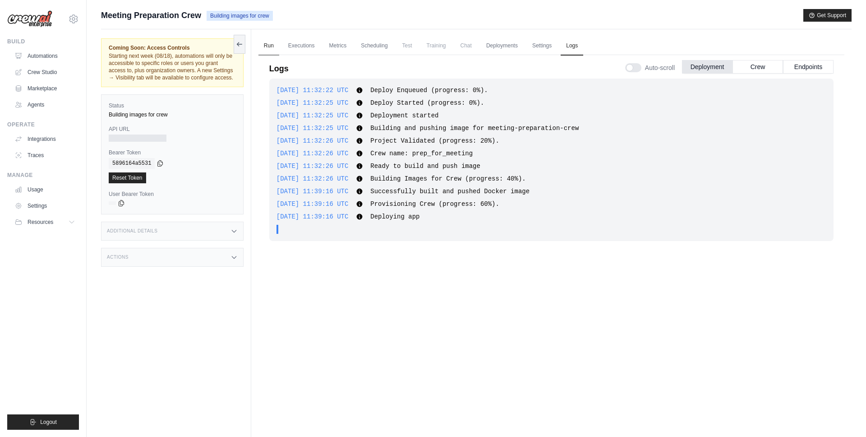
click at [272, 43] on link "Run" at bounding box center [268, 46] width 21 height 19
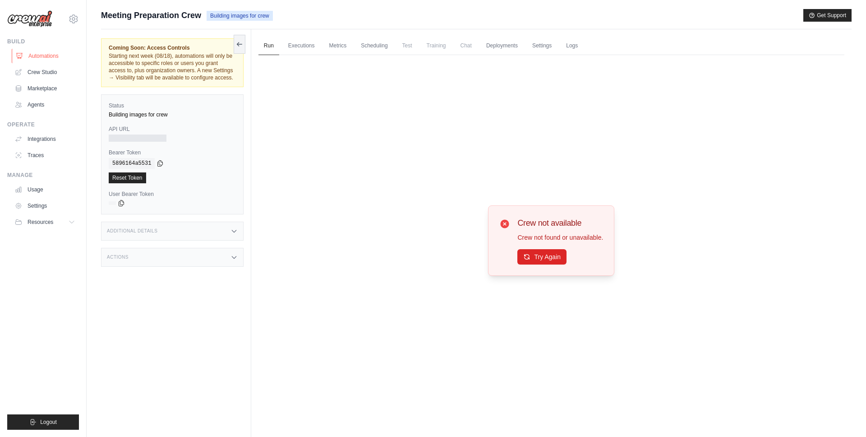
click at [51, 57] on link "Automations" at bounding box center [46, 56] width 68 height 14
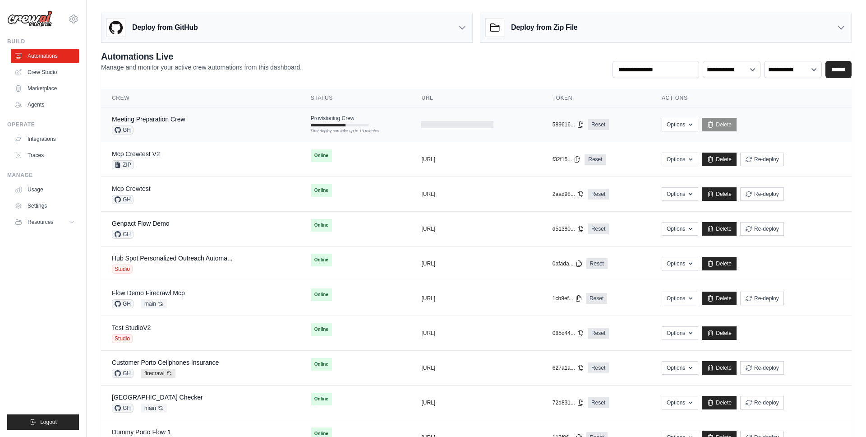
click at [366, 125] on td "Provisioning Crew First deploy can take up to 10 minutes" at bounding box center [355, 120] width 111 height 26
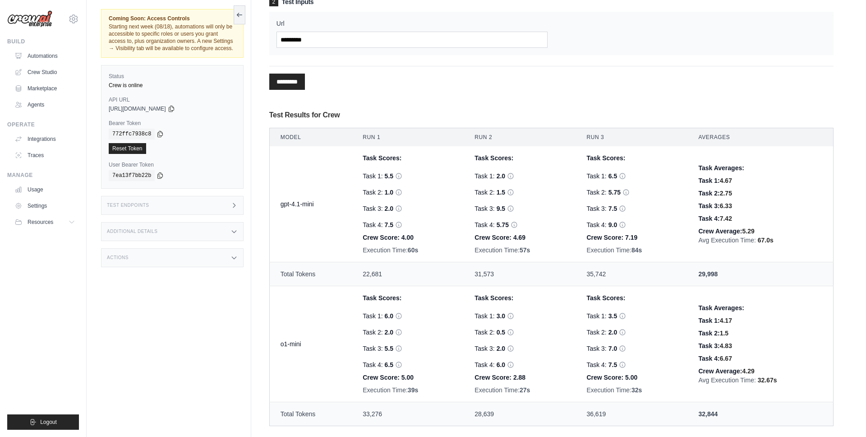
scroll to position [201, 0]
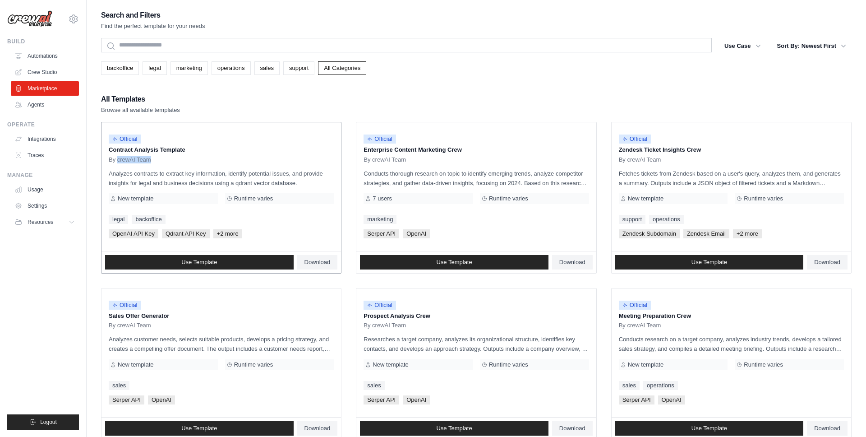
drag, startPoint x: 117, startPoint y: 161, endPoint x: 171, endPoint y: 161, distance: 54.1
click at [171, 161] on div "By crewAI Team" at bounding box center [221, 159] width 225 height 7
click at [260, 107] on div "All Templates Browse all available templates" at bounding box center [476, 104] width 751 height 22
drag, startPoint x: 119, startPoint y: 161, endPoint x: 160, endPoint y: 160, distance: 41.1
click at [160, 160] on div "By crewAI Team" at bounding box center [221, 159] width 225 height 7
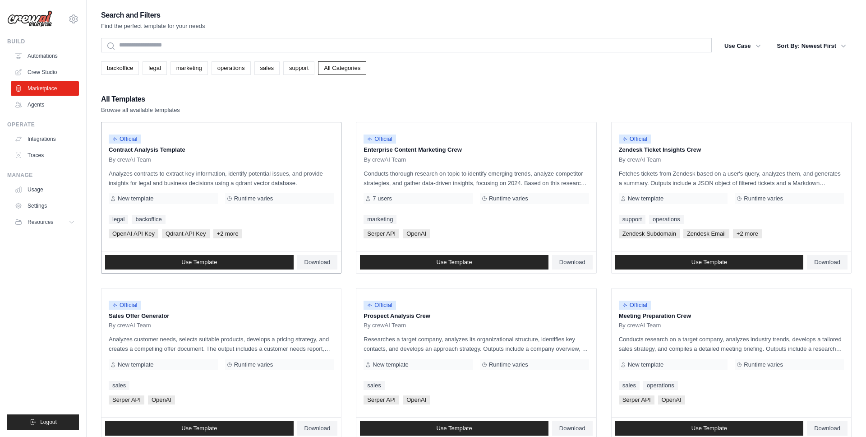
click at [160, 160] on div "By crewAI Team" at bounding box center [221, 159] width 225 height 7
drag, startPoint x: 116, startPoint y: 159, endPoint x: 182, endPoint y: 159, distance: 65.9
click at [182, 159] on div "By crewAI Team" at bounding box center [221, 159] width 225 height 7
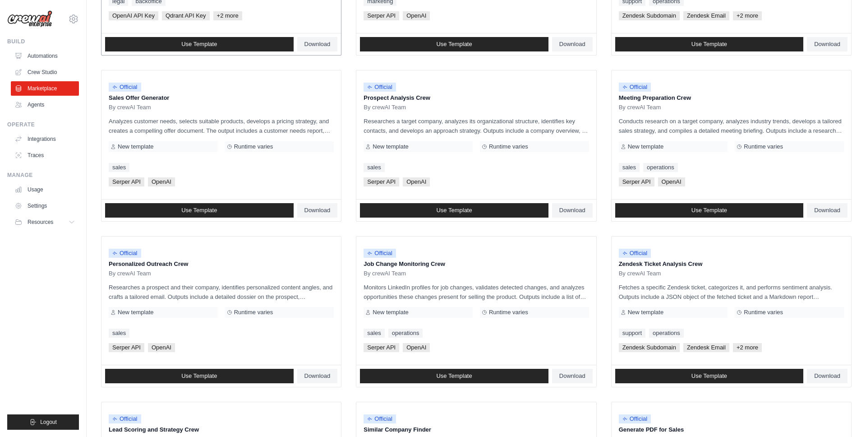
scroll to position [399, 0]
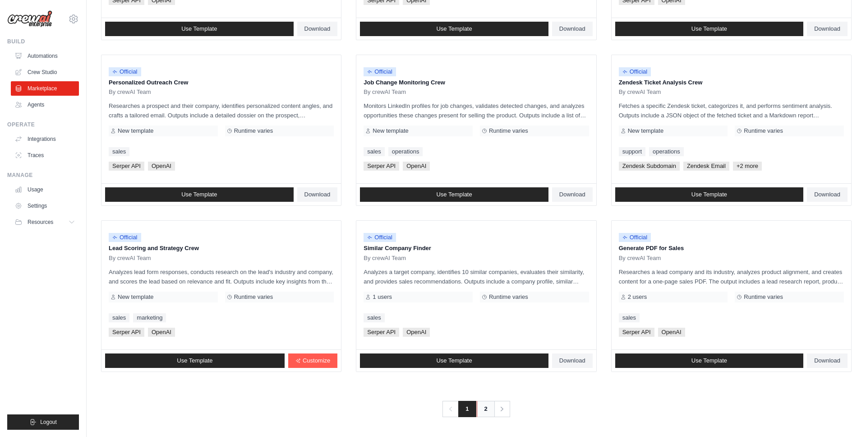
click at [489, 409] on link "2" at bounding box center [486, 409] width 18 height 16
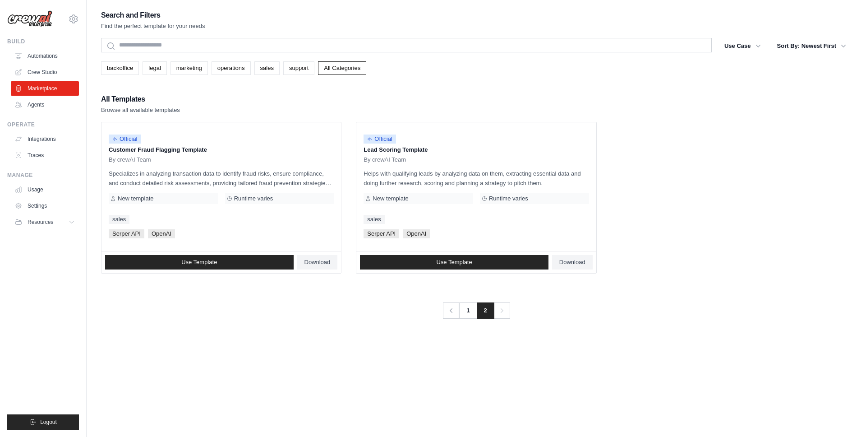
drag, startPoint x: 129, startPoint y: 111, endPoint x: 210, endPoint y: 111, distance: 80.8
click at [210, 111] on div "All Templates Browse all available templates" at bounding box center [476, 104] width 751 height 22
click at [237, 108] on div "All Templates Browse all available templates" at bounding box center [476, 104] width 751 height 22
click at [71, 20] on icon at bounding box center [73, 19] width 11 height 11
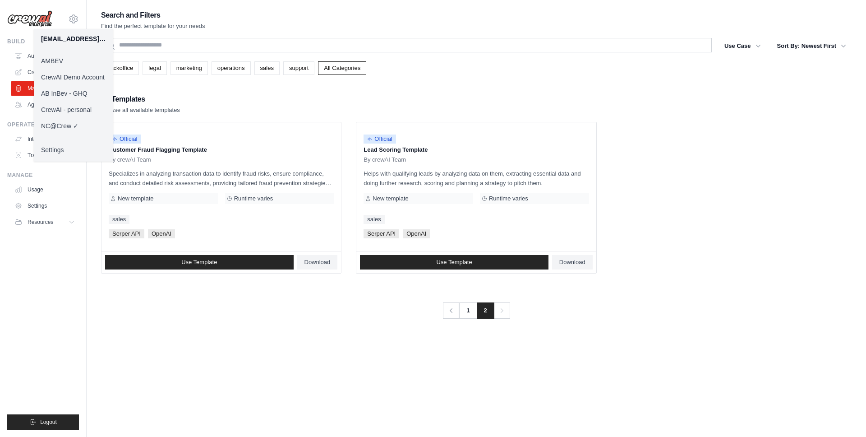
click at [216, 104] on div "All Templates Browse all available templates" at bounding box center [476, 104] width 751 height 22
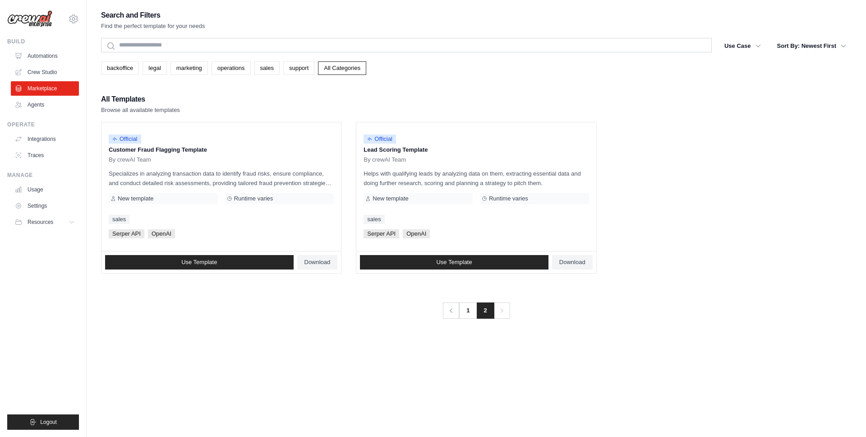
click at [734, 109] on div "All Templates Browse all available templates" at bounding box center [476, 104] width 751 height 22
click at [45, 59] on link "Automations" at bounding box center [46, 56] width 68 height 14
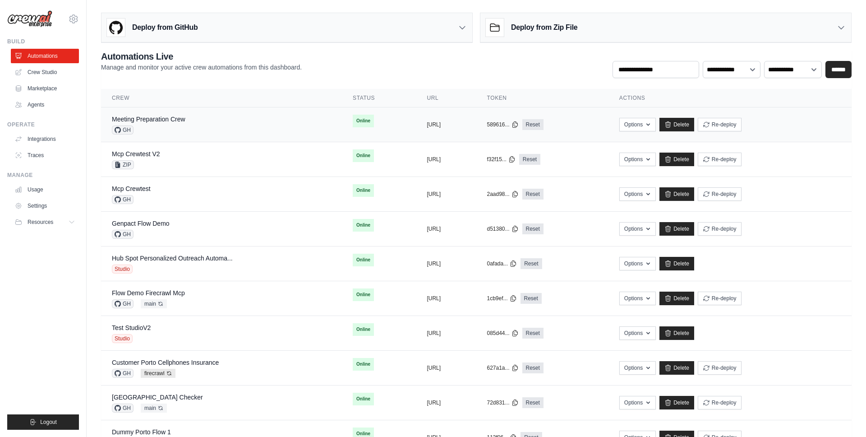
click at [226, 128] on div "Meeting Preparation Crew GH" at bounding box center [221, 125] width 219 height 20
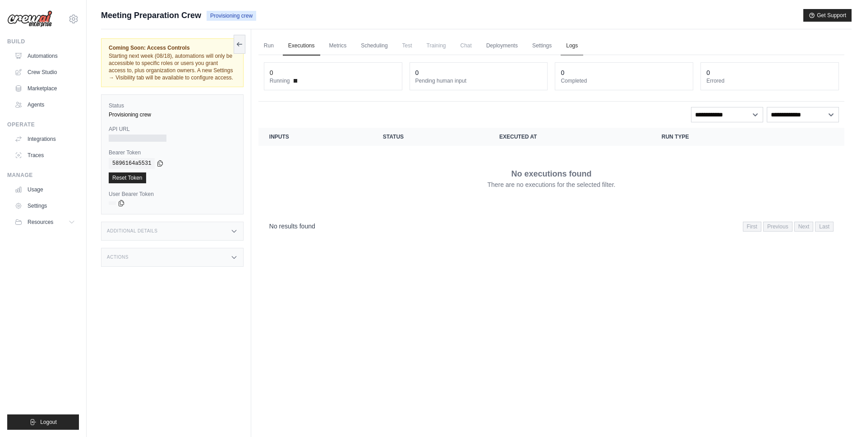
click at [576, 45] on link "Logs" at bounding box center [572, 46] width 23 height 19
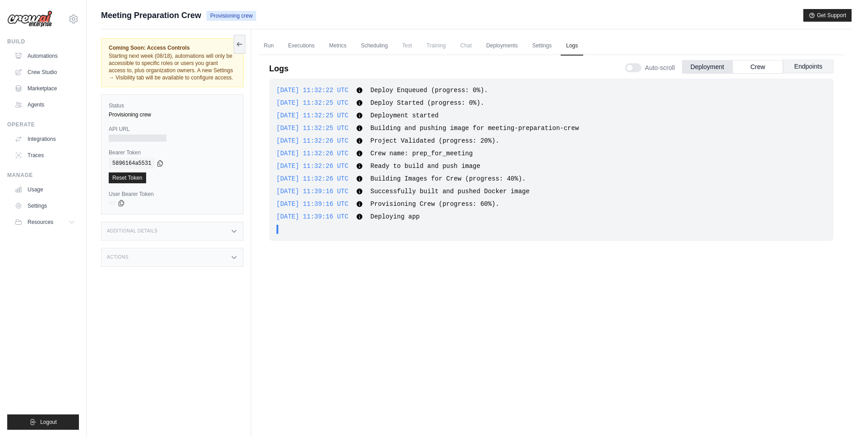
click at [798, 69] on button "Endpoints" at bounding box center [808, 67] width 51 height 14
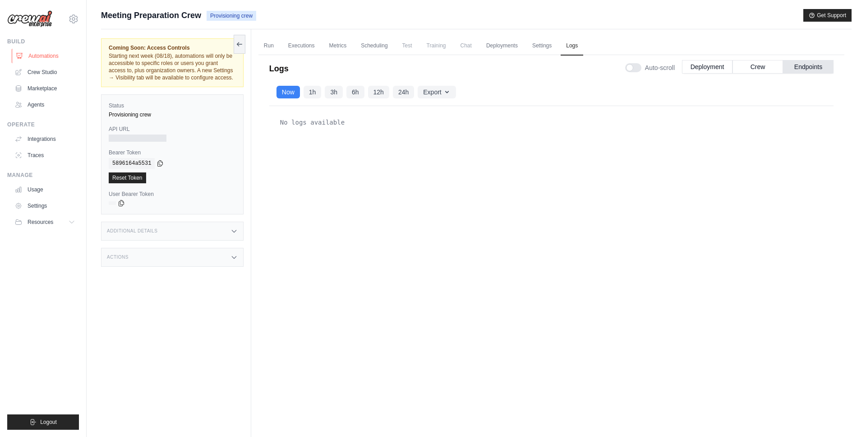
click at [58, 55] on link "Automations" at bounding box center [46, 56] width 68 height 14
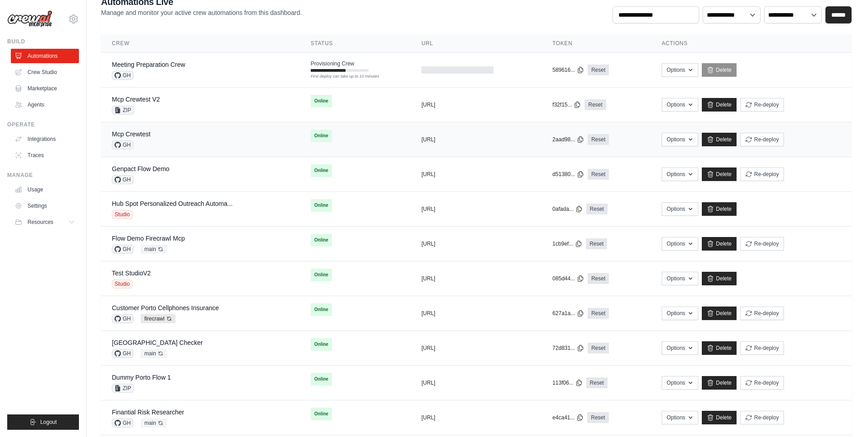
scroll to position [54, 0]
click at [234, 109] on div "Mcp Crewtest V2 ZIP" at bounding box center [200, 105] width 177 height 20
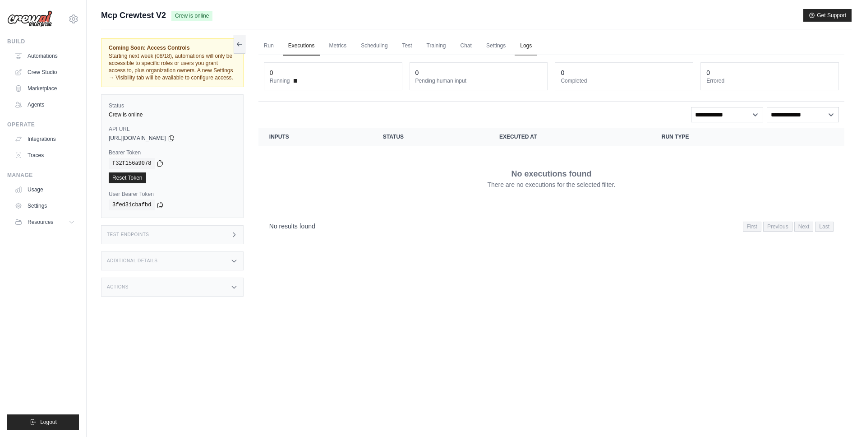
click at [522, 43] on link "Logs" at bounding box center [526, 46] width 23 height 19
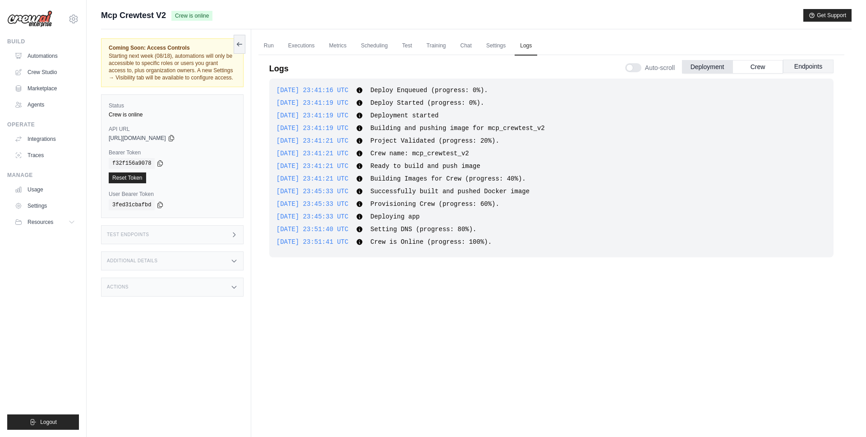
click at [792, 66] on button "Endpoints" at bounding box center [808, 67] width 51 height 14
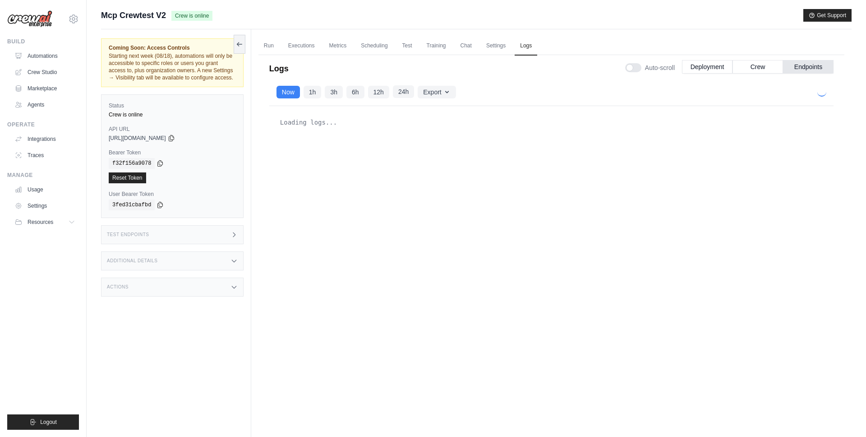
click at [413, 90] on button "24h" at bounding box center [403, 91] width 21 height 13
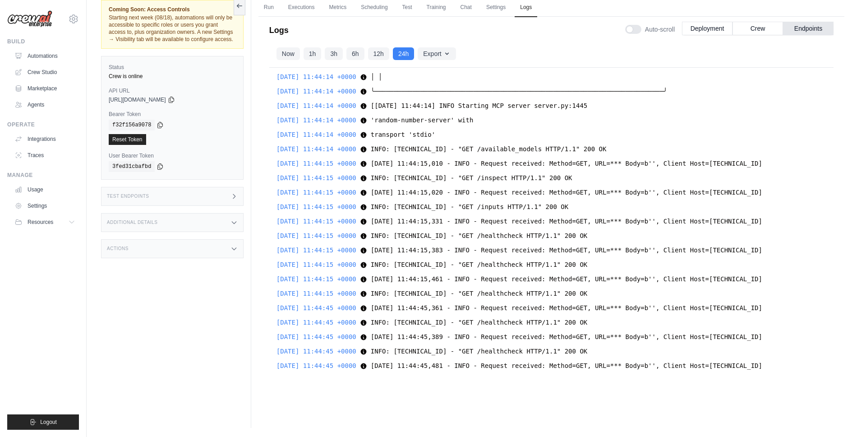
scroll to position [311, 0]
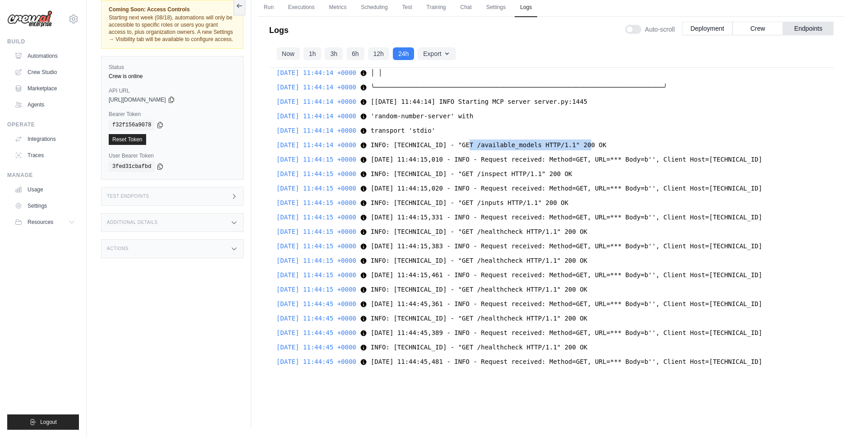
drag, startPoint x: 485, startPoint y: 142, endPoint x: 608, endPoint y: 141, distance: 123.6
click at [607, 141] on span "INFO: 10.0.48.178:25014 - "GET /available_models HTTP/1.1" 200 OK" at bounding box center [489, 144] width 236 height 7
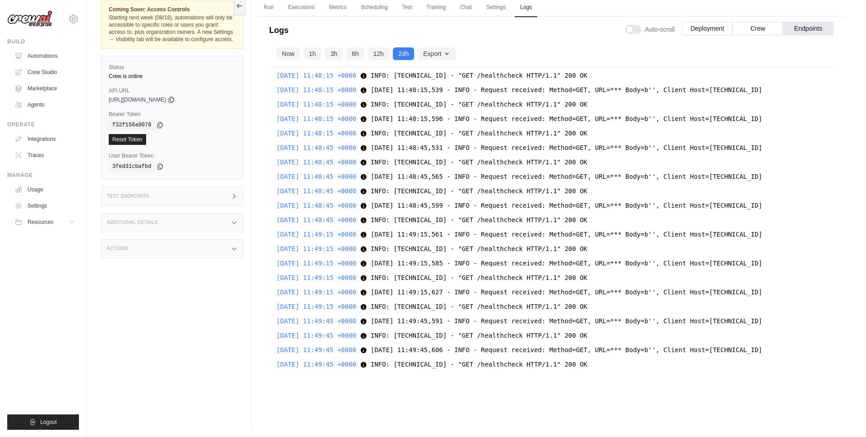
scroll to position [1190, 0]
click at [693, 25] on button "Deployment" at bounding box center [707, 28] width 51 height 14
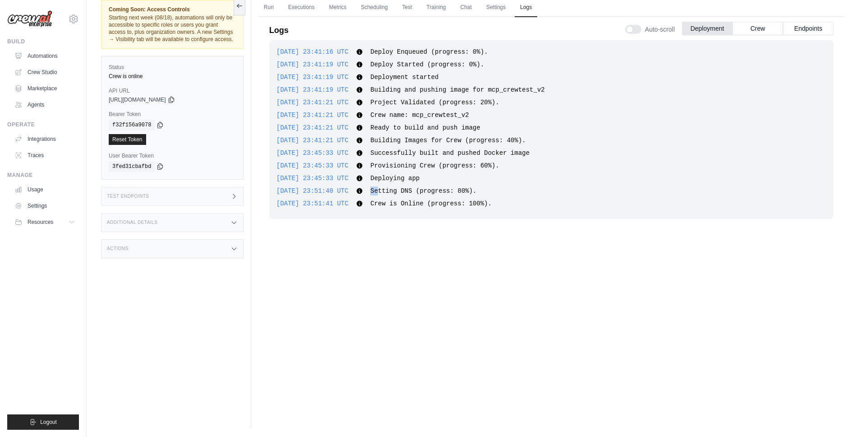
drag, startPoint x: 385, startPoint y: 191, endPoint x: 393, endPoint y: 191, distance: 7.7
click at [393, 191] on span "Setting DNS (progress: 80%)." at bounding box center [423, 190] width 106 height 7
drag, startPoint x: 427, startPoint y: 190, endPoint x: 386, endPoint y: 190, distance: 41.1
click at [386, 190] on span "Setting DNS (progress: 80%)." at bounding box center [423, 190] width 106 height 7
click at [408, 190] on span "Setting DNS (progress: 80%)." at bounding box center [423, 190] width 106 height 7
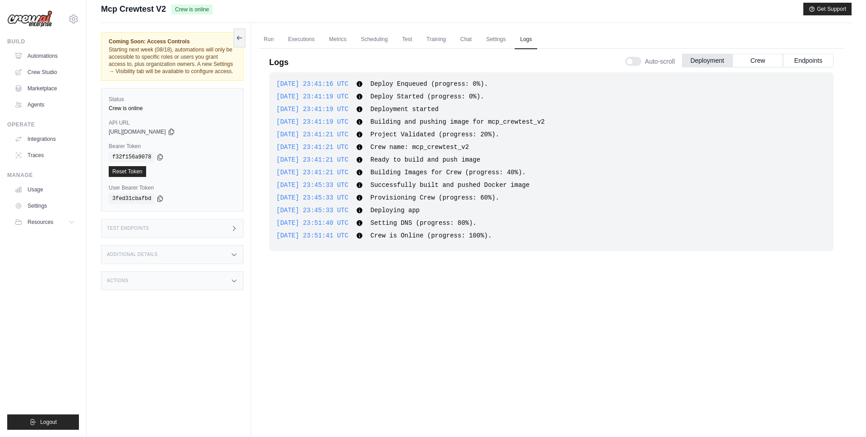
scroll to position [0, 0]
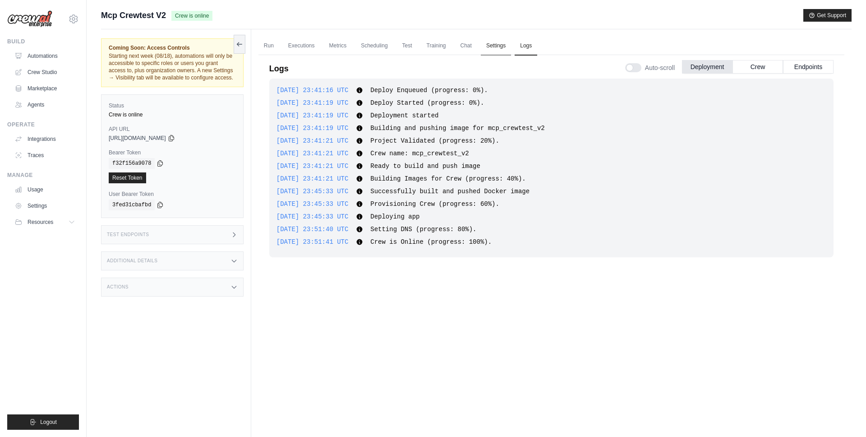
click at [499, 46] on link "Settings" at bounding box center [496, 46] width 30 height 19
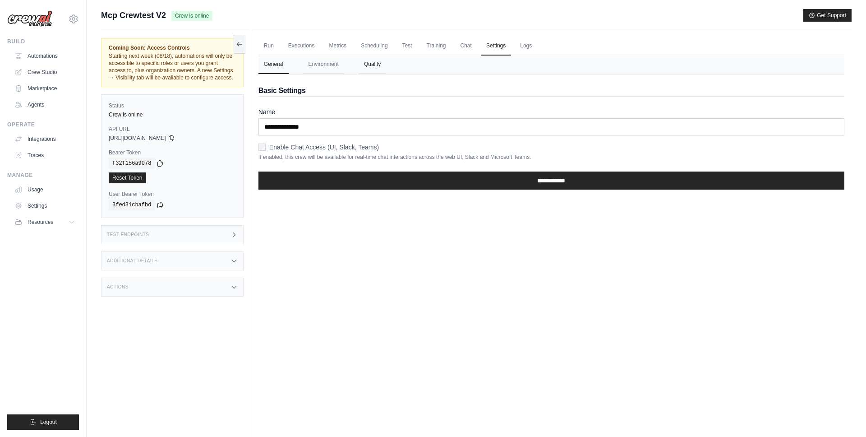
click at [377, 67] on button "Quality" at bounding box center [373, 64] width 28 height 19
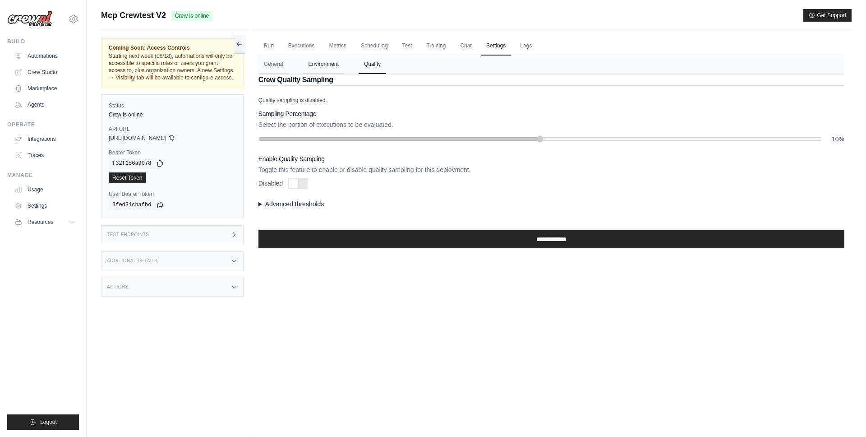
click at [323, 68] on button "Environment" at bounding box center [323, 64] width 41 height 19
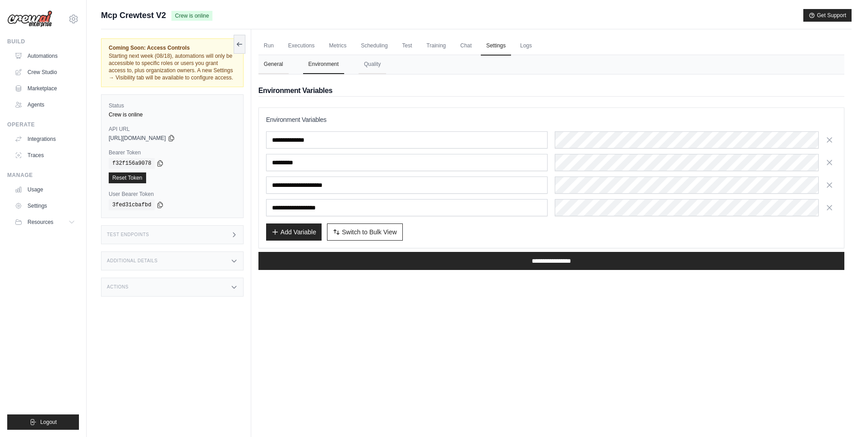
click at [277, 69] on button "General" at bounding box center [273, 64] width 30 height 19
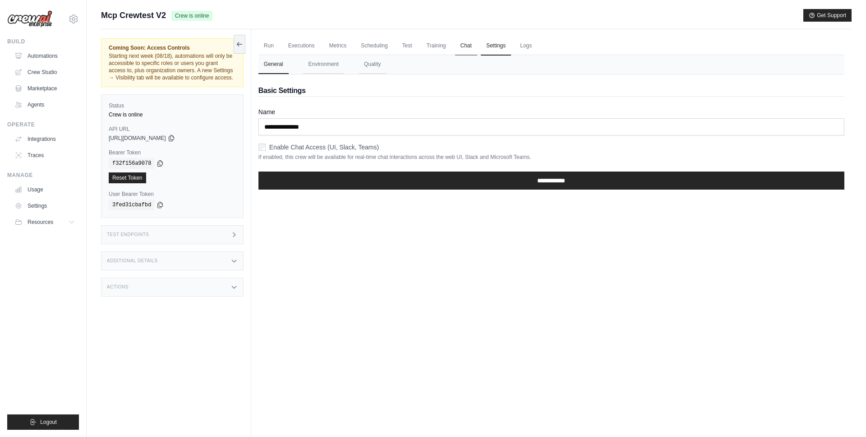
click at [464, 40] on link "Chat" at bounding box center [466, 46] width 22 height 19
click at [208, 289] on div "Actions" at bounding box center [172, 286] width 143 height 19
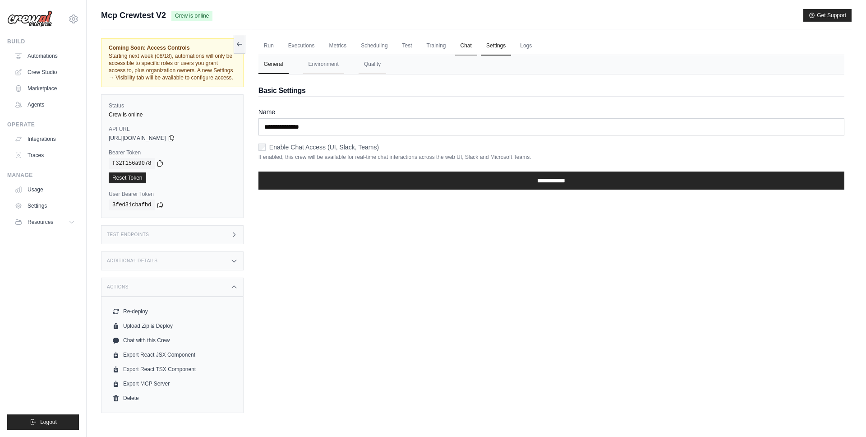
click at [467, 44] on link "Chat" at bounding box center [466, 46] width 22 height 19
click at [558, 54] on ul "Run Executions Metrics Scheduling Test Training Chat Settings Logs" at bounding box center [551, 46] width 586 height 18
click at [708, 43] on ul "Run Executions Metrics Scheduling Test Training Chat Settings Logs" at bounding box center [551, 46] width 586 height 18
click at [235, 287] on icon at bounding box center [234, 286] width 7 height 7
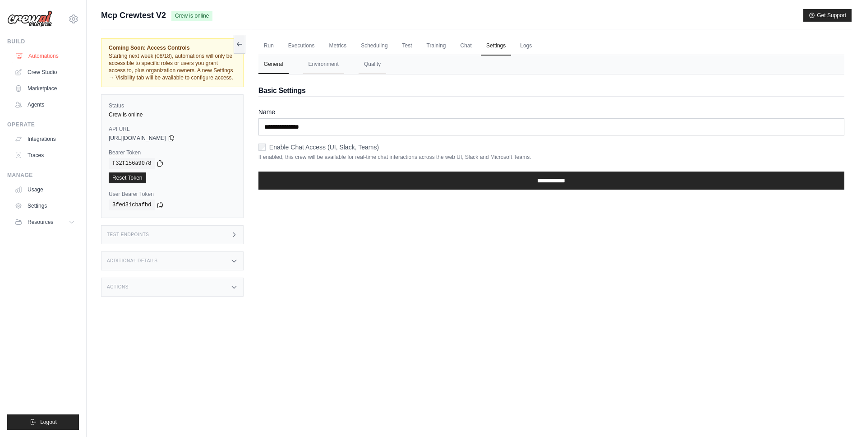
click at [56, 55] on link "Automations" at bounding box center [46, 56] width 68 height 14
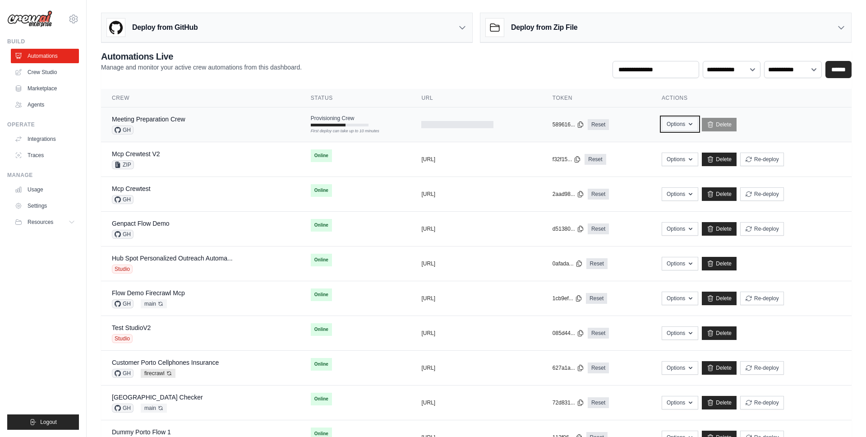
click at [694, 121] on icon "button" at bounding box center [690, 123] width 7 height 7
click at [694, 124] on icon "button" at bounding box center [690, 123] width 7 height 7
click at [537, 72] on div "**********" at bounding box center [476, 64] width 751 height 28
click at [420, 79] on div "**********" at bounding box center [476, 356] width 751 height 613
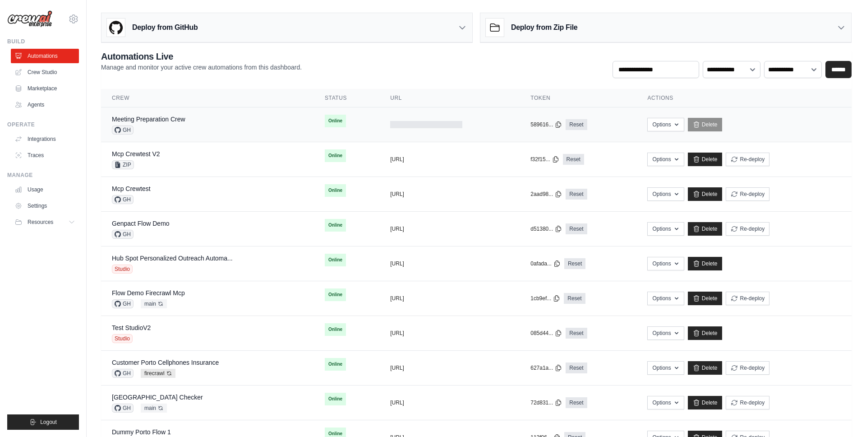
click at [300, 123] on td "Meeting Preparation Crew GH" at bounding box center [207, 124] width 213 height 35
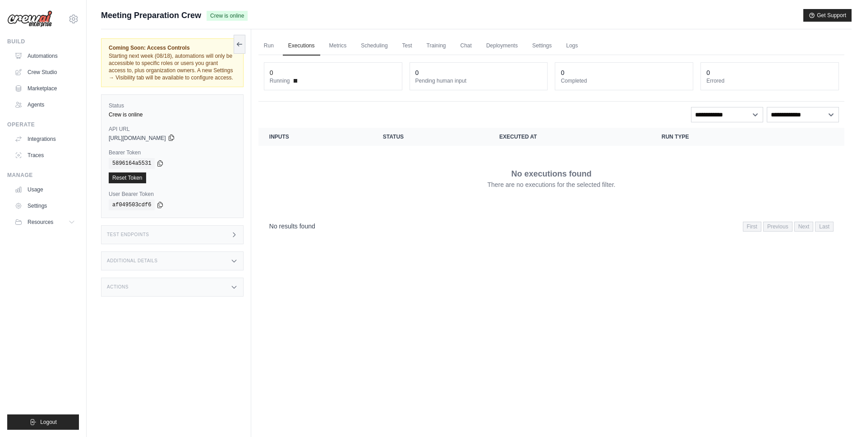
click at [175, 138] on icon at bounding box center [171, 137] width 7 height 7
click at [384, 198] on div "No executions found There are no executions for the selected filter." at bounding box center [551, 178] width 564 height 51
click at [242, 174] on div "Status Crew is online API URL copied https://meeting-preparation-crew-e062e8f6-…" at bounding box center [172, 156] width 143 height 124
click at [403, 18] on div "Meeting Preparation Crew Crew is online Get Support" at bounding box center [476, 15] width 751 height 13
click at [55, 51] on link "Automations" at bounding box center [46, 56] width 68 height 14
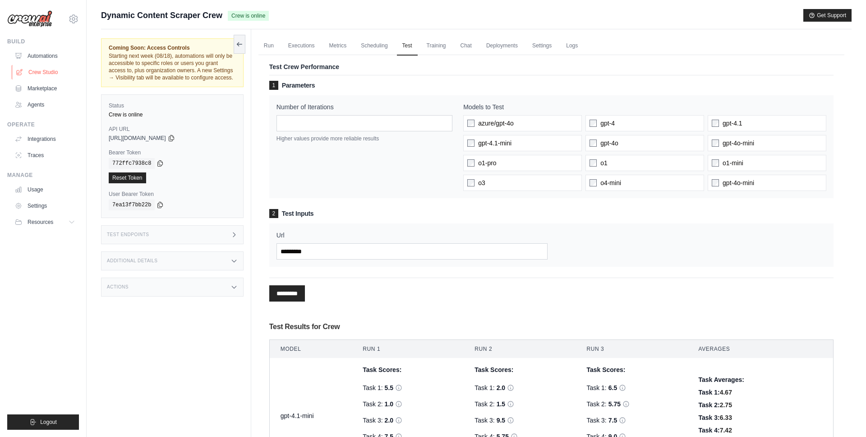
click at [35, 74] on link "Crew Studio" at bounding box center [46, 72] width 68 height 14
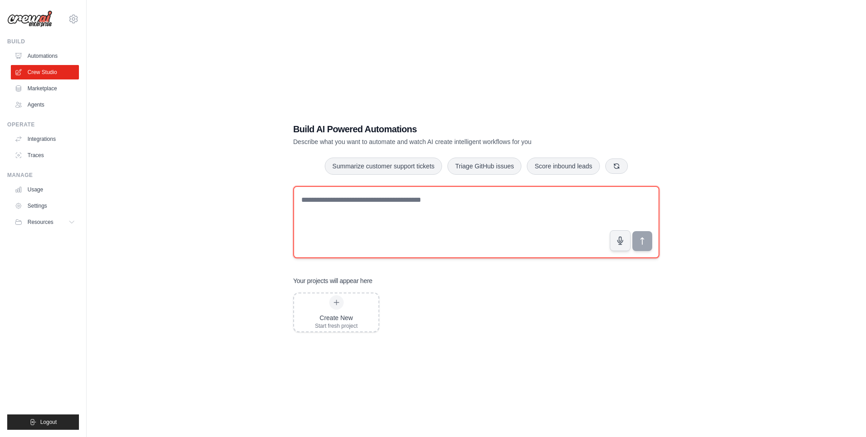
click at [474, 218] on textarea at bounding box center [476, 222] width 366 height 72
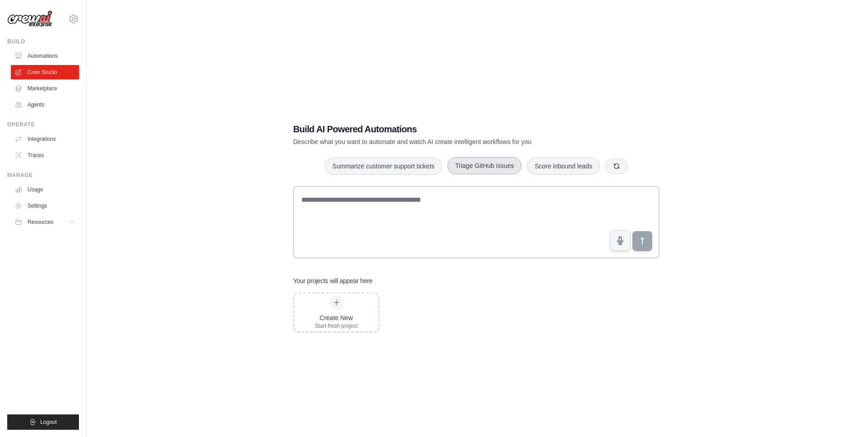
click at [478, 167] on button "Triage GitHub issues" at bounding box center [485, 165] width 74 height 17
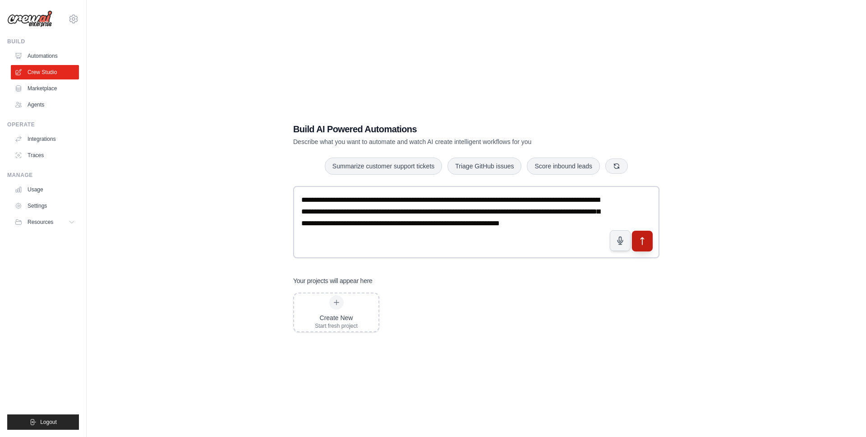
click at [648, 246] on button "submit" at bounding box center [642, 241] width 21 height 21
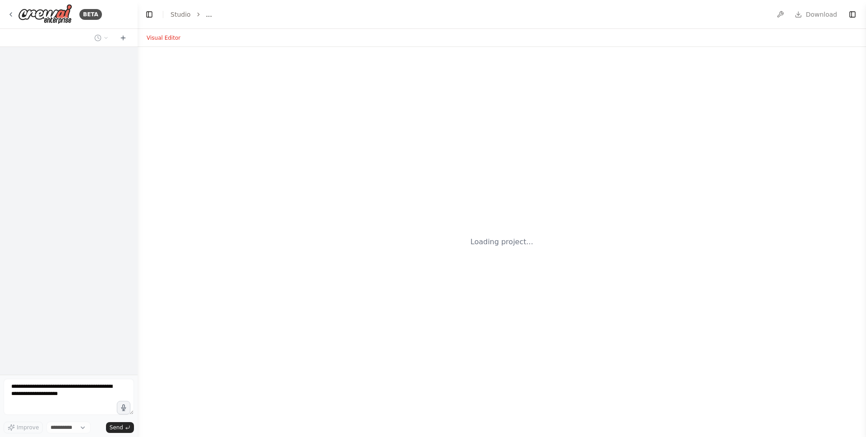
select select "****"
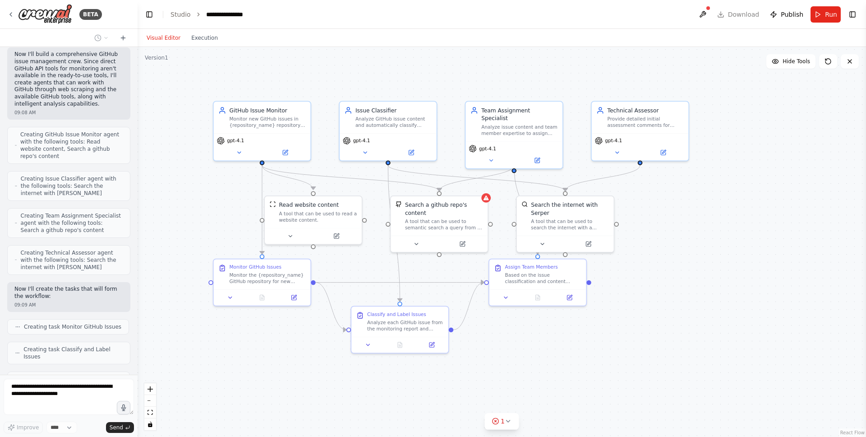
scroll to position [486, 0]
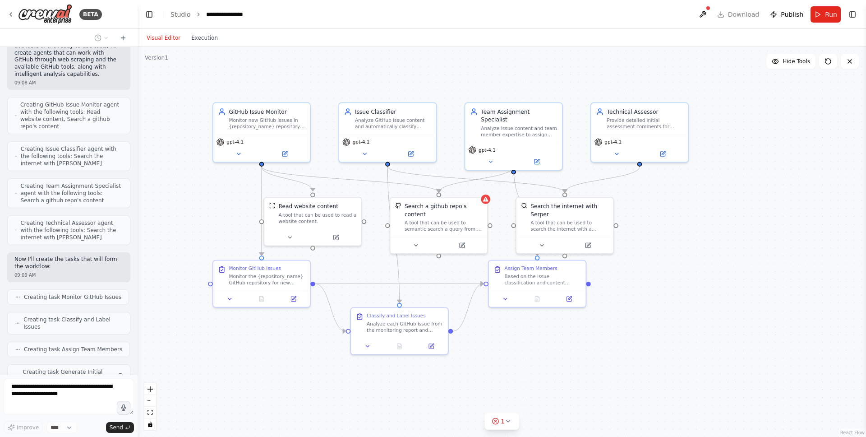
drag, startPoint x: 683, startPoint y: 311, endPoint x: 649, endPoint y: 293, distance: 38.1
click at [649, 293] on div ".deletable-edge-delete-btn { width: 20px; height: 20px; border: 0px solid #ffff…" at bounding box center [502, 242] width 729 height 390
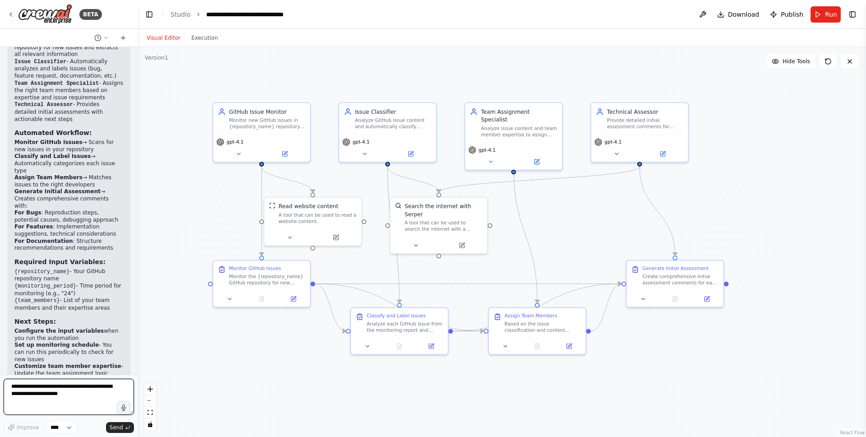
scroll to position [1143, 0]
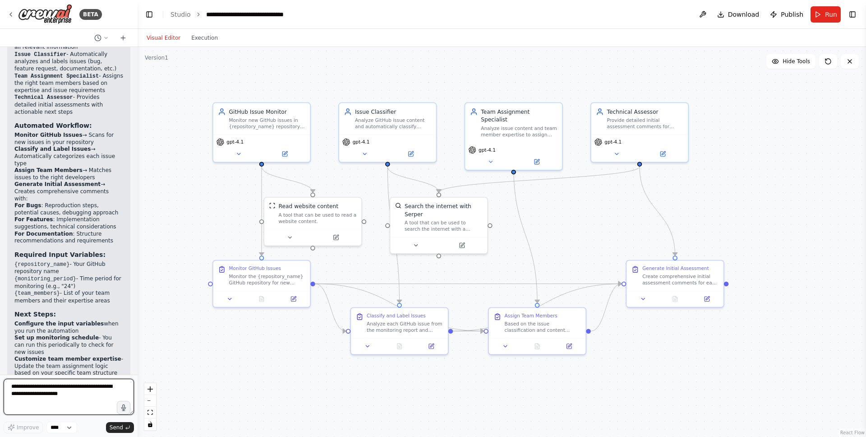
click at [78, 390] on textarea at bounding box center [69, 396] width 130 height 36
type textarea "**********"
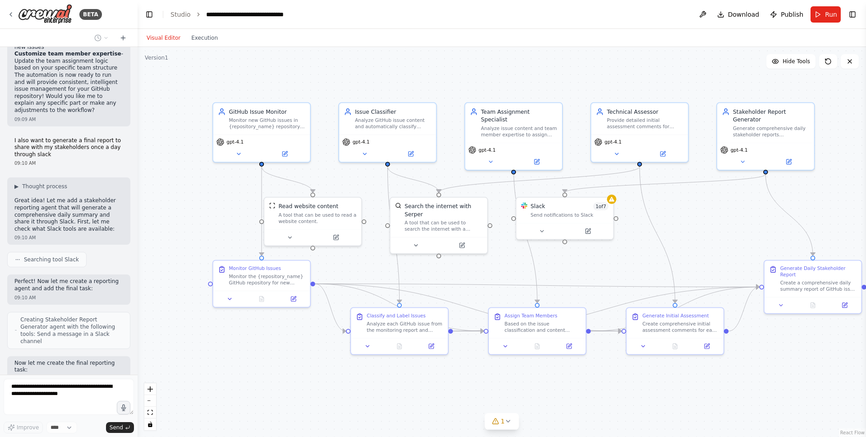
scroll to position [1501, 0]
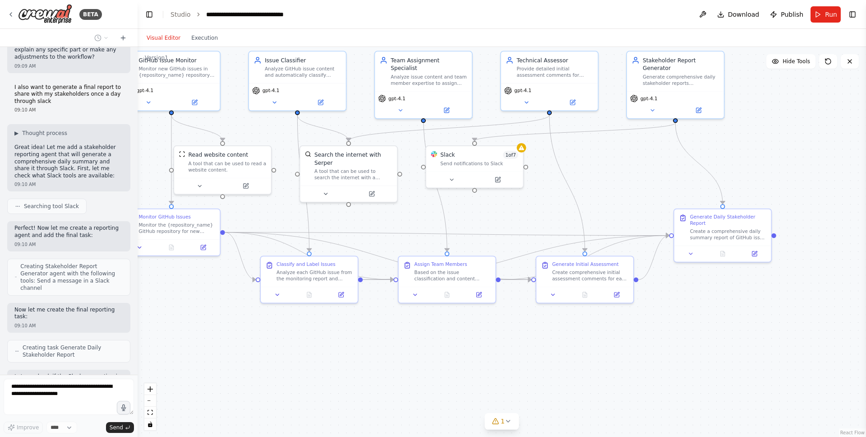
drag, startPoint x: 625, startPoint y: 260, endPoint x: 548, endPoint y: 225, distance: 85.0
click at [548, 225] on div ".deletable-edge-delete-btn { width: 20px; height: 20px; border: 0px solid #ffff…" at bounding box center [502, 242] width 729 height 390
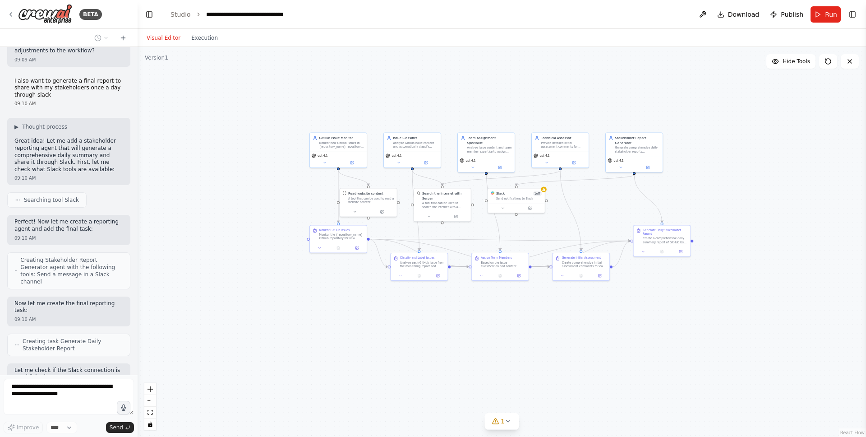
scroll to position [1561, 0]
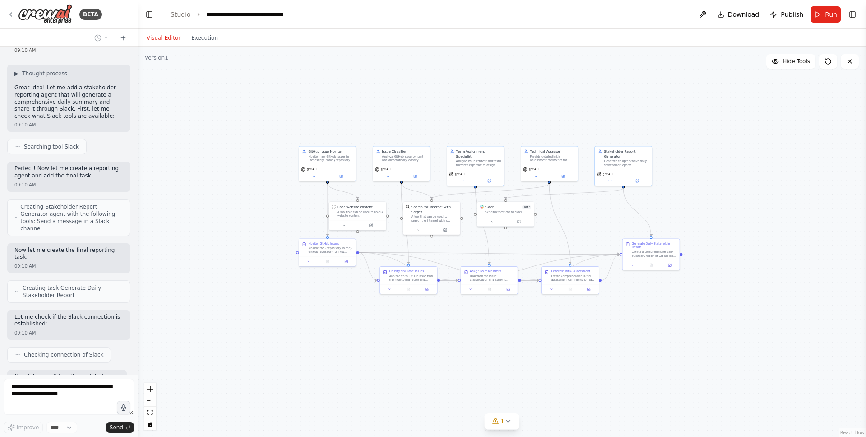
drag, startPoint x: 557, startPoint y: 226, endPoint x: 546, endPoint y: 240, distance: 18.0
click at [546, 240] on div ".deletable-edge-delete-btn { width: 20px; height: 20px; border: 0px solid #ffff…" at bounding box center [502, 242] width 729 height 390
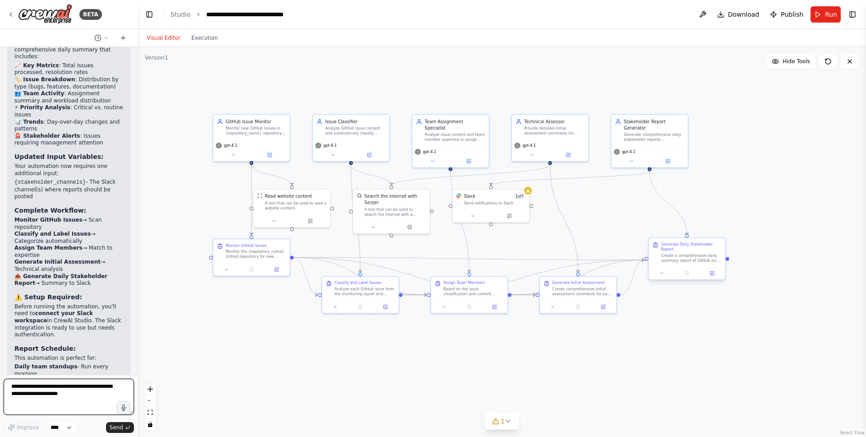
scroll to position [2075, 0]
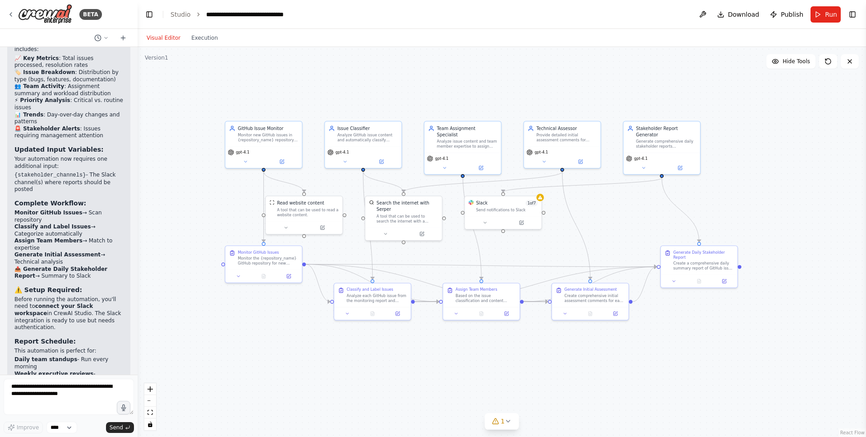
drag, startPoint x: 597, startPoint y: 229, endPoint x: 609, endPoint y: 238, distance: 14.7
click at [609, 238] on div ".deletable-edge-delete-btn { width: 20px; height: 20px; border: 0px solid #ffff…" at bounding box center [502, 242] width 729 height 390
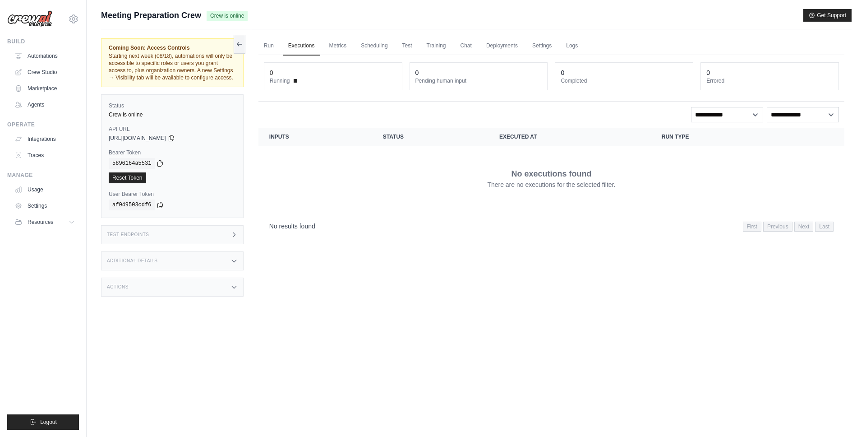
click at [178, 233] on div "Test Endpoints" at bounding box center [172, 234] width 143 height 19
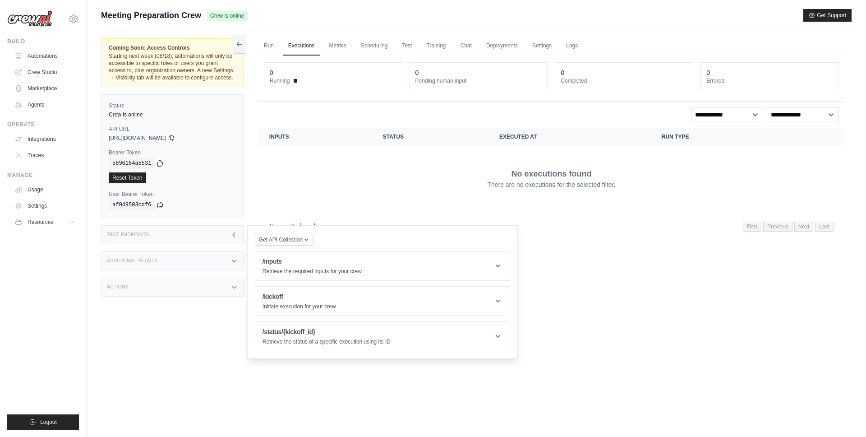
click at [178, 233] on div "Test Endpoints" at bounding box center [172, 234] width 143 height 19
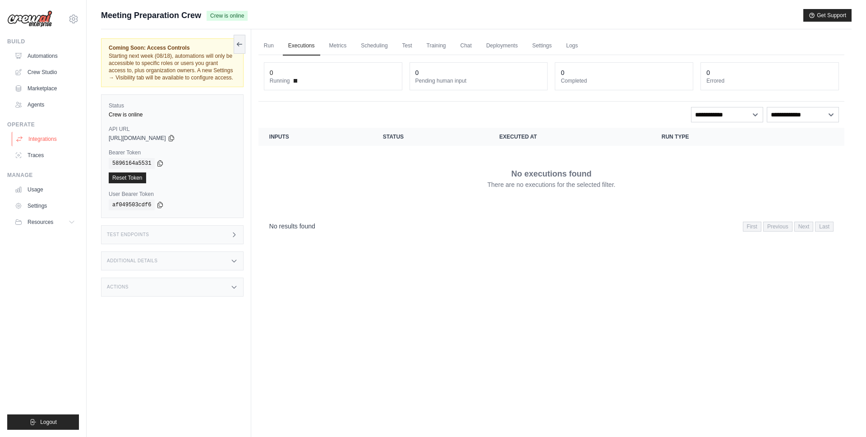
click at [46, 143] on link "Integrations" at bounding box center [46, 139] width 68 height 14
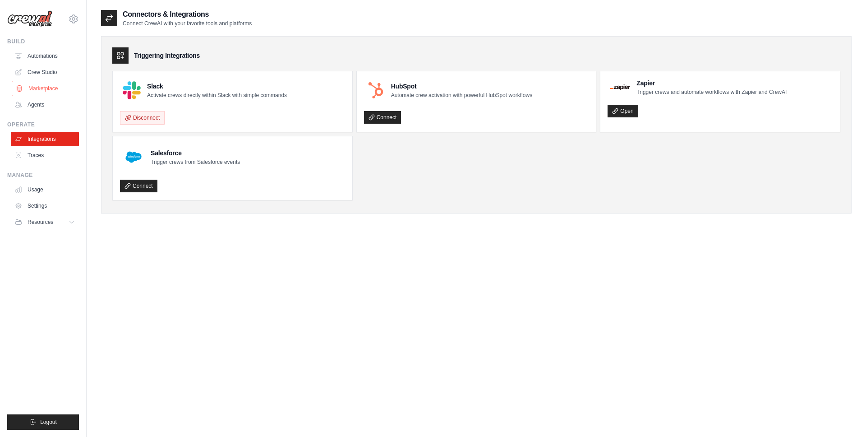
click at [44, 86] on link "Marketplace" at bounding box center [46, 88] width 68 height 14
